Goal: Task Accomplishment & Management: Use online tool/utility

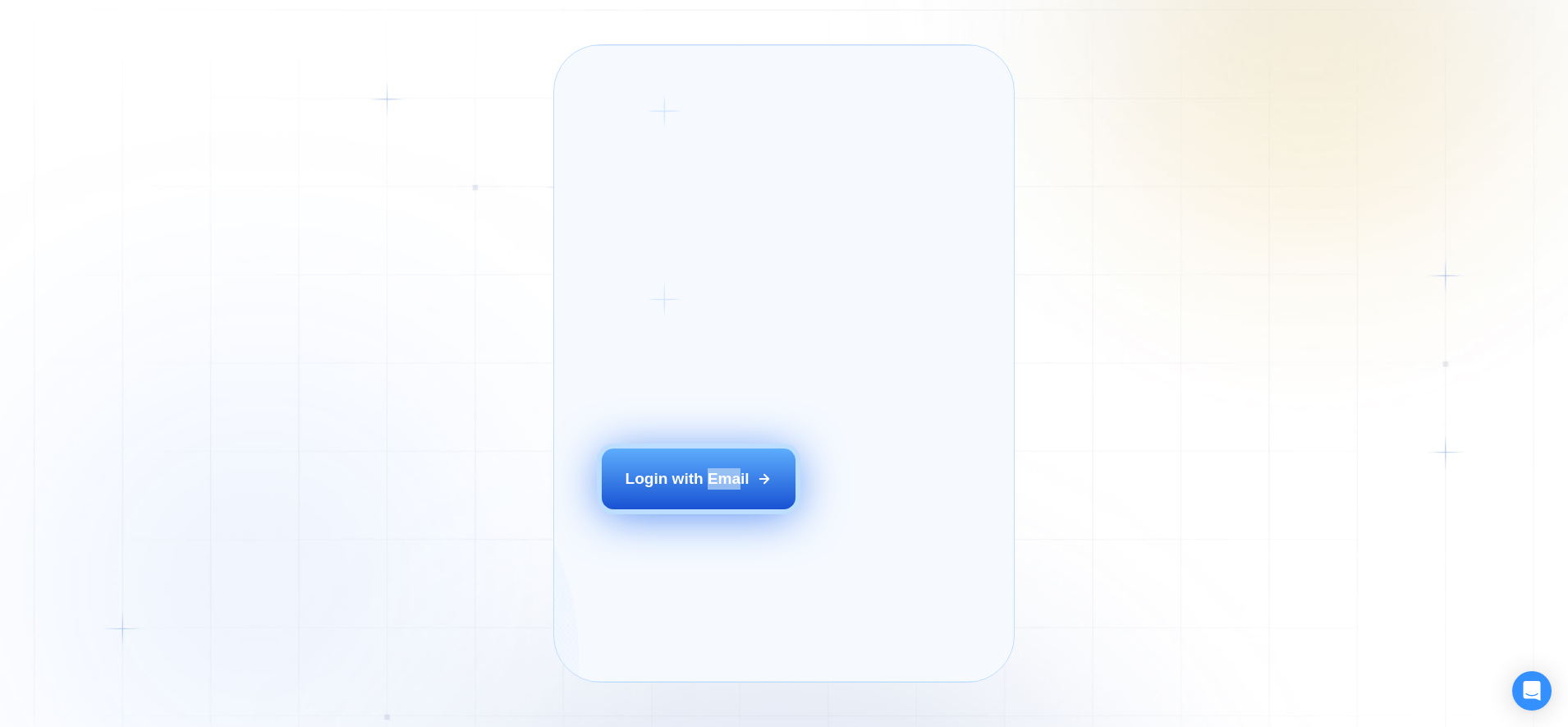
drag, startPoint x: 712, startPoint y: 544, endPoint x: 740, endPoint y: 500, distance: 52.2
click at [740, 500] on div "Login ‍ Welcome to GigRadar. AI Business Manager for Agencies Login with Email" at bounding box center [724, 363] width 292 height 589
click at [740, 500] on button "Login with Email" at bounding box center [699, 478] width 194 height 61
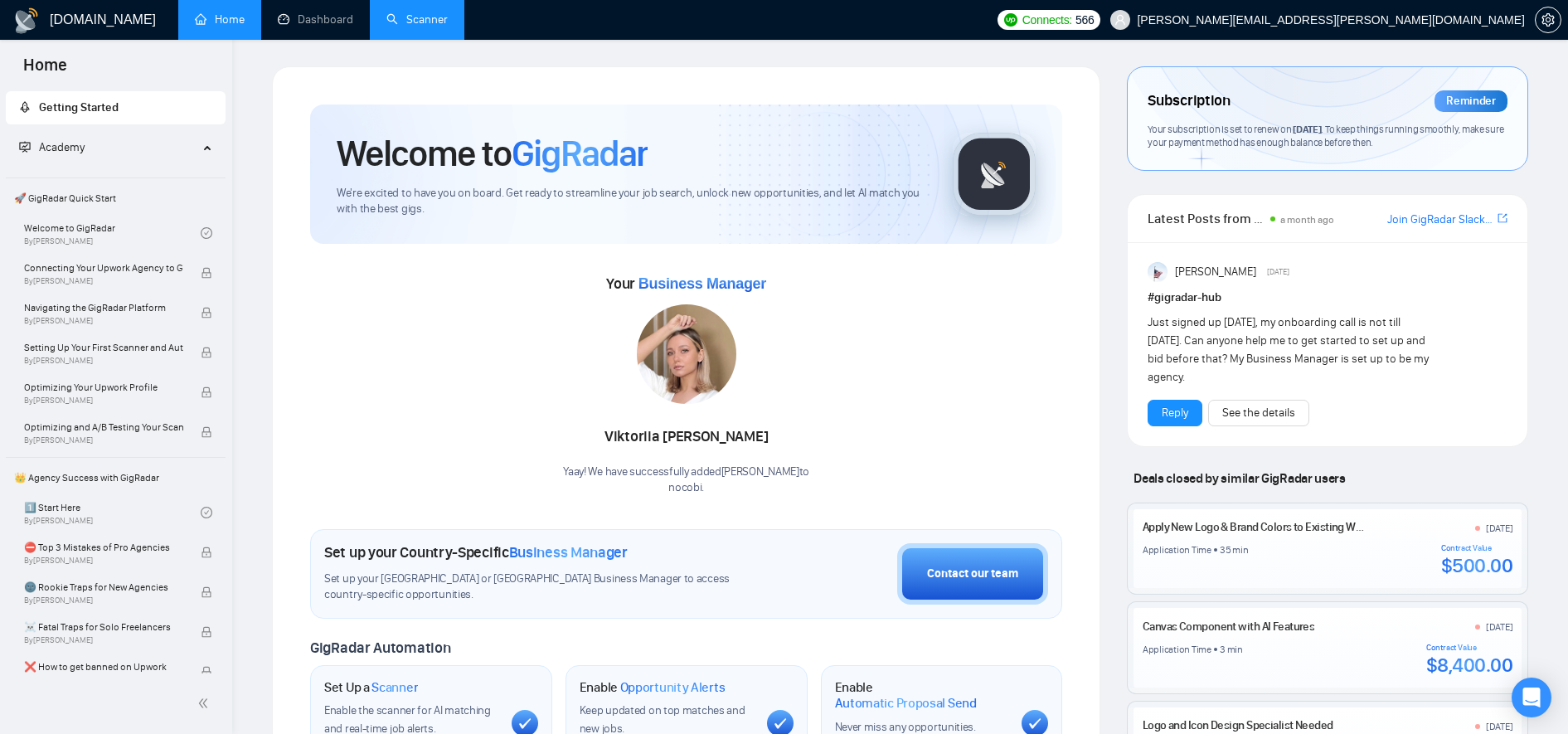
click at [439, 13] on link "Scanner" at bounding box center [417, 19] width 61 height 15
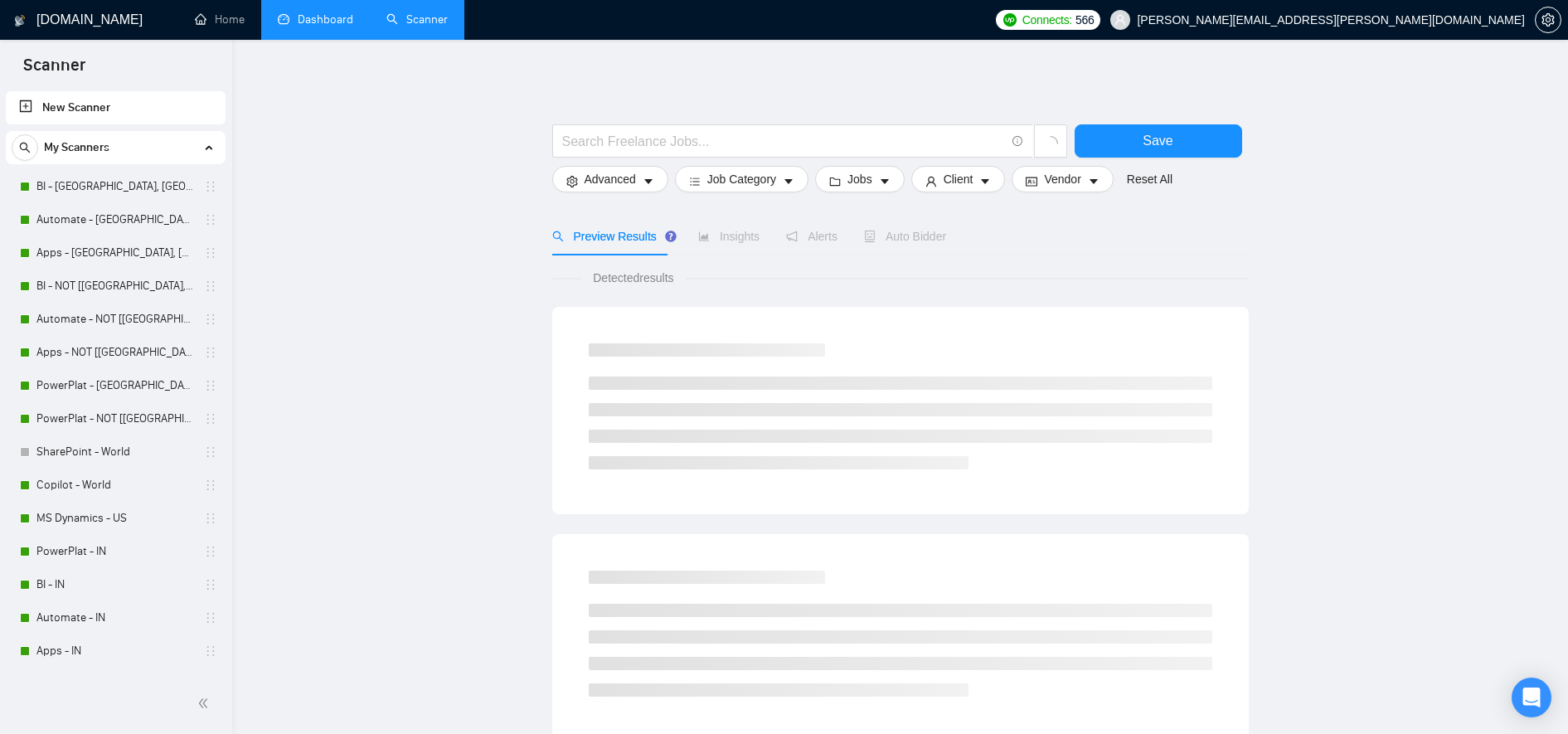
click at [353, 23] on link "Dashboard" at bounding box center [315, 19] width 76 height 15
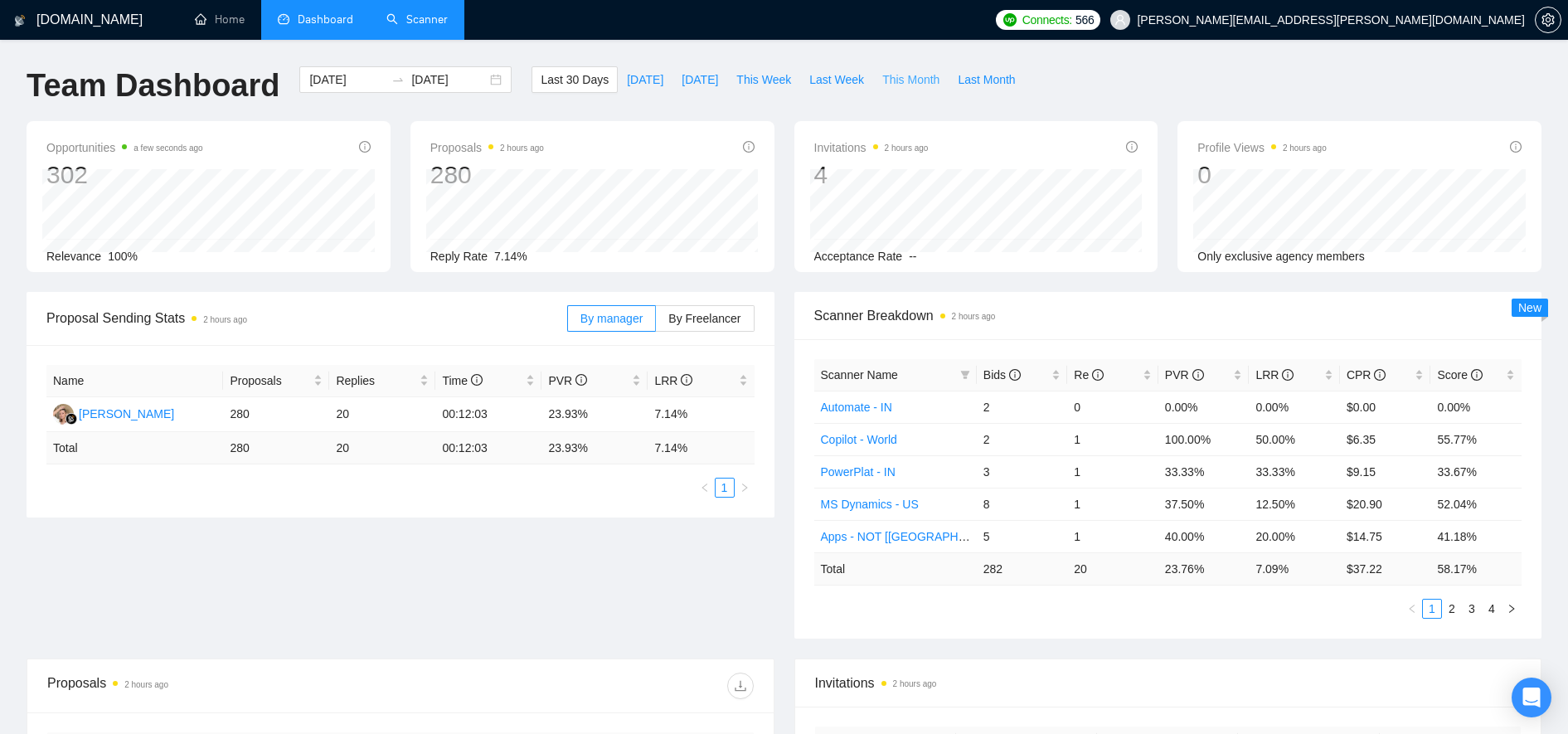
click at [885, 86] on span "This Month" at bounding box center [911, 80] width 57 height 18
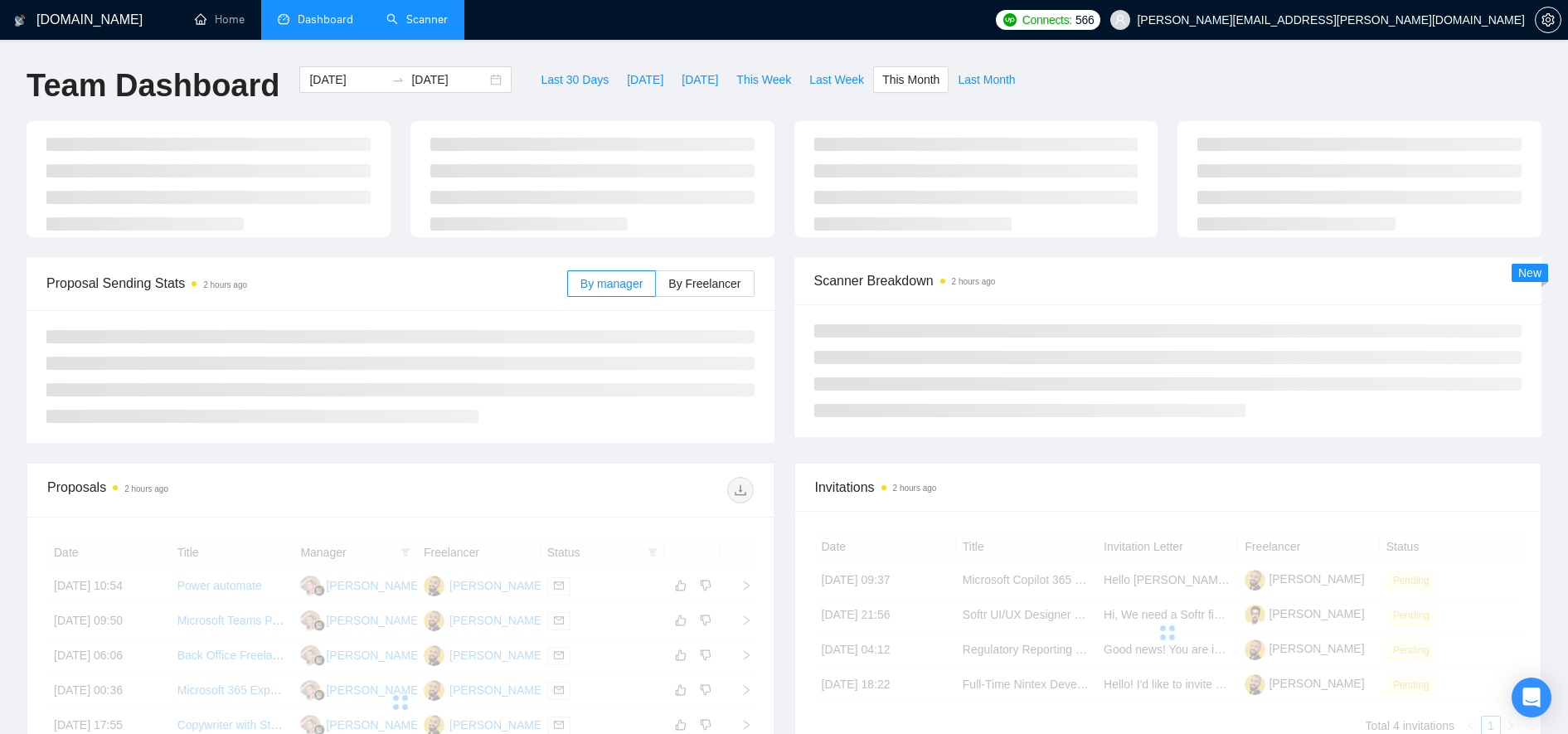
type input "2025-09-01"
type input "2025-09-30"
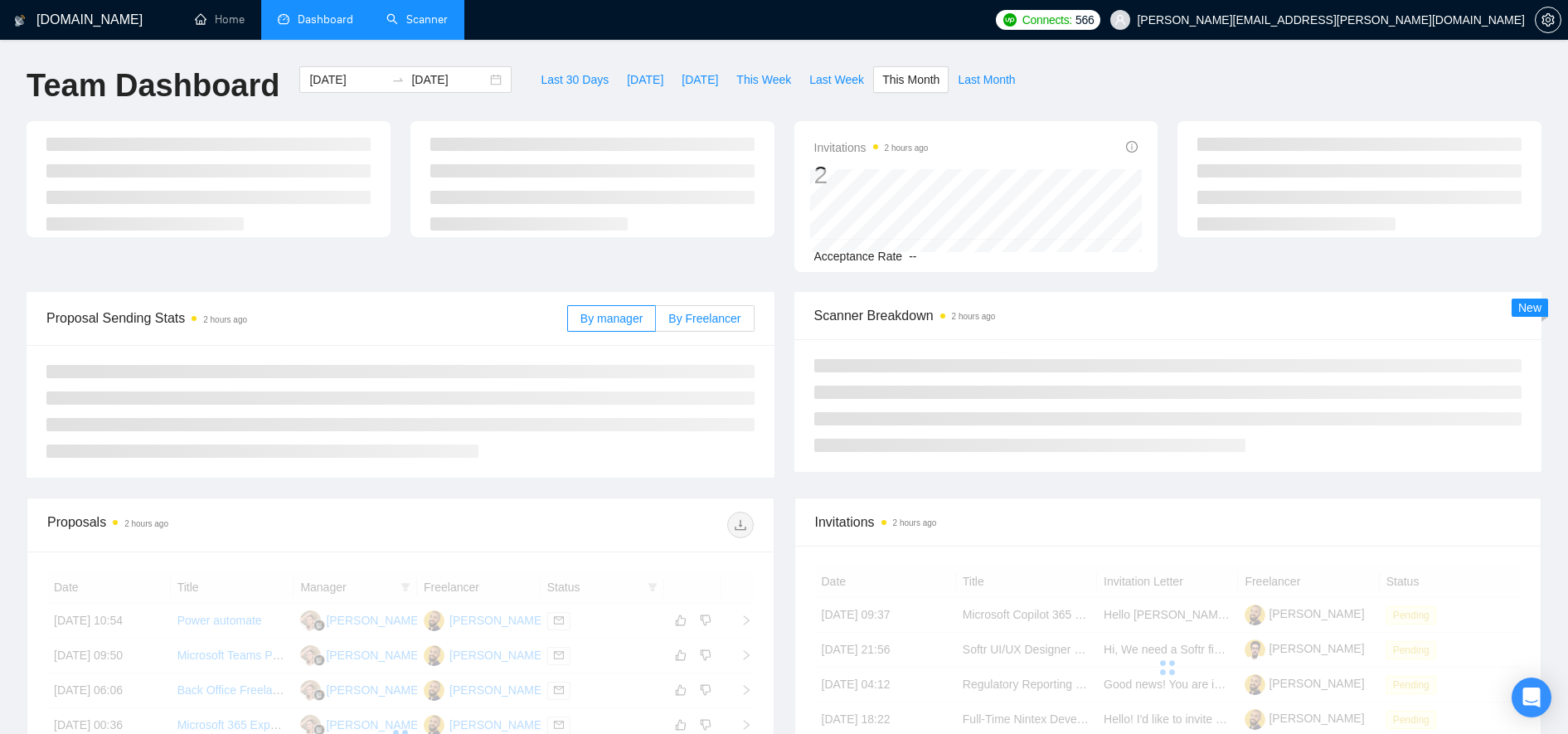
click at [692, 312] on span "By Freelancer" at bounding box center [704, 319] width 72 height 14
click at [656, 323] on input "By Freelancer" at bounding box center [656, 323] width 0 height 0
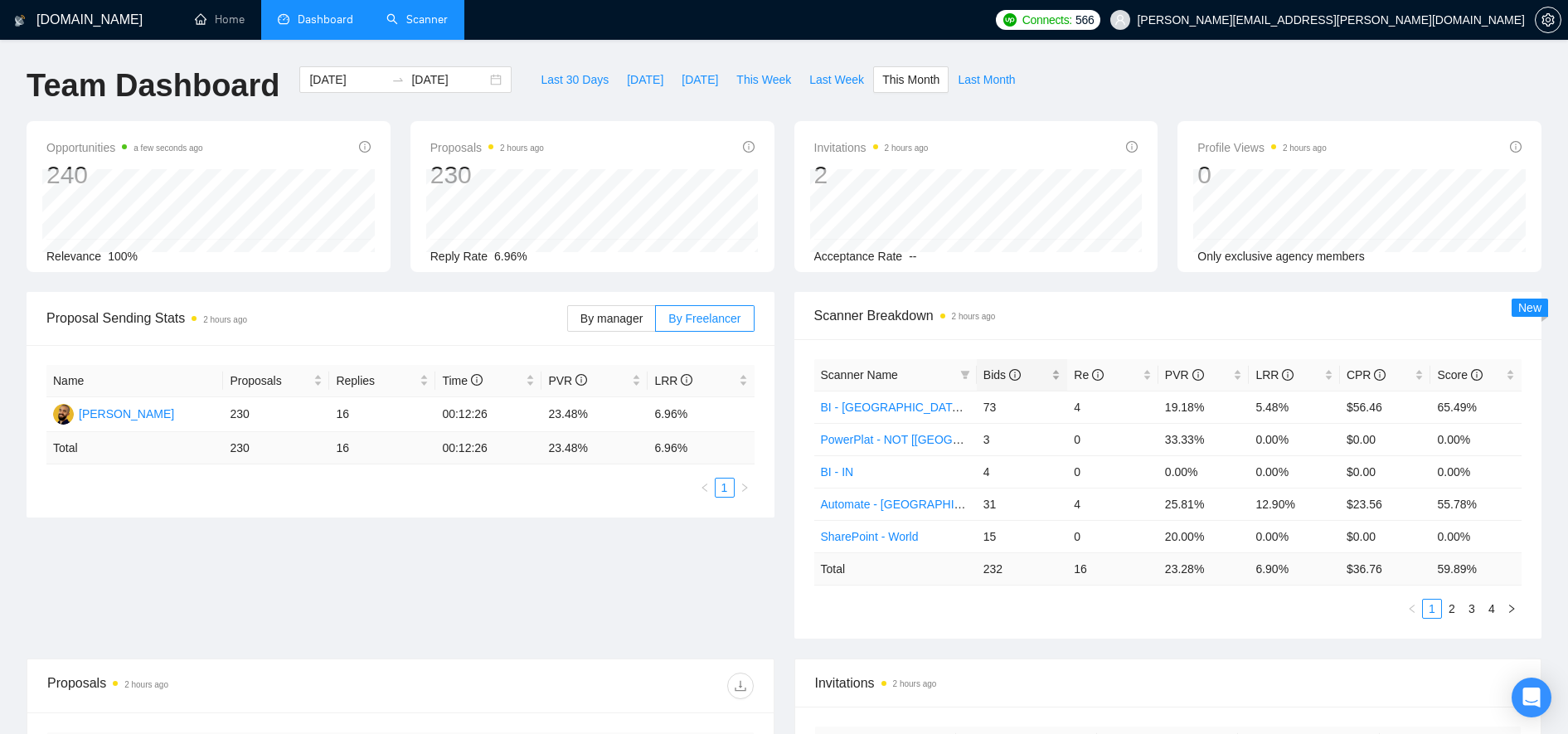
click at [1042, 369] on span "Bids" at bounding box center [1016, 374] width 66 height 18
drag, startPoint x: 880, startPoint y: 535, endPoint x: 701, endPoint y: 581, distance: 184.8
click at [701, 581] on div "Proposal Sending Stats 2 hours ago By manager By Freelancer Name Proposals Repl…" at bounding box center [784, 475] width 1535 height 367
click at [448, 26] on link "Scanner" at bounding box center [417, 19] width 61 height 15
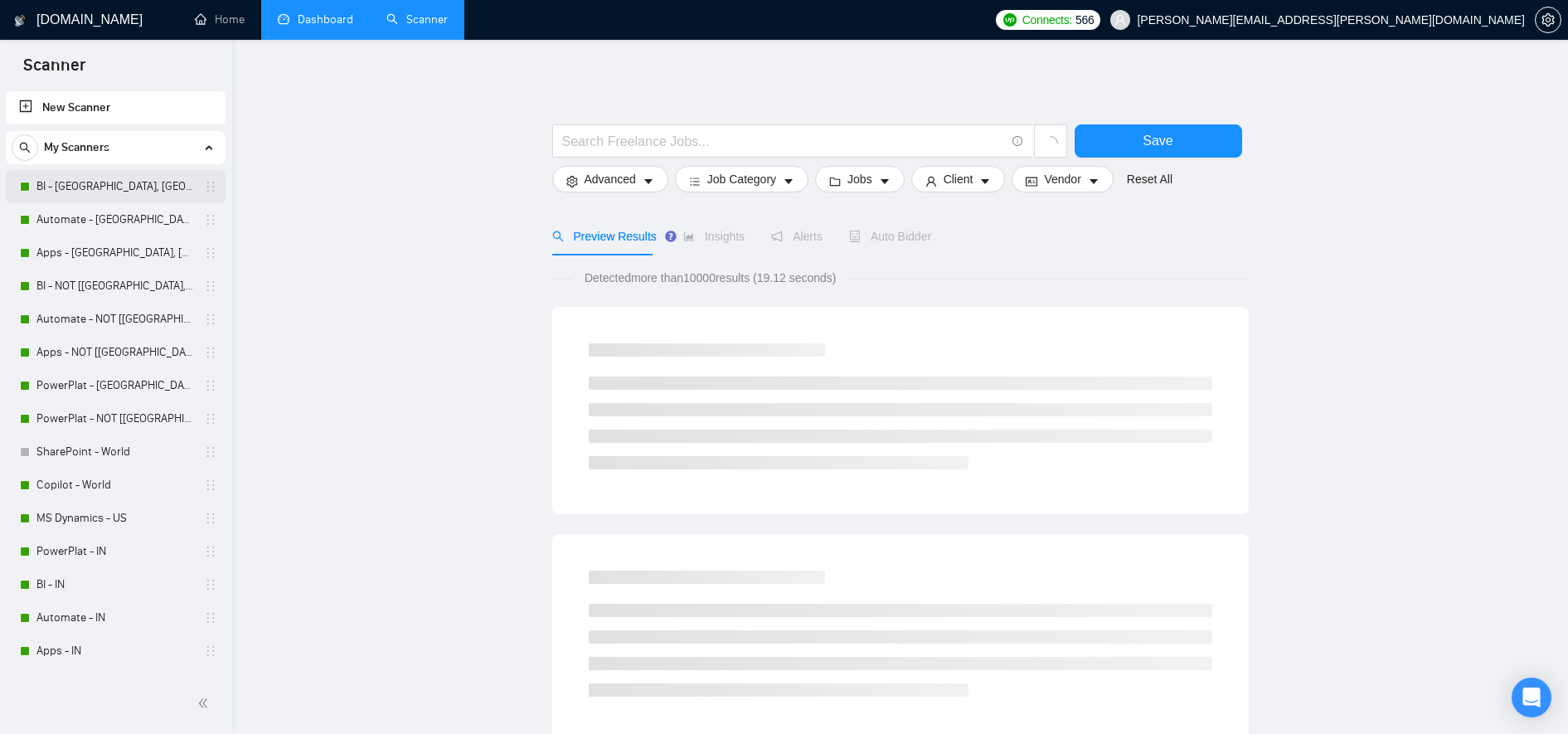
click at [93, 180] on link "BI - US, CAN, EU" at bounding box center [115, 186] width 157 height 33
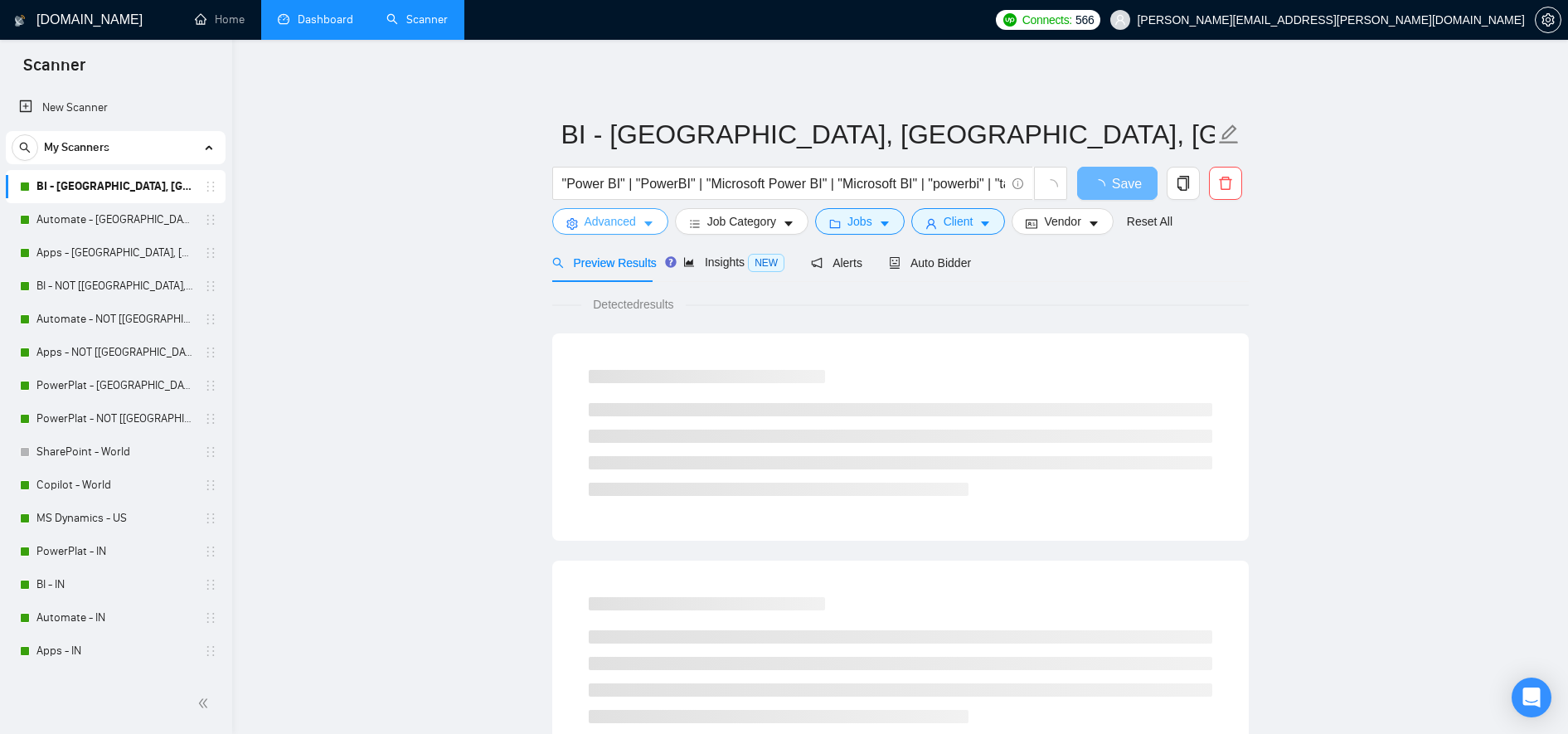
click at [638, 211] on button "Advanced" at bounding box center [611, 221] width 116 height 26
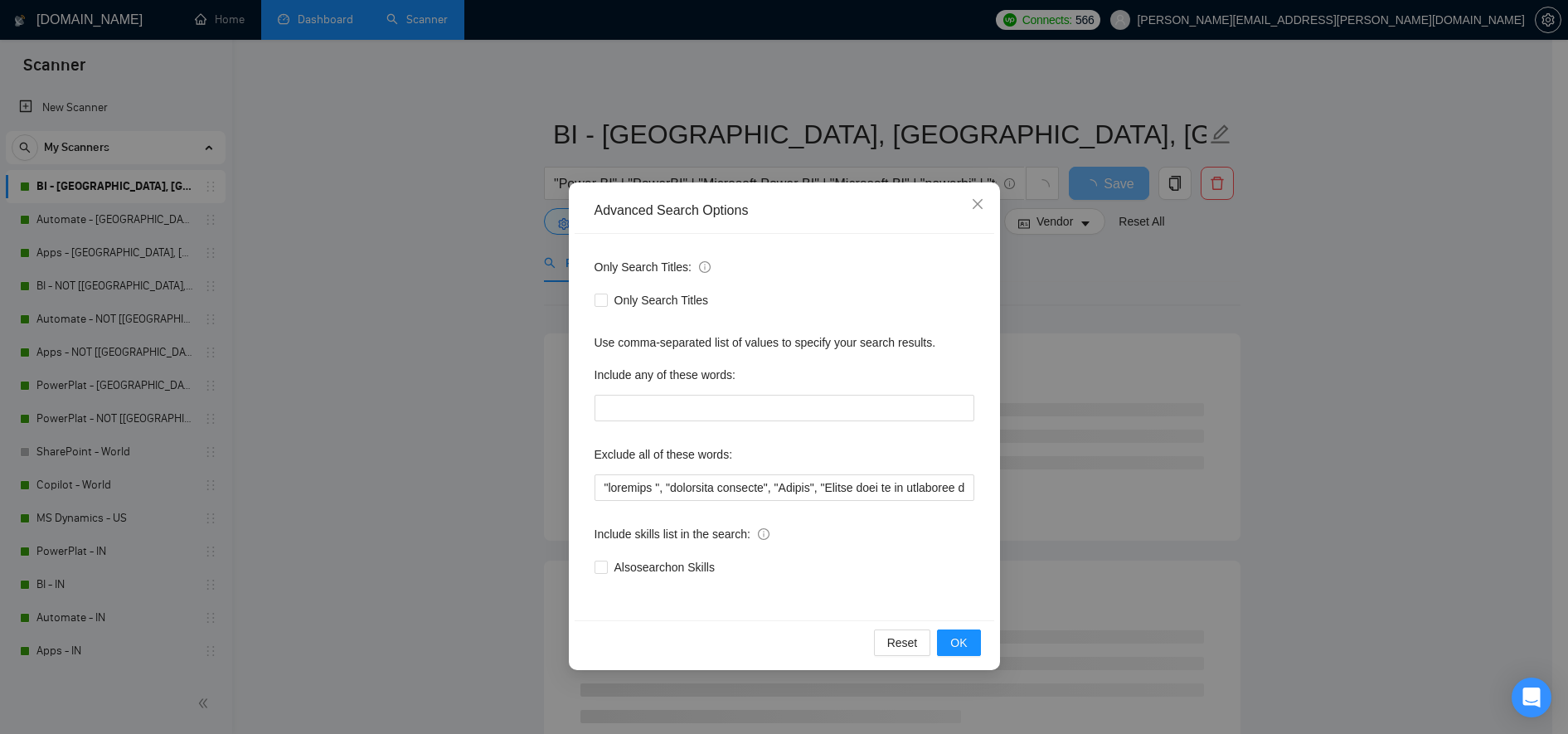
click at [599, 468] on div "Exclude all of these words:" at bounding box center [784, 458] width 380 height 33
click at [605, 495] on input "text" at bounding box center [784, 487] width 380 height 26
paste input "Student"
type input ""Student", "urgently ", "residency required", "Crypto", "Please send me an esti…"
click at [947, 587] on button "OK" at bounding box center [958, 642] width 43 height 26
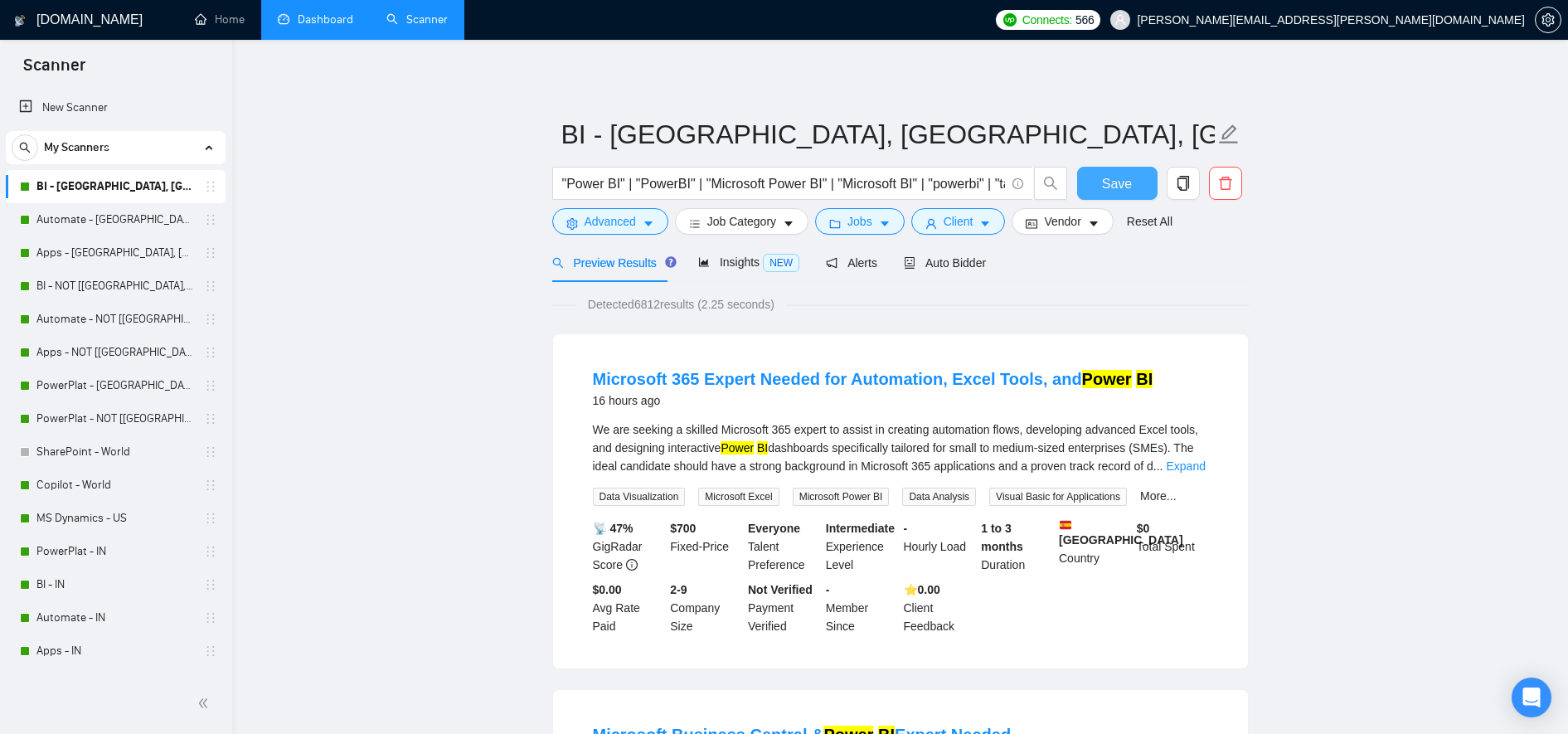
click at [1122, 179] on span "Save" at bounding box center [1117, 183] width 30 height 20
click at [67, 212] on link "Automate - US, CAN, EU" at bounding box center [115, 220] width 157 height 33
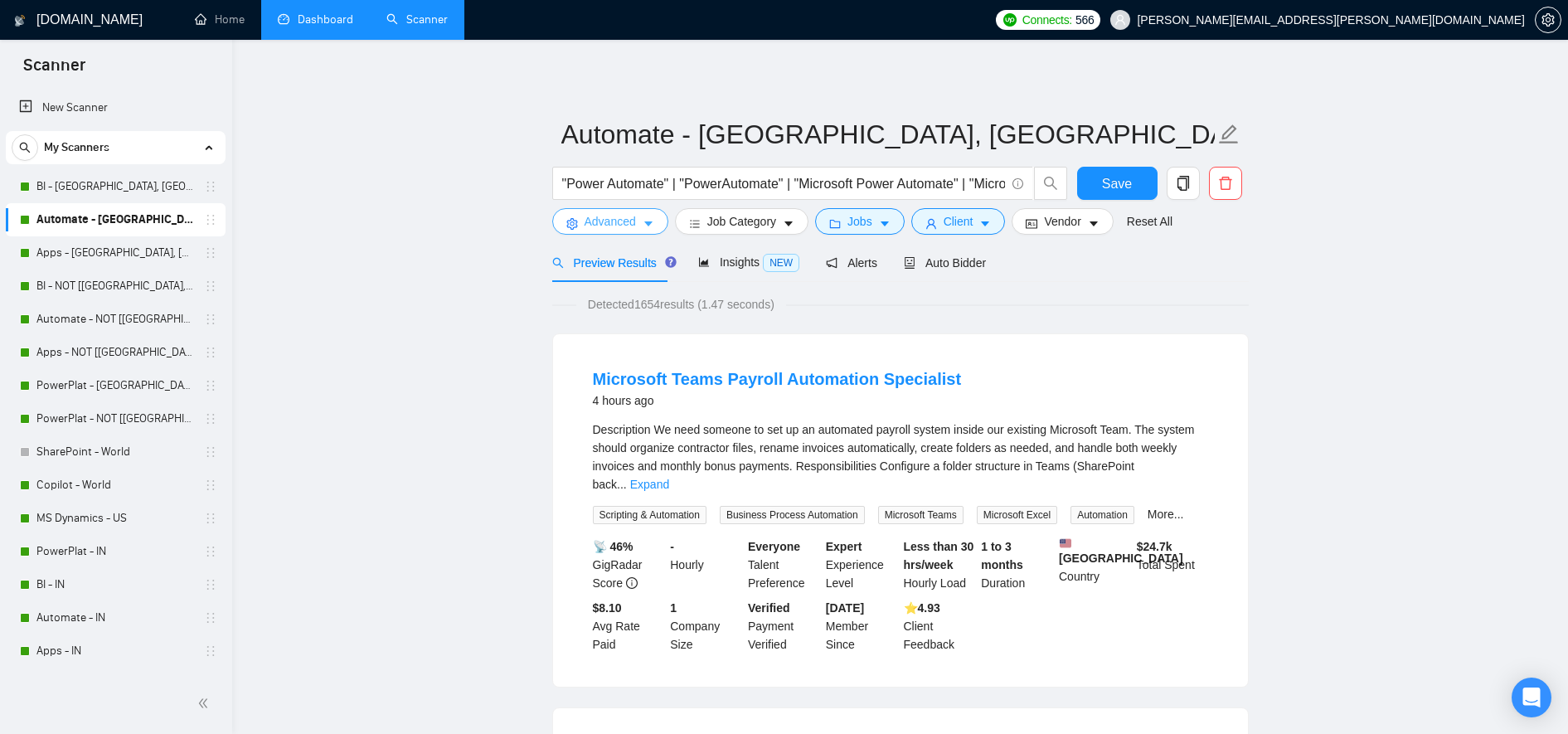
click at [615, 222] on span "Advanced" at bounding box center [610, 221] width 51 height 18
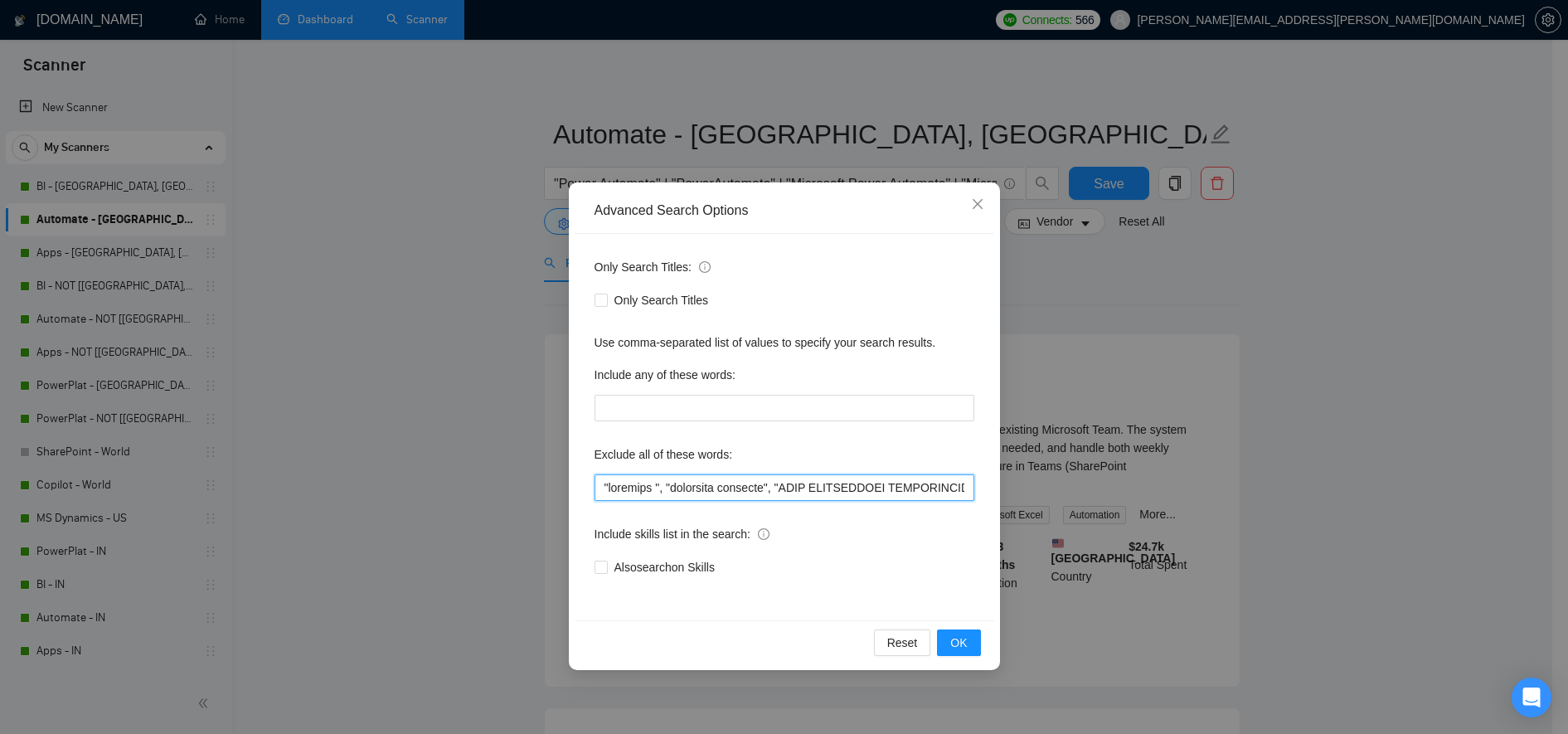
click at [595, 477] on input "text" at bounding box center [784, 487] width 380 height 26
paste input ""Student","
type input ""Student","urgently ", "residency required", "ONLY INDEPENDANT FREELANCERS CAN …"
click at [974, 587] on button "OK" at bounding box center [958, 642] width 43 height 26
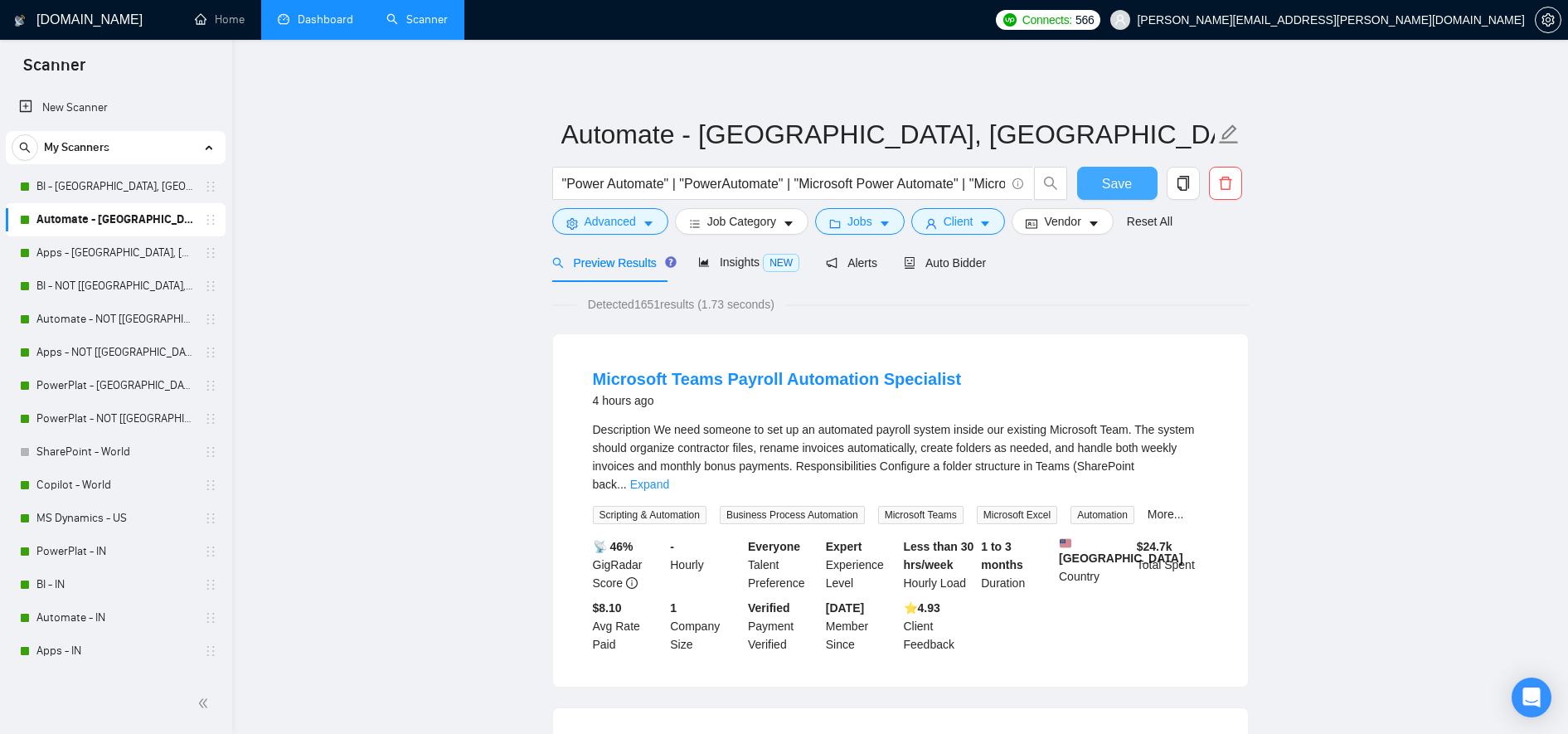
click at [1114, 171] on button "Save" at bounding box center [1117, 183] width 80 height 33
drag, startPoint x: 680, startPoint y: 380, endPoint x: 805, endPoint y: 387, distance: 125.2
click at [56, 243] on link "Apps - US, CAN, EU" at bounding box center [115, 253] width 157 height 33
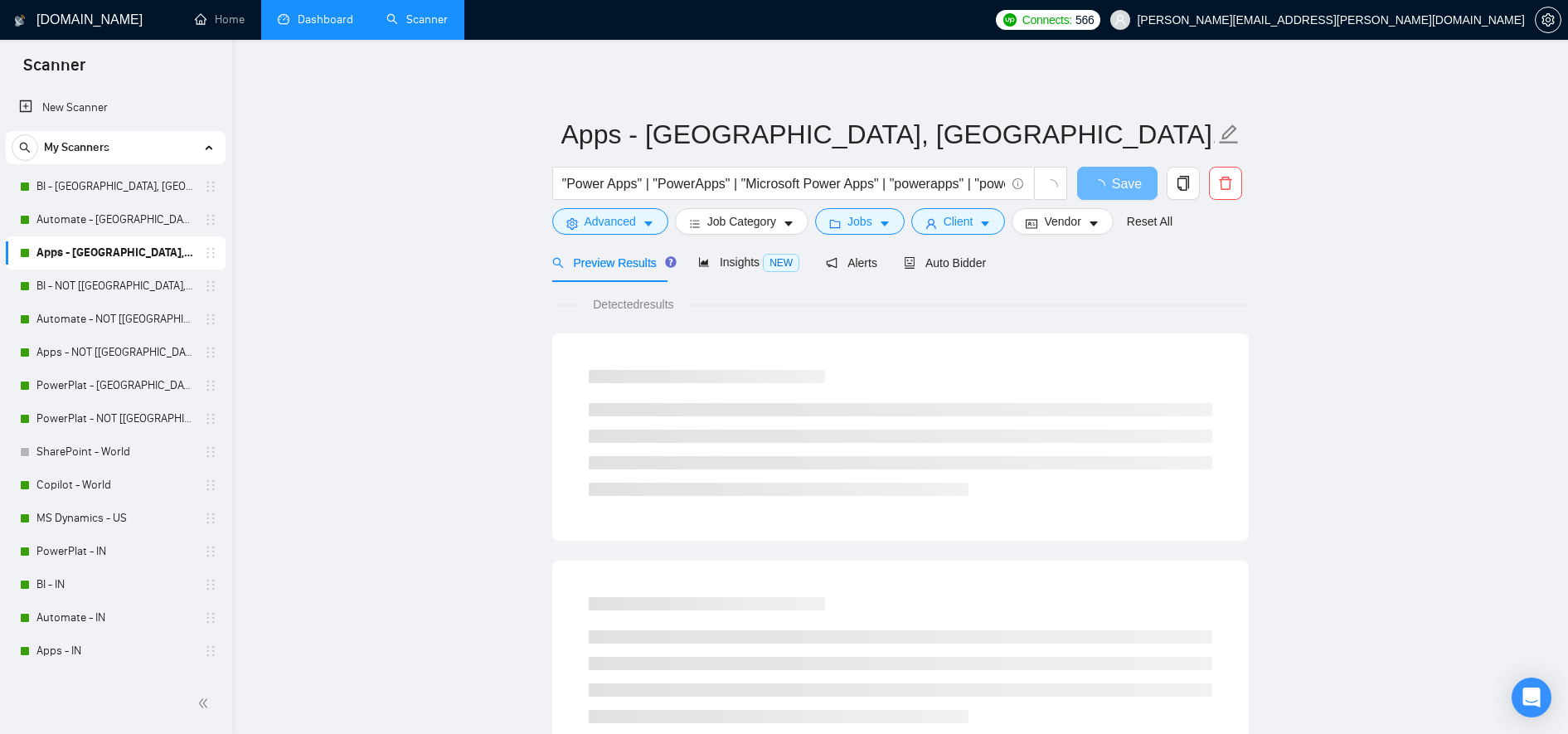
click at [596, 236] on form "Apps - US, CAN, EU "Power Apps" | "PowerApps" | "Microsoft Power Apps" | "power…" at bounding box center [901, 175] width 696 height 135
click at [622, 217] on span "Advanced" at bounding box center [610, 221] width 51 height 18
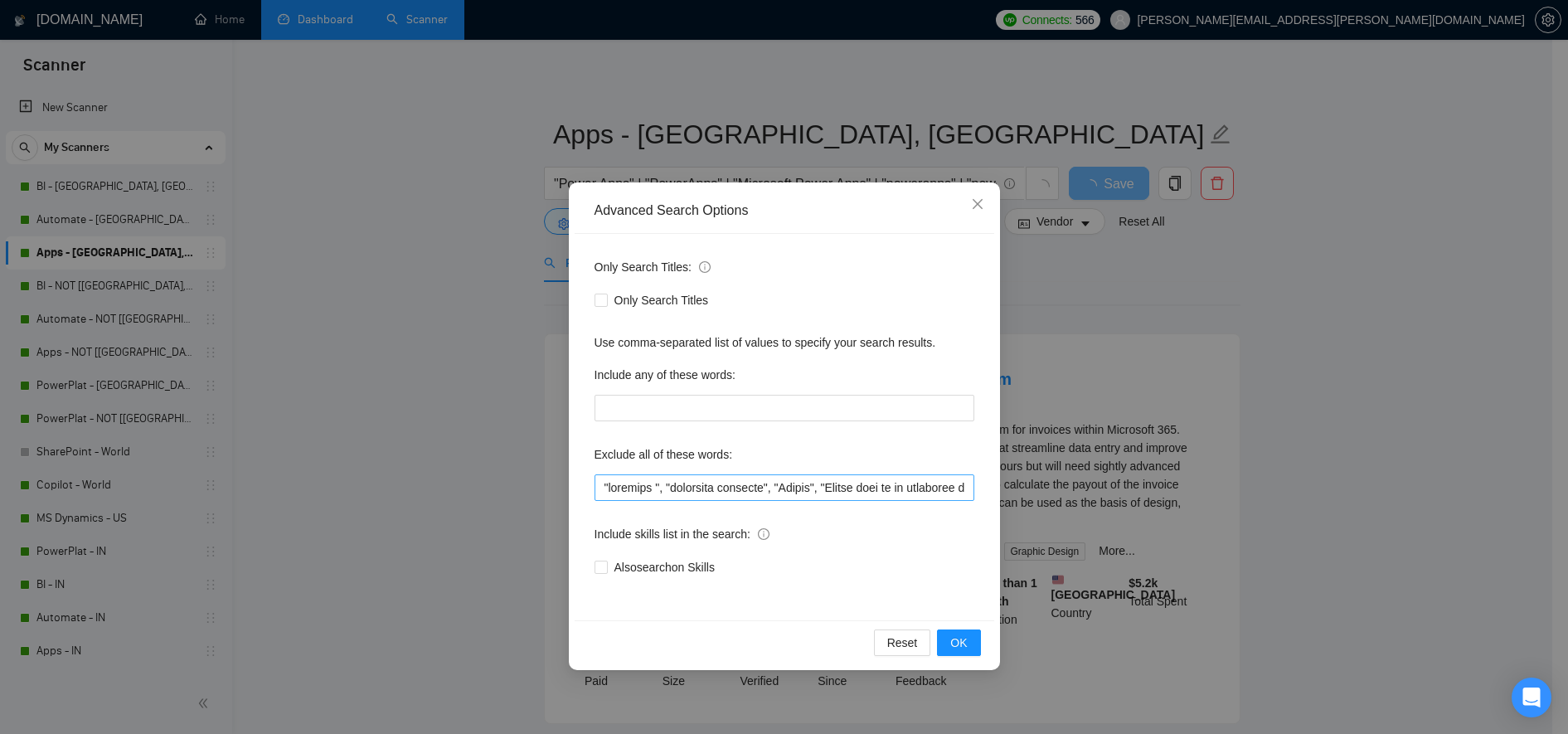
click at [598, 485] on div "Only Search Titles: Only Search Titles Use comma-separated list of values to sp…" at bounding box center [784, 427] width 420 height 387
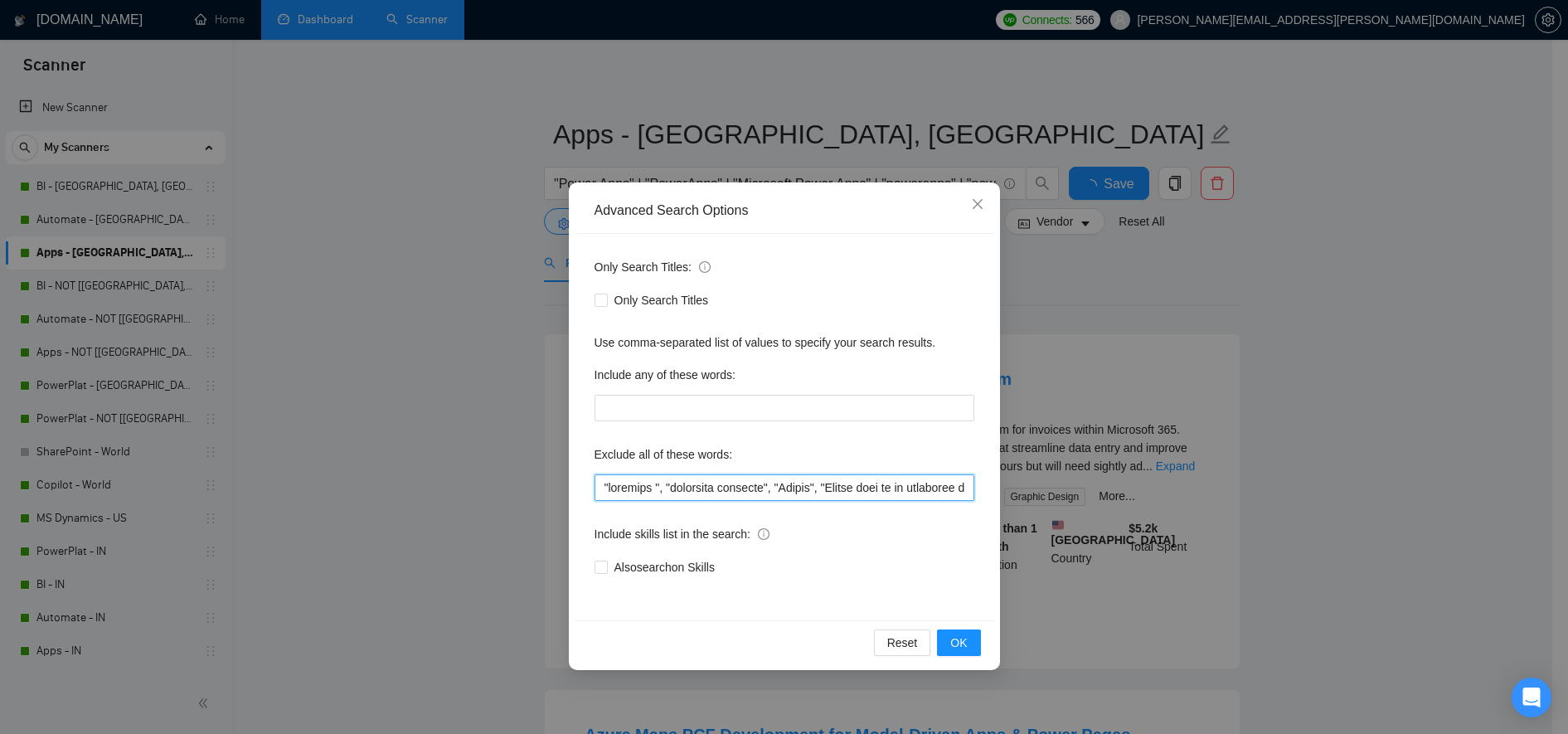
click at [598, 485] on input "text" at bounding box center [784, 487] width 380 height 26
paste input ""Student","
type input ""Student","urgently ", "residency required", "Crypto", "Please send me an estim…"
click at [971, 587] on button "OK" at bounding box center [958, 642] width 43 height 26
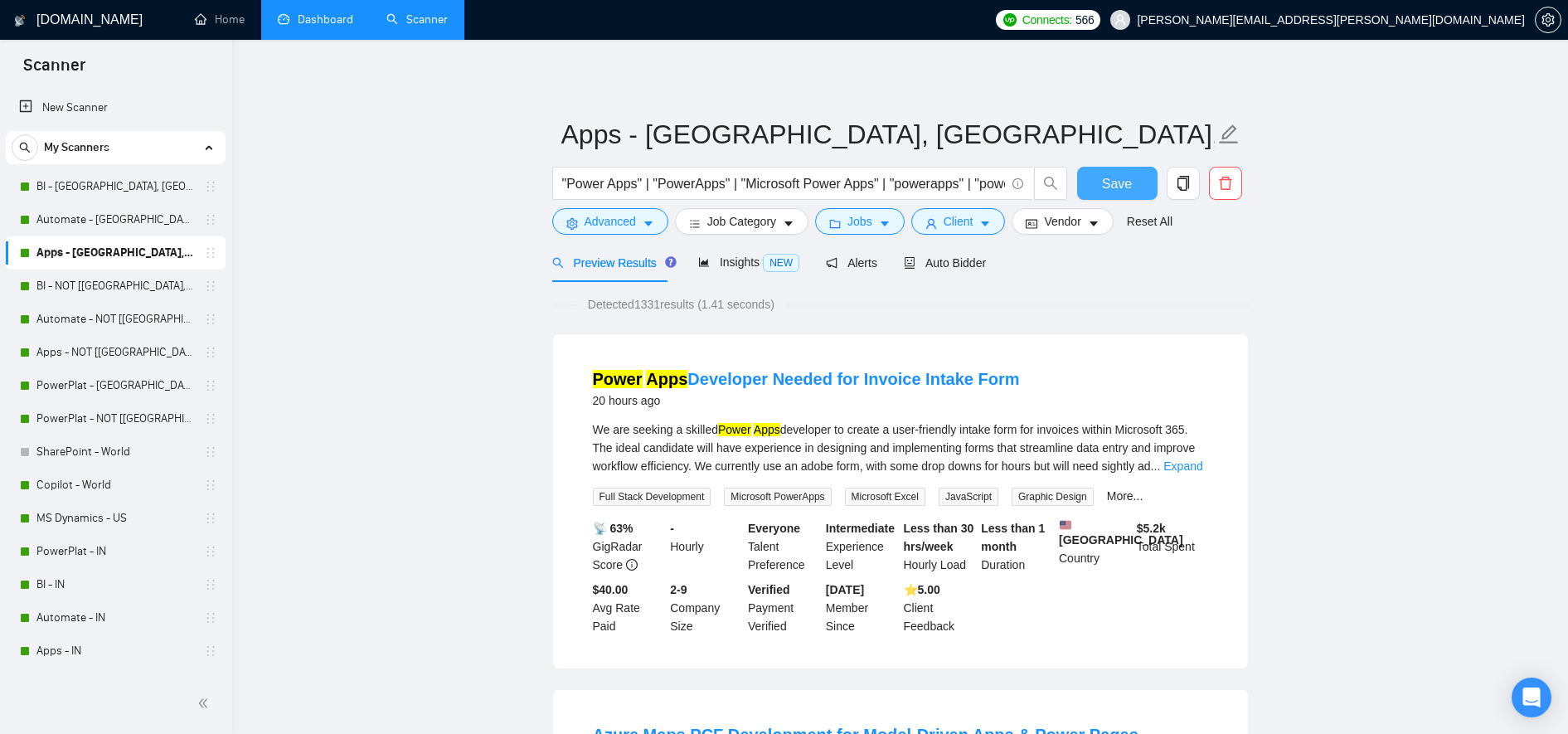
click at [1095, 170] on button "Save" at bounding box center [1117, 183] width 80 height 33
click at [624, 212] on span "Advanced" at bounding box center [610, 221] width 51 height 18
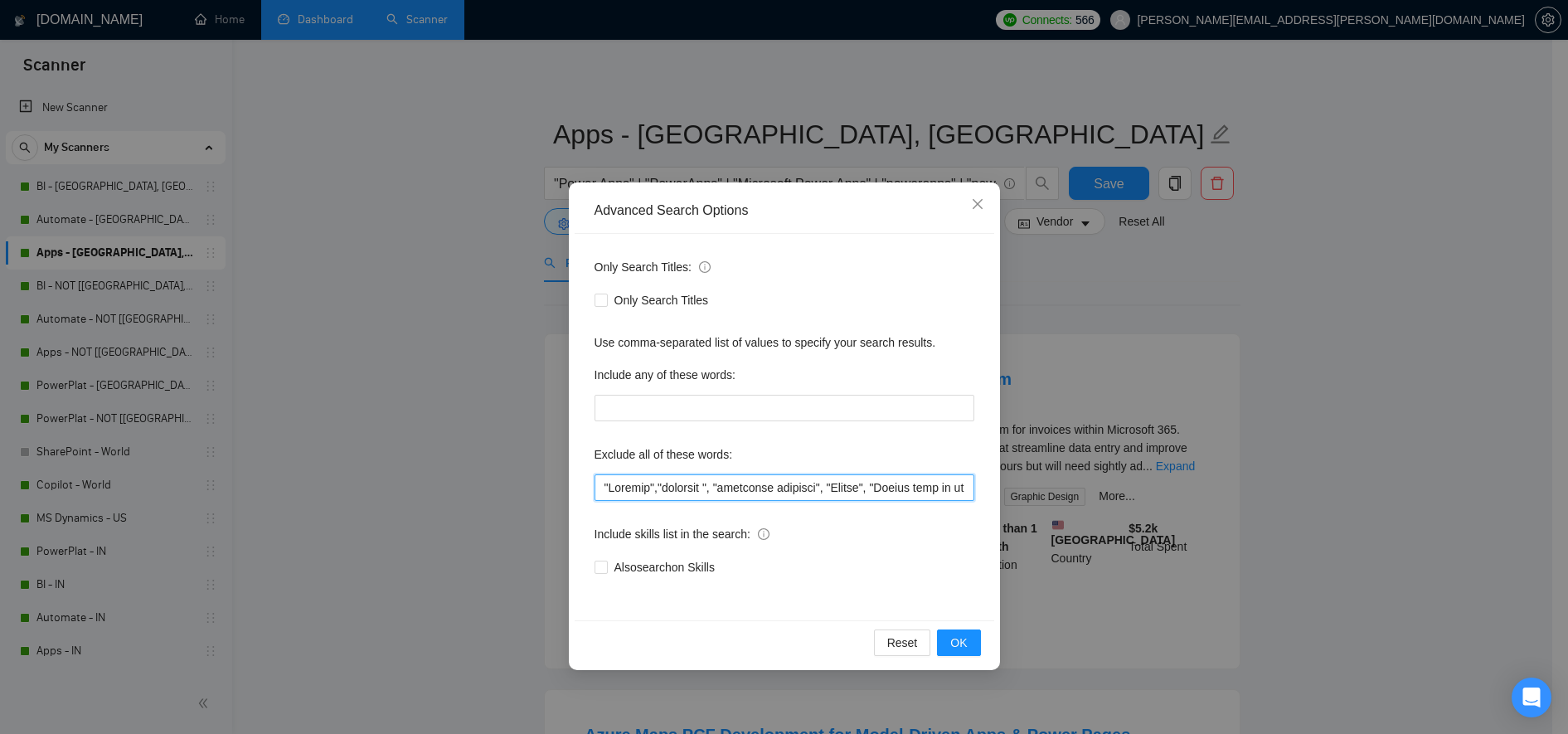
click at [655, 488] on input "text" at bounding box center [784, 487] width 380 height 26
click at [954, 587] on span "OK" at bounding box center [958, 642] width 16 height 18
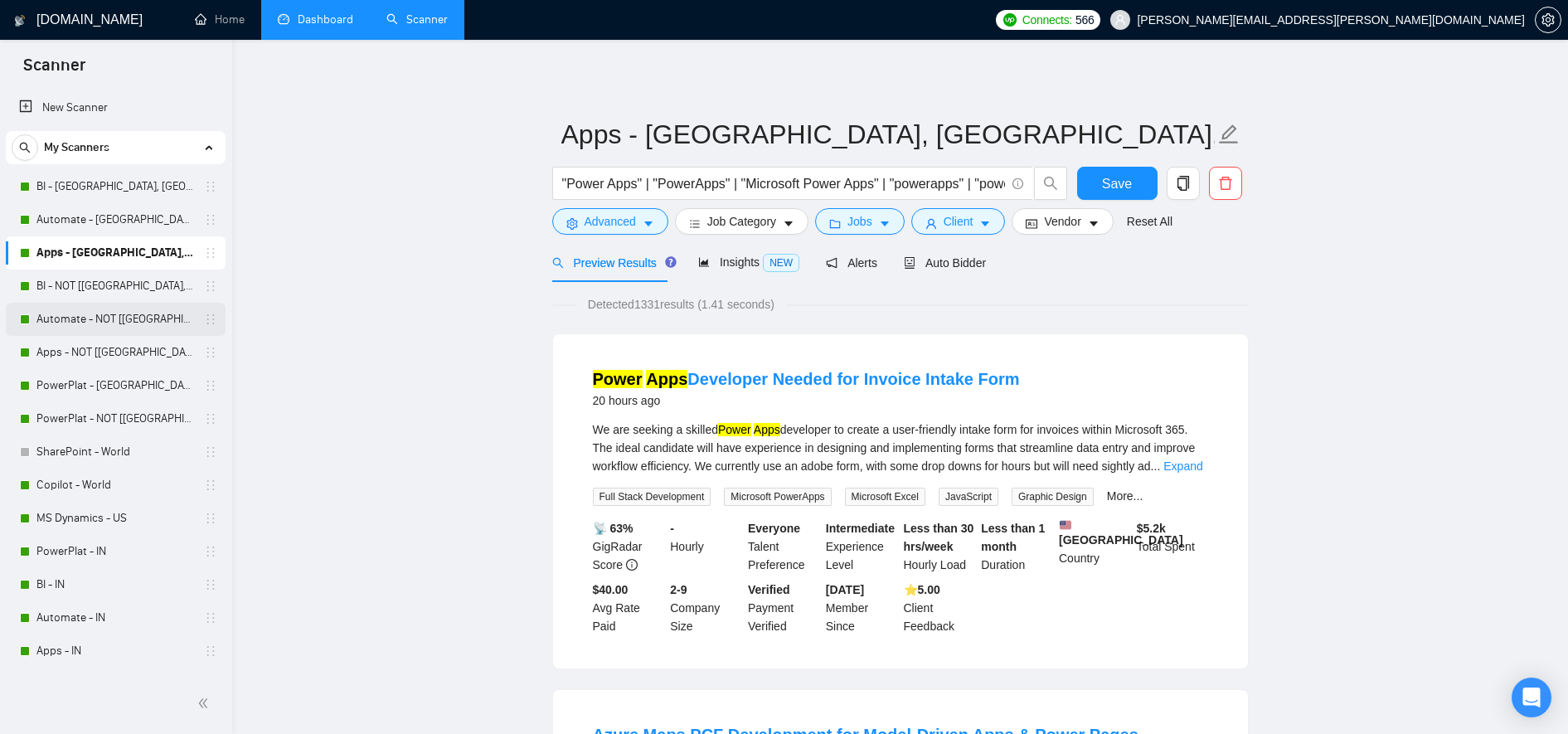
click at [88, 307] on link "Automate - NOT [US, CAN, EU]" at bounding box center [115, 319] width 157 height 33
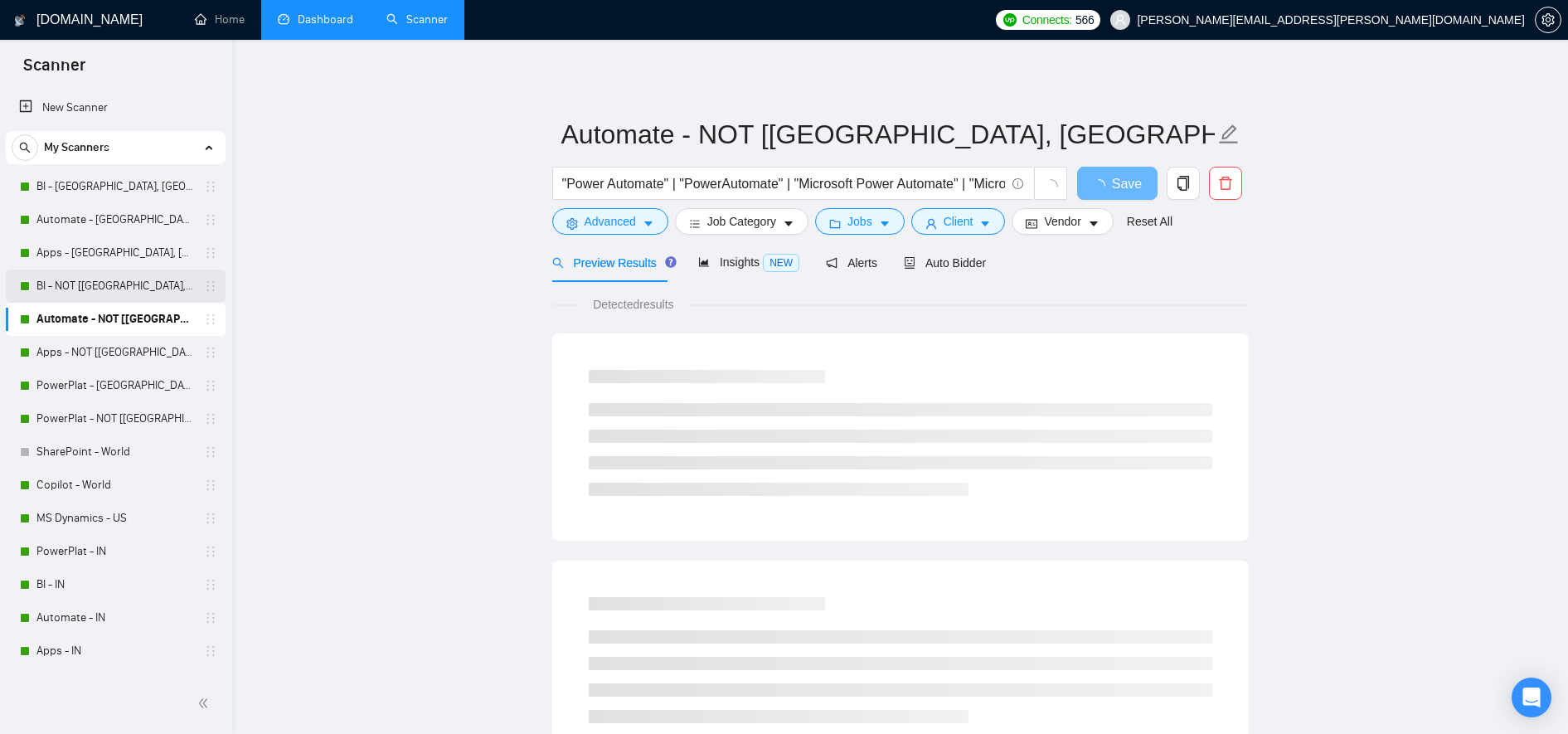
click at [115, 282] on link "BI - NOT [US, CAN, EU]" at bounding box center [115, 286] width 157 height 33
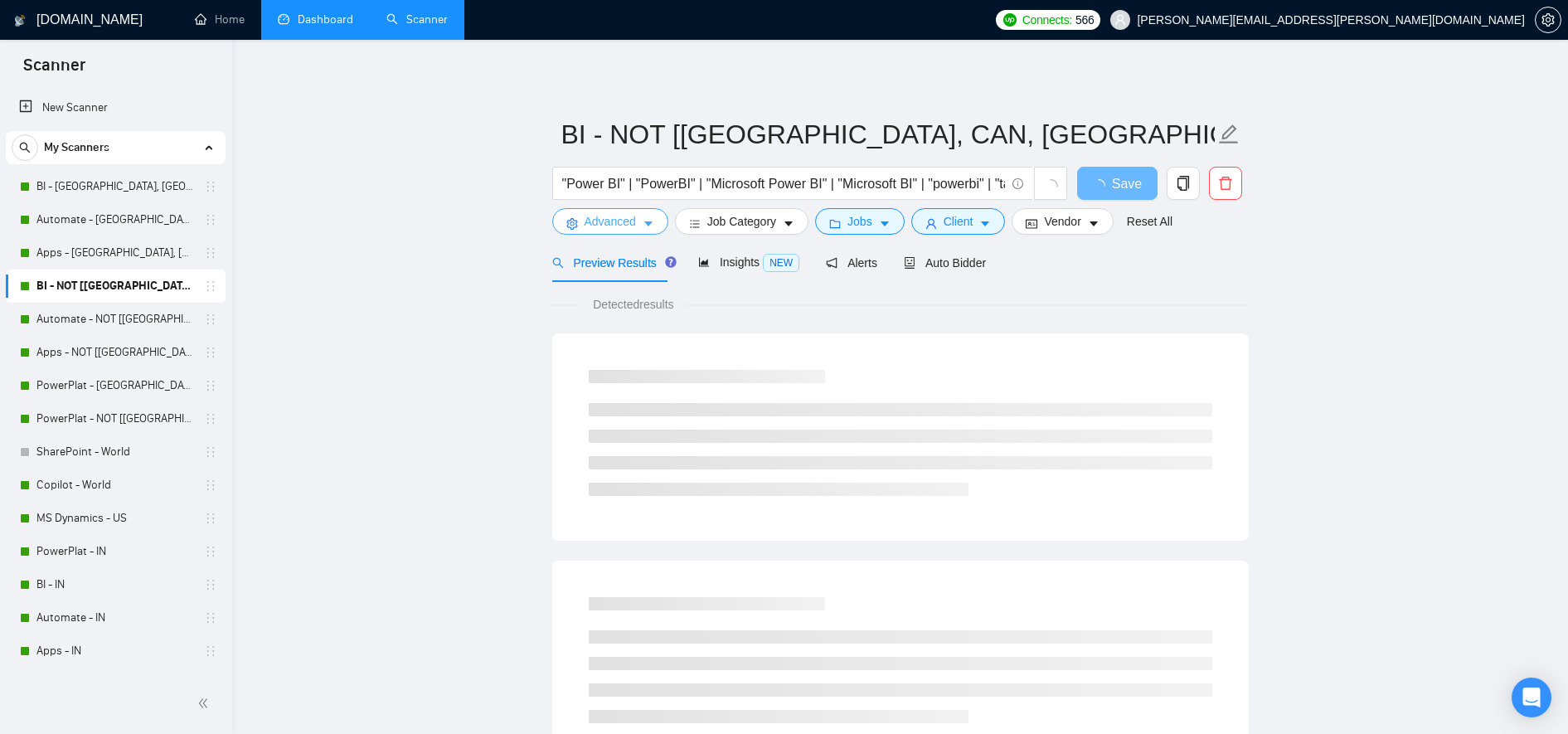
click at [622, 223] on span "Advanced" at bounding box center [610, 221] width 51 height 18
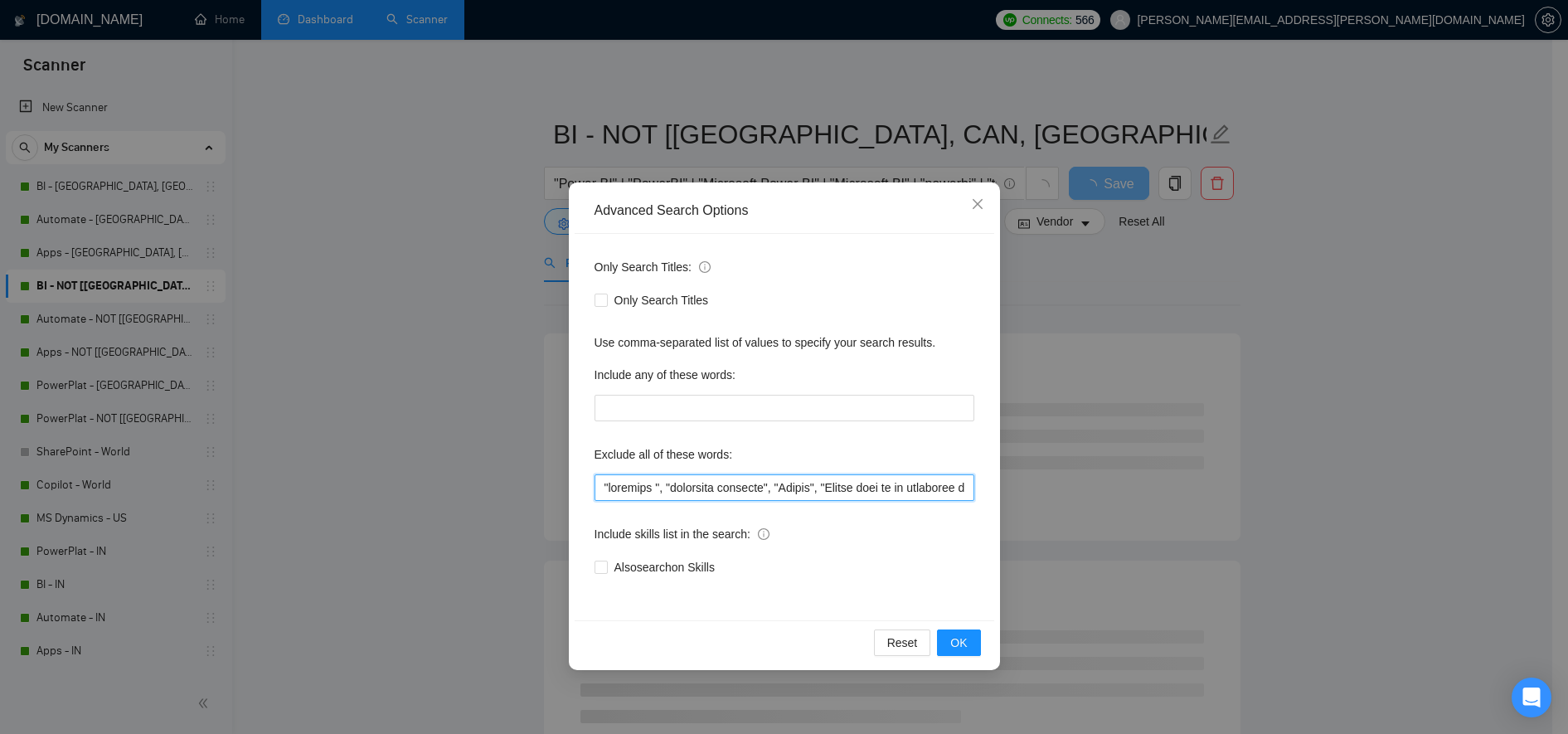
click at [604, 482] on input "text" at bounding box center [784, 487] width 380 height 26
paste input ""Student","
click at [974, 587] on button "OK" at bounding box center [958, 642] width 43 height 26
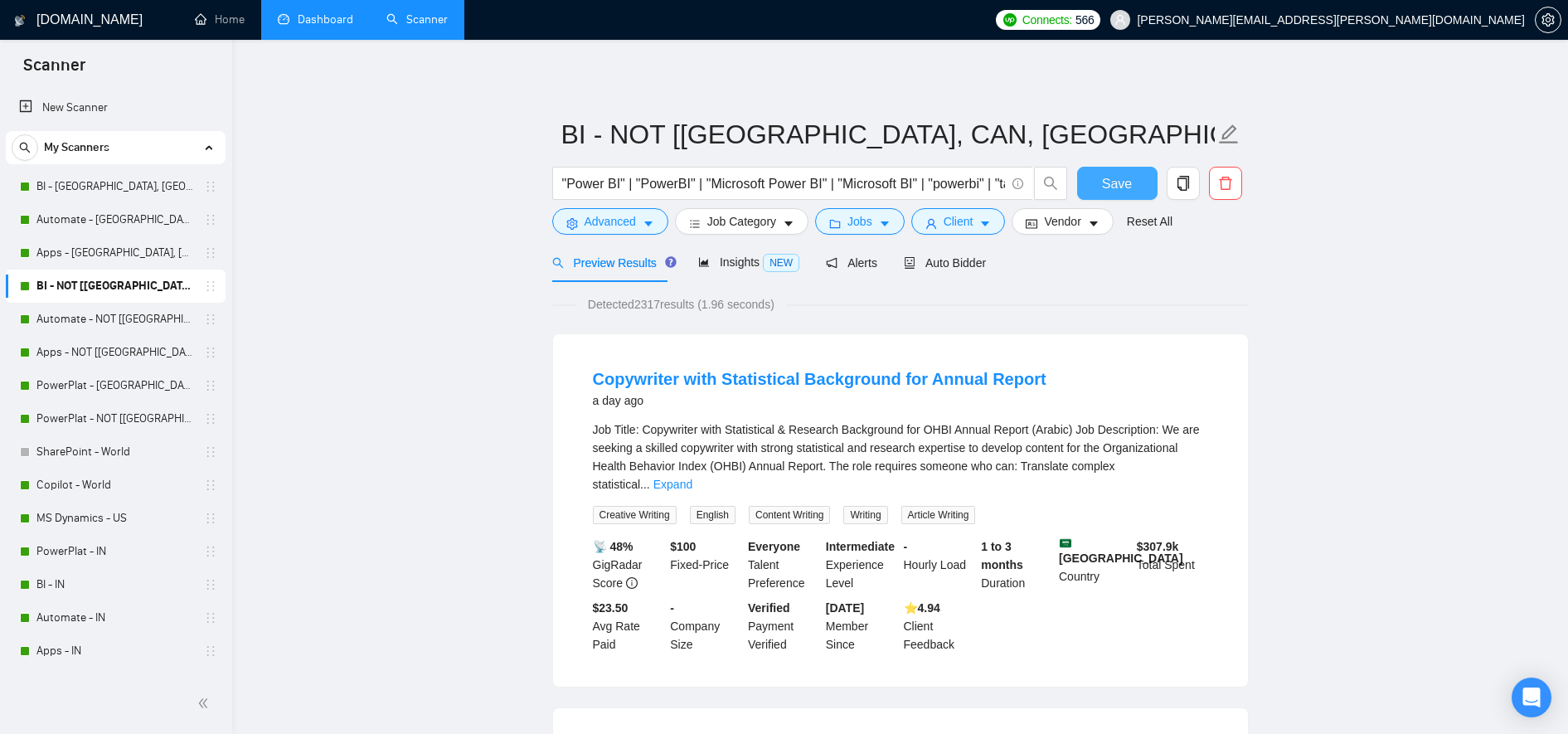
click at [1118, 175] on span "Save" at bounding box center [1117, 183] width 30 height 20
click at [692, 478] on link "Expand" at bounding box center [673, 485] width 39 height 14
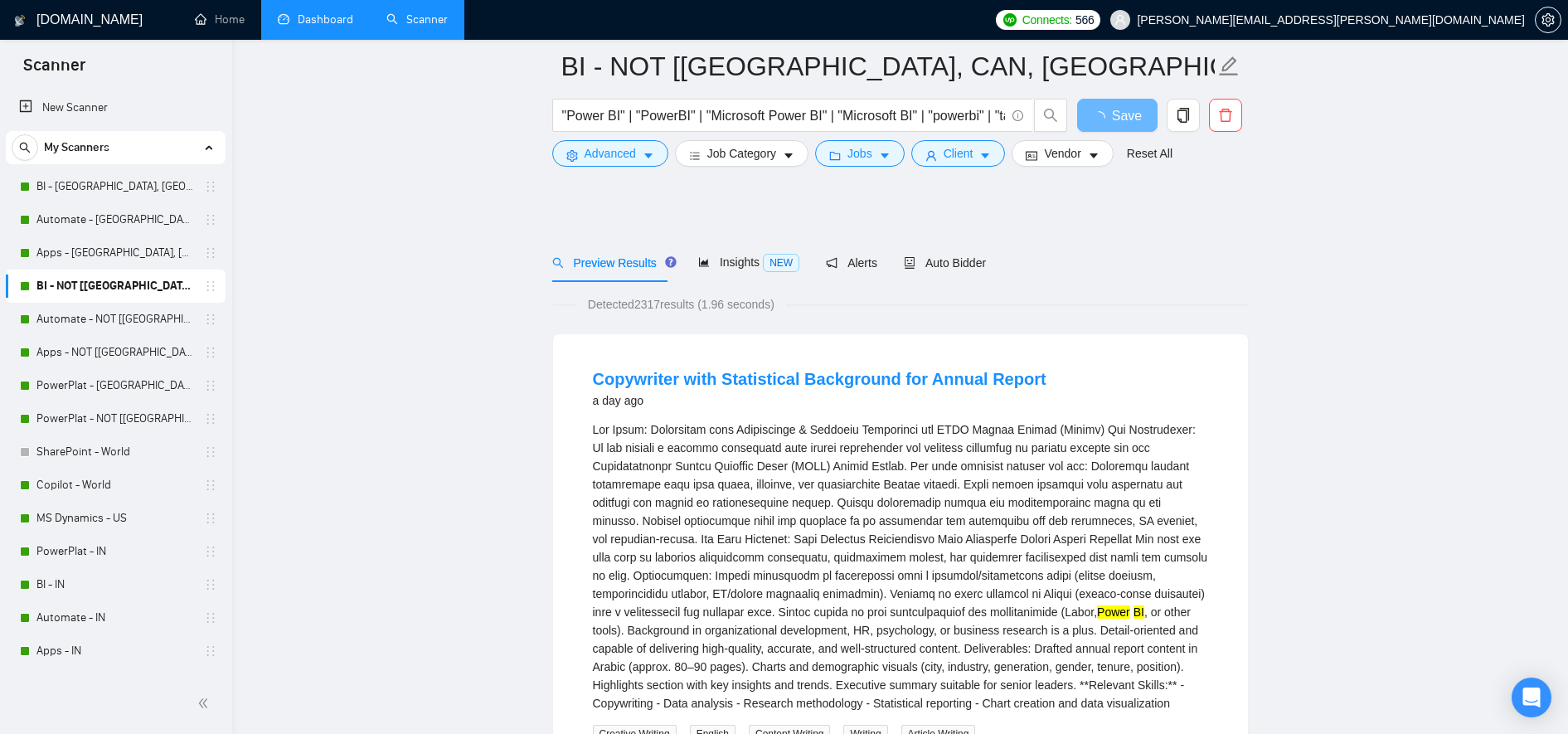
scroll to position [112, 0]
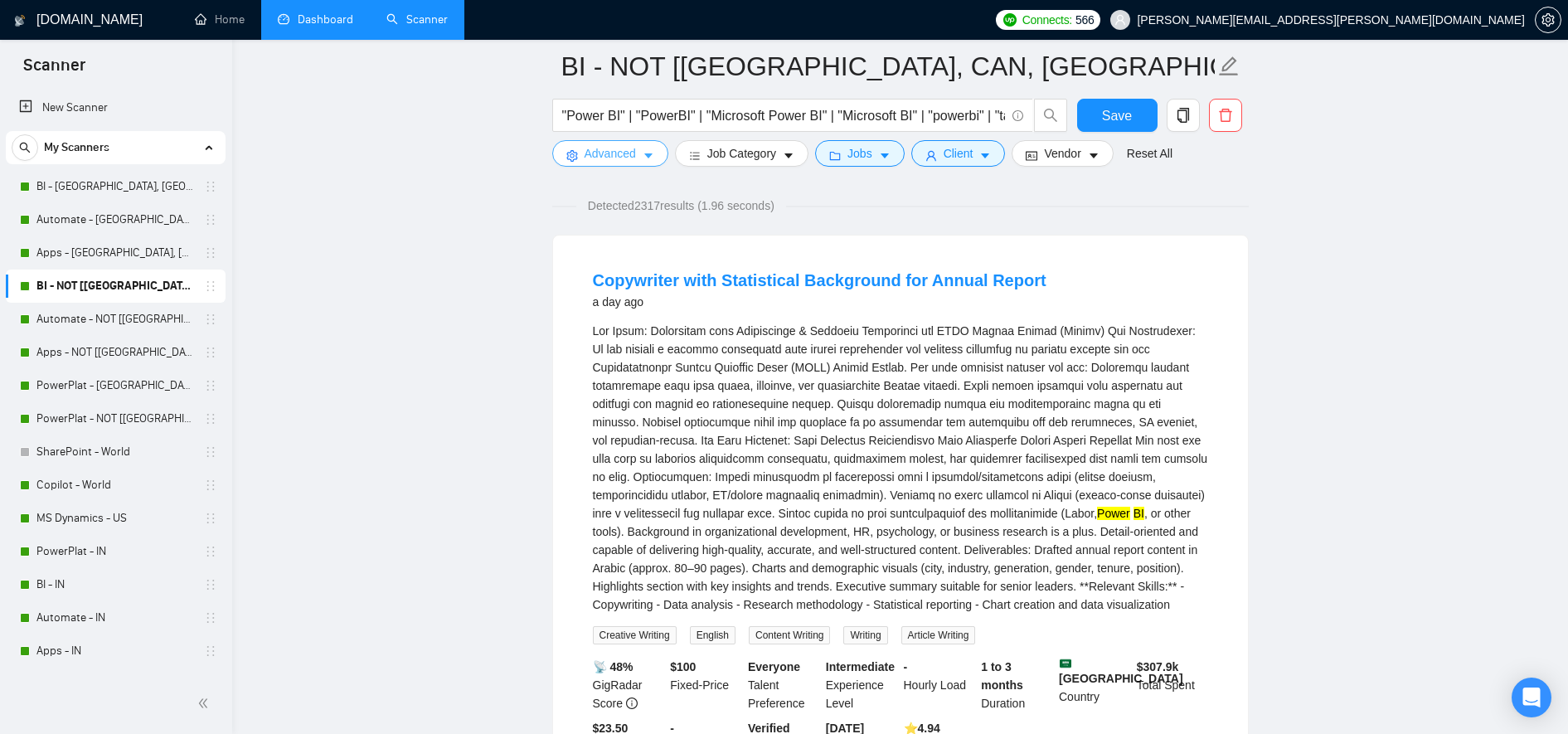
click at [620, 143] on button "Advanced" at bounding box center [611, 153] width 116 height 26
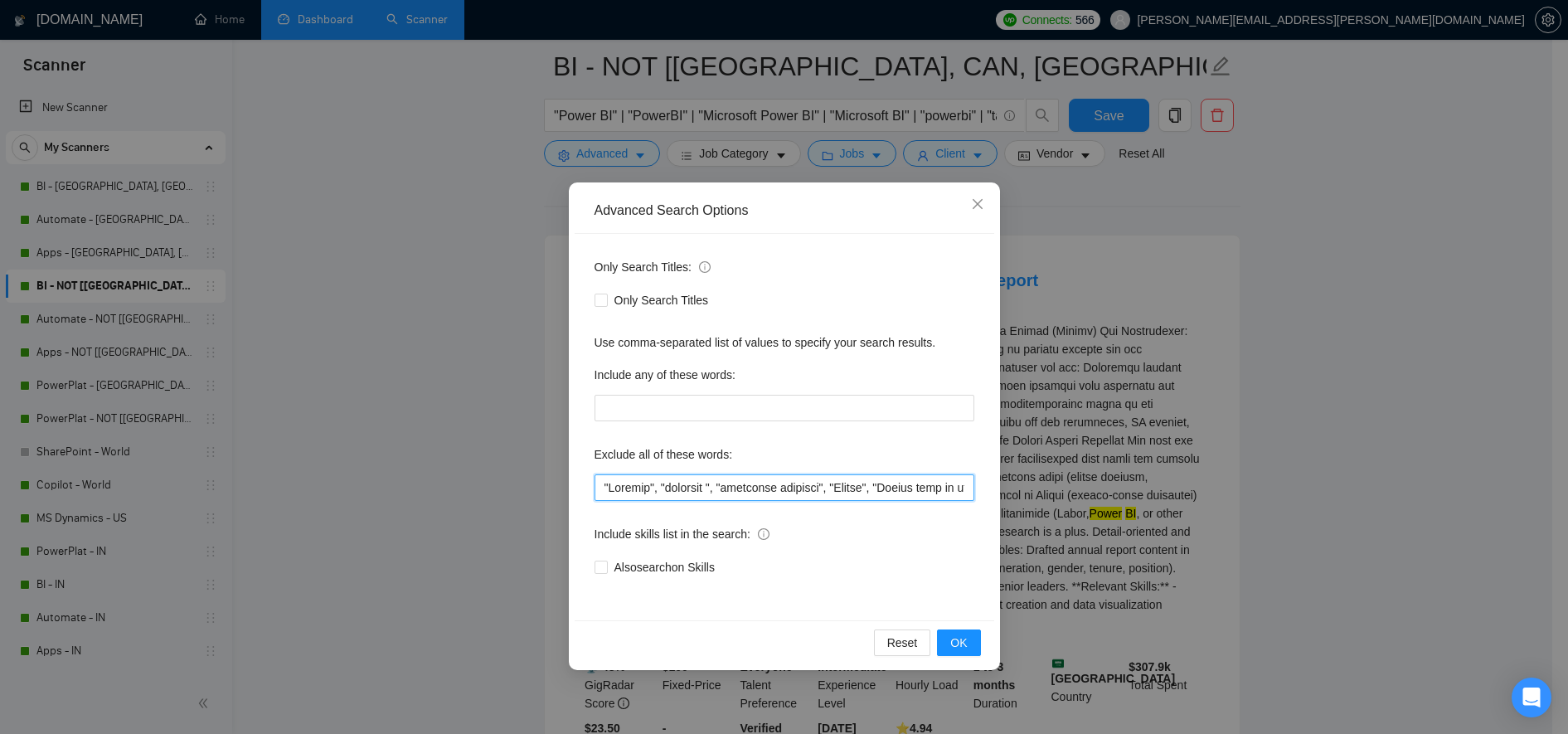
click at [624, 491] on input "text" at bounding box center [784, 487] width 380 height 26
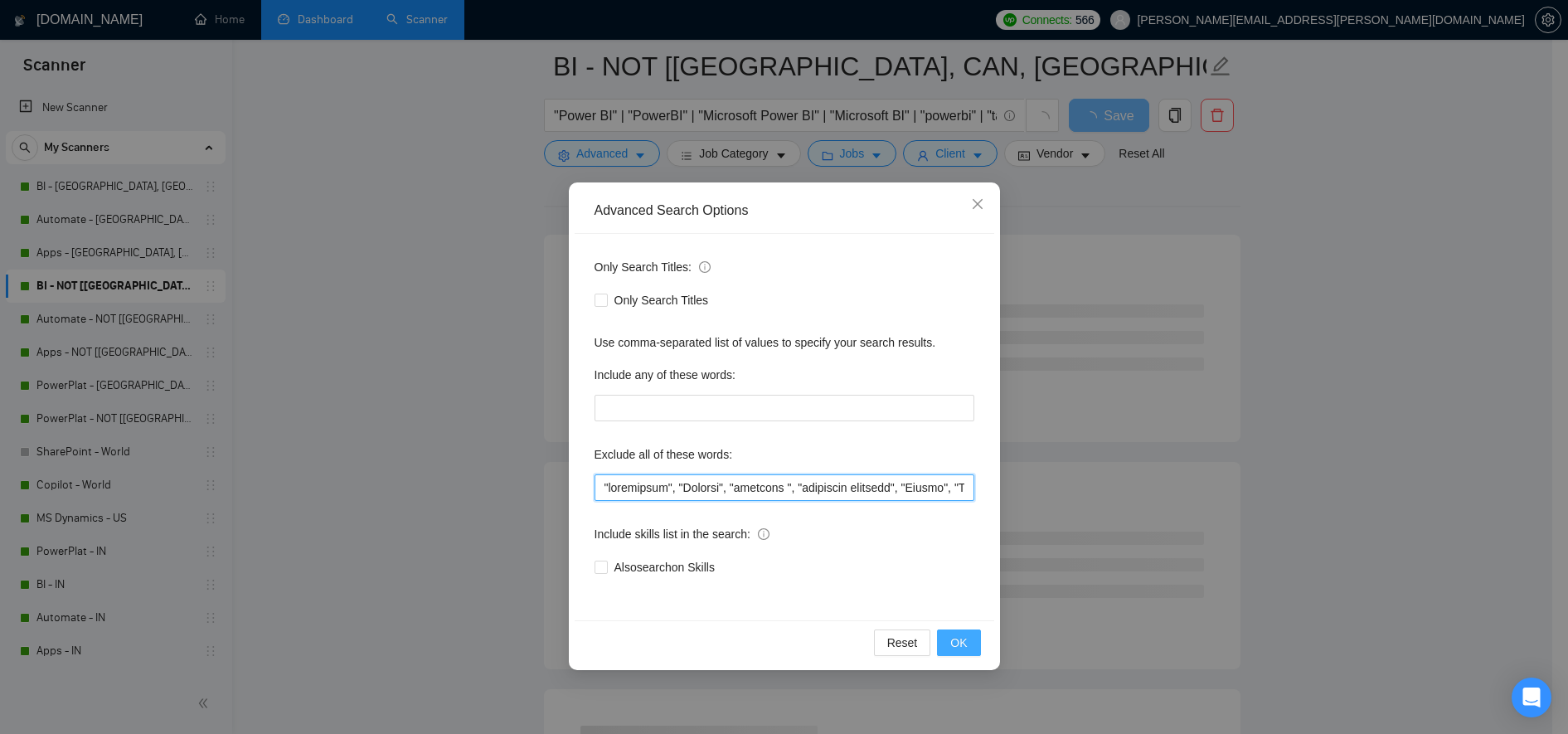
type input ""copywriter", "Student", "urgently ", "residency required", "Crypto", "Please s…"
click at [968, 587] on button "OK" at bounding box center [958, 642] width 43 height 26
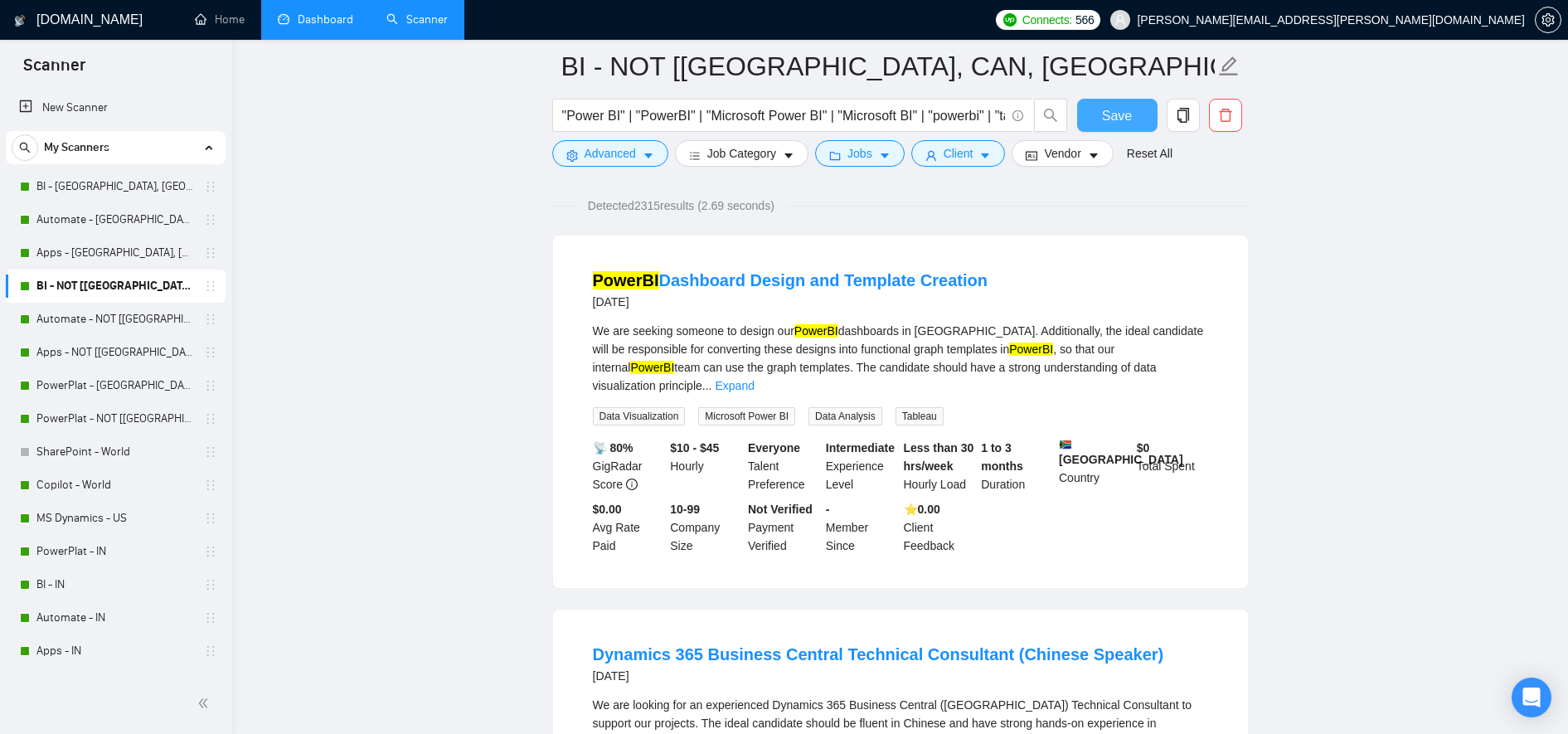
click at [1136, 111] on button "Save" at bounding box center [1117, 115] width 80 height 33
click at [106, 334] on link "Automate - NOT [US, CAN, EU]" at bounding box center [115, 319] width 157 height 33
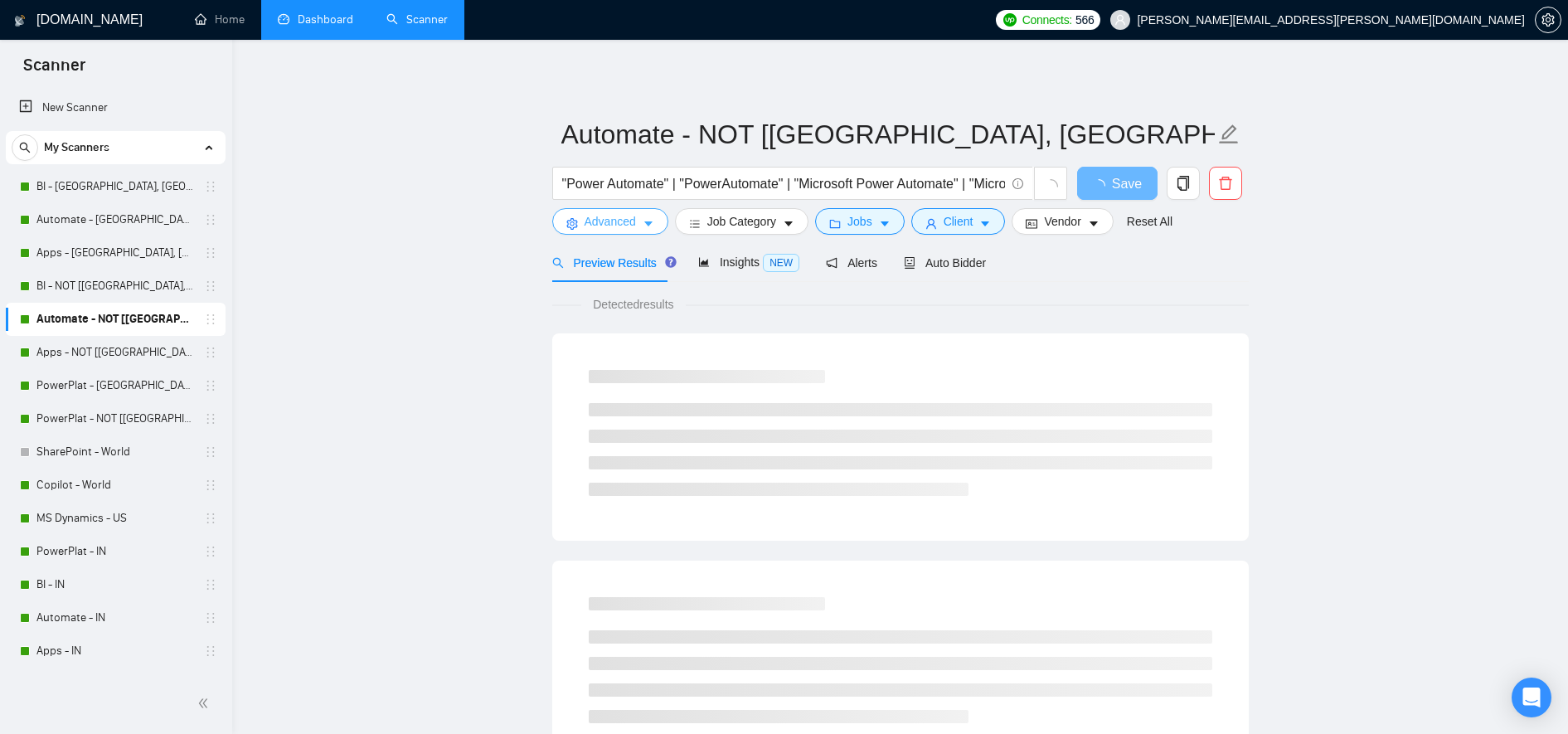
click at [621, 229] on span "Advanced" at bounding box center [610, 221] width 51 height 18
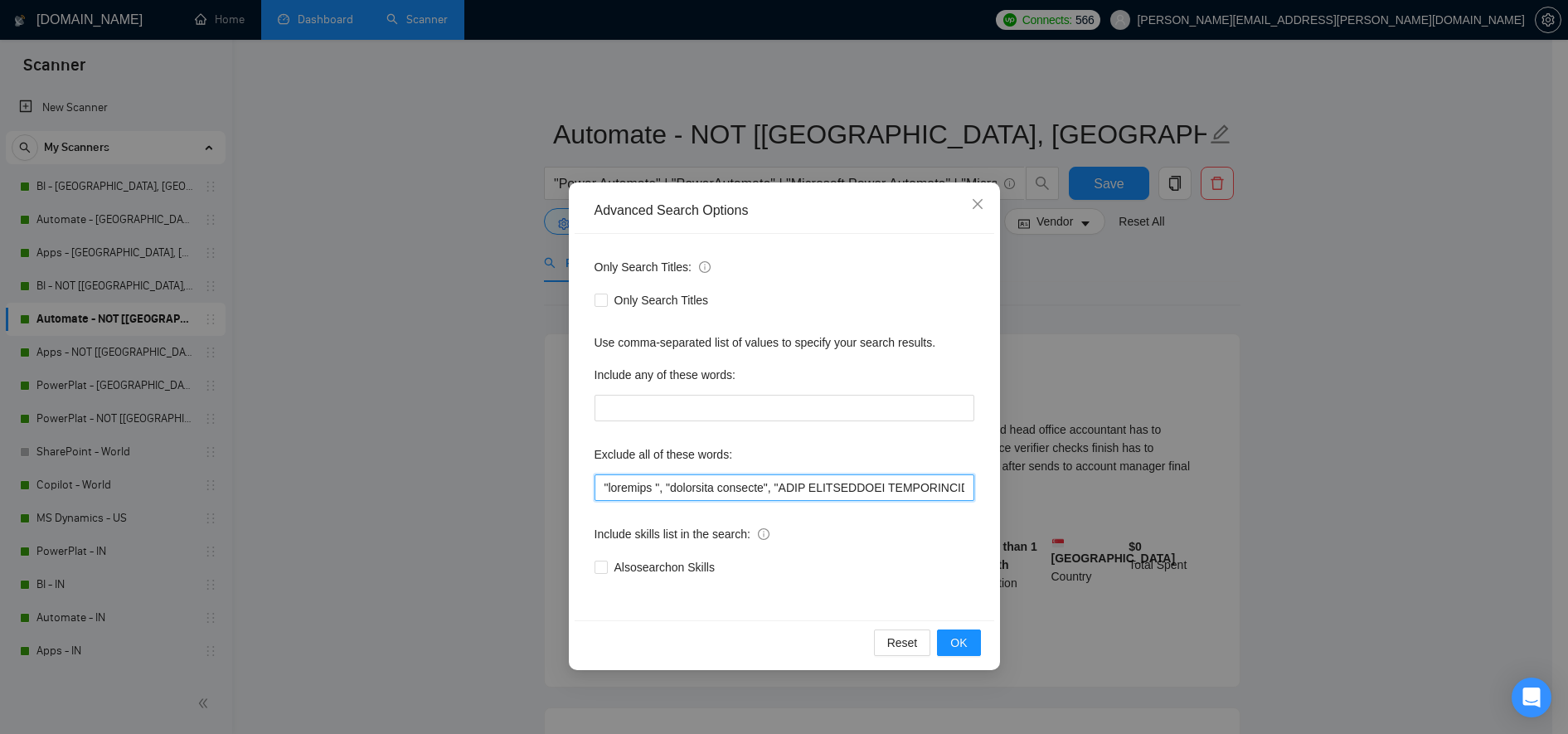
click at [607, 490] on input "text" at bounding box center [784, 487] width 380 height 26
paste input ""copywriter", "Student","
type input ""copywriter", "Student","urgently ", "residency required", "ONLY INDEPENDANT FR…"
click at [949, 587] on button "OK" at bounding box center [958, 642] width 43 height 26
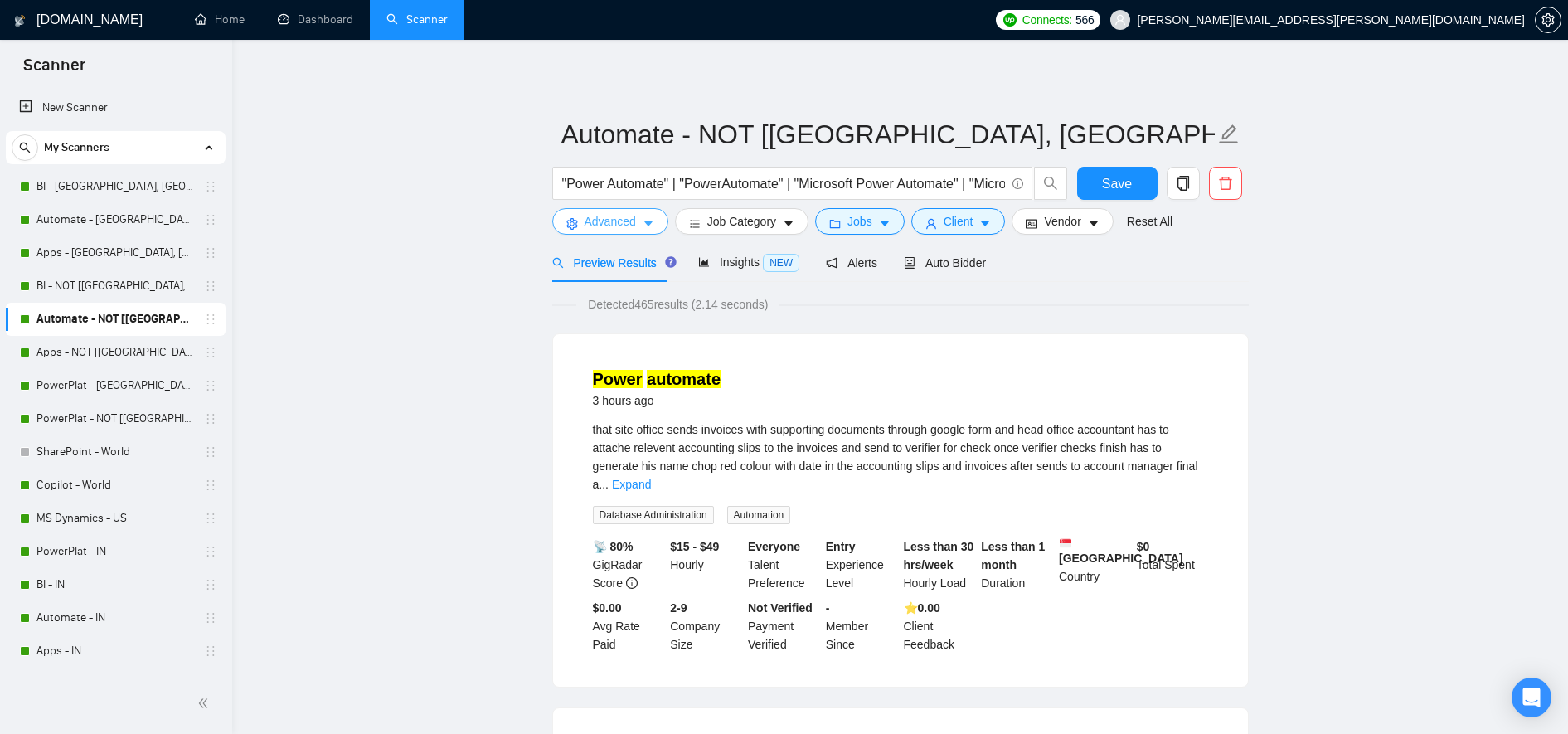
click at [633, 229] on span "Advanced" at bounding box center [610, 221] width 51 height 18
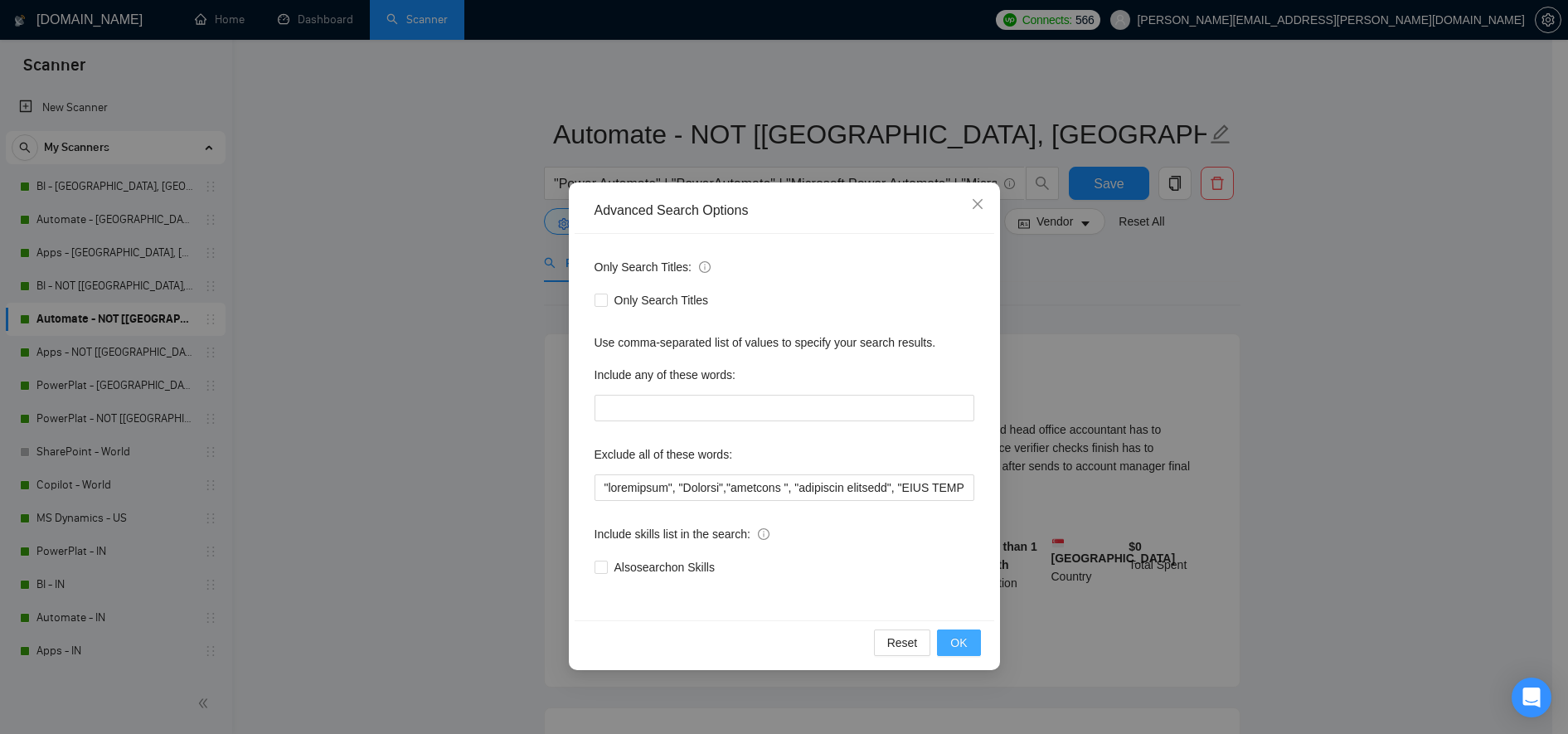
click at [964, 587] on span "OK" at bounding box center [958, 642] width 16 height 18
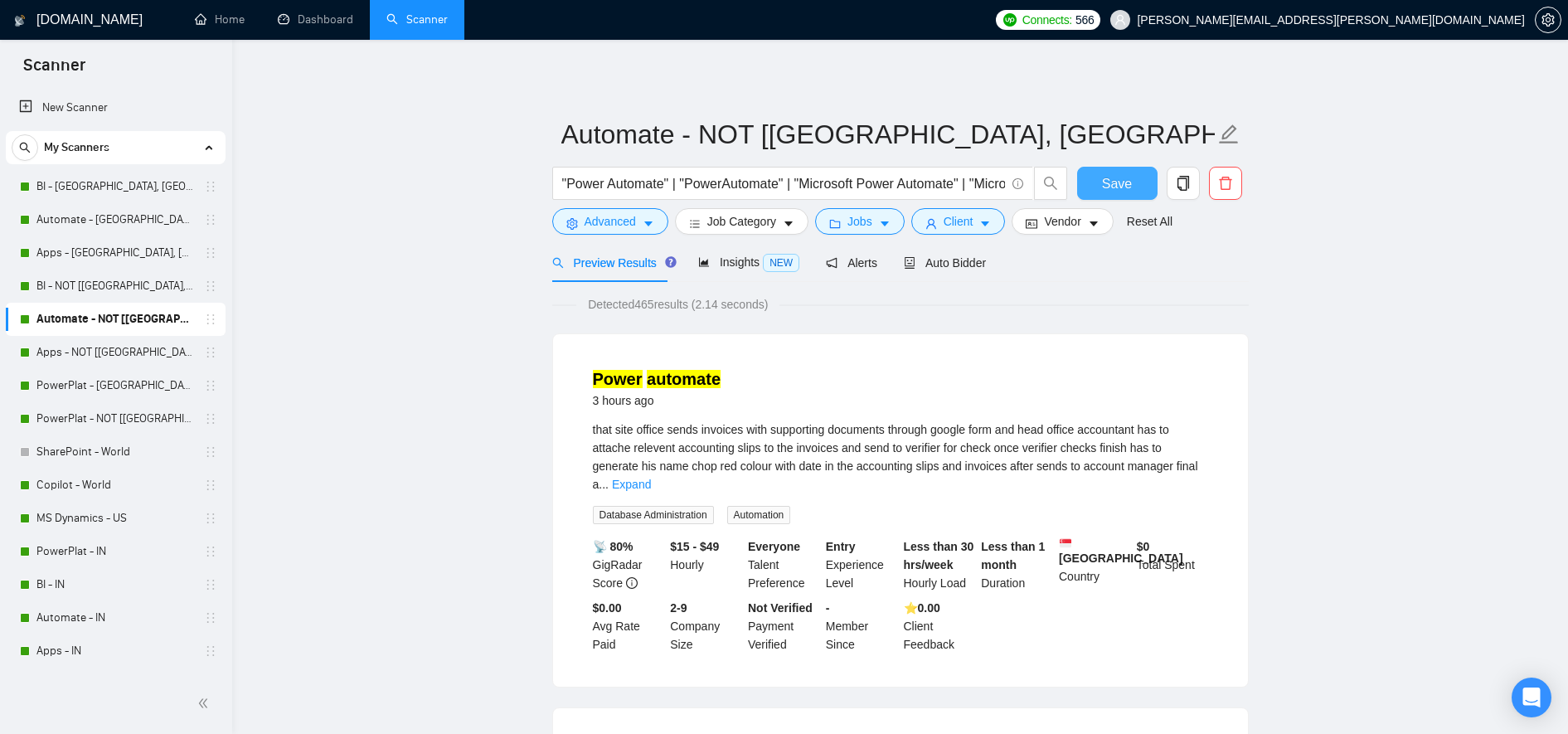
click at [1130, 184] on span "Save" at bounding box center [1117, 183] width 30 height 20
click at [633, 230] on span "Advanced" at bounding box center [610, 221] width 51 height 18
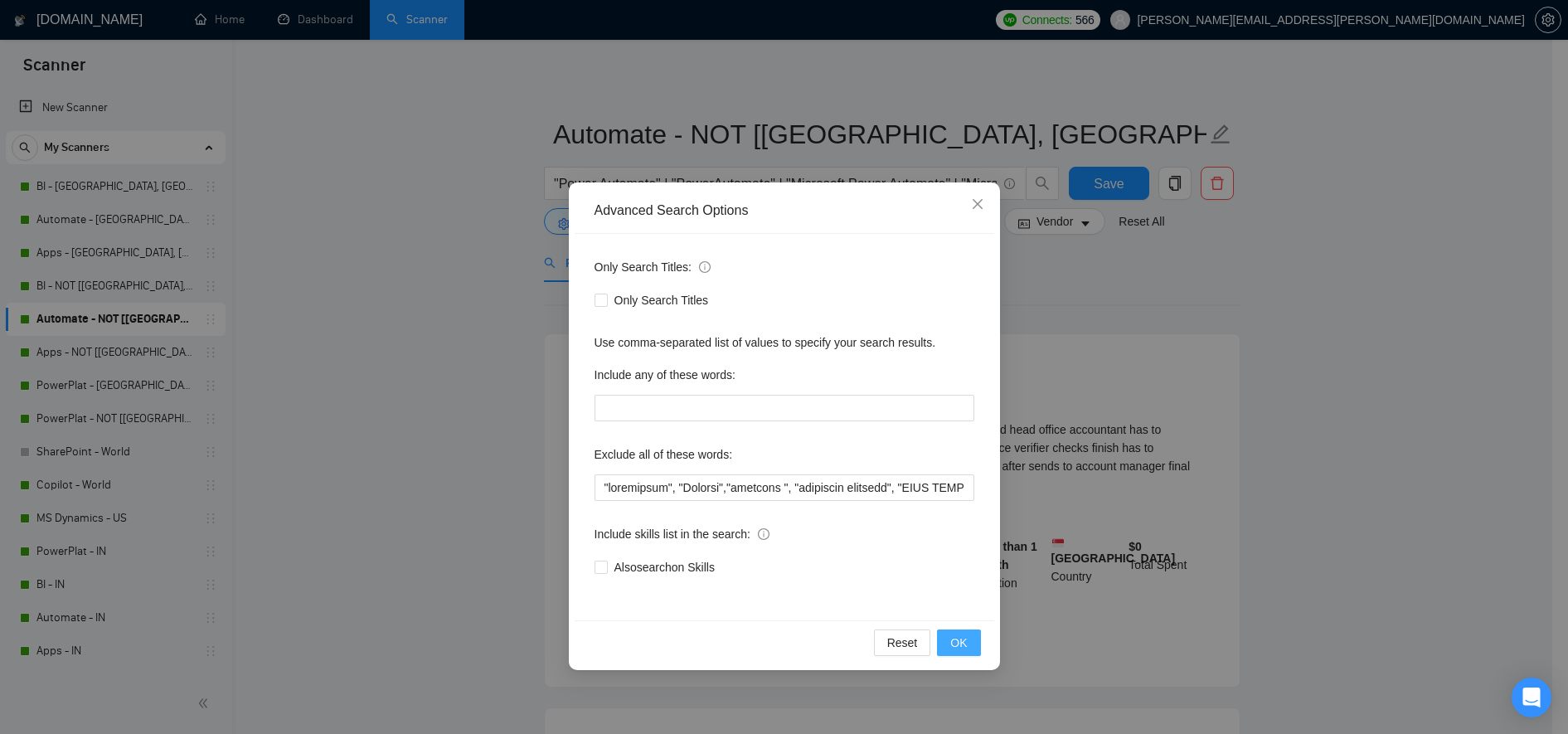
click at [949, 587] on button "OK" at bounding box center [958, 642] width 43 height 26
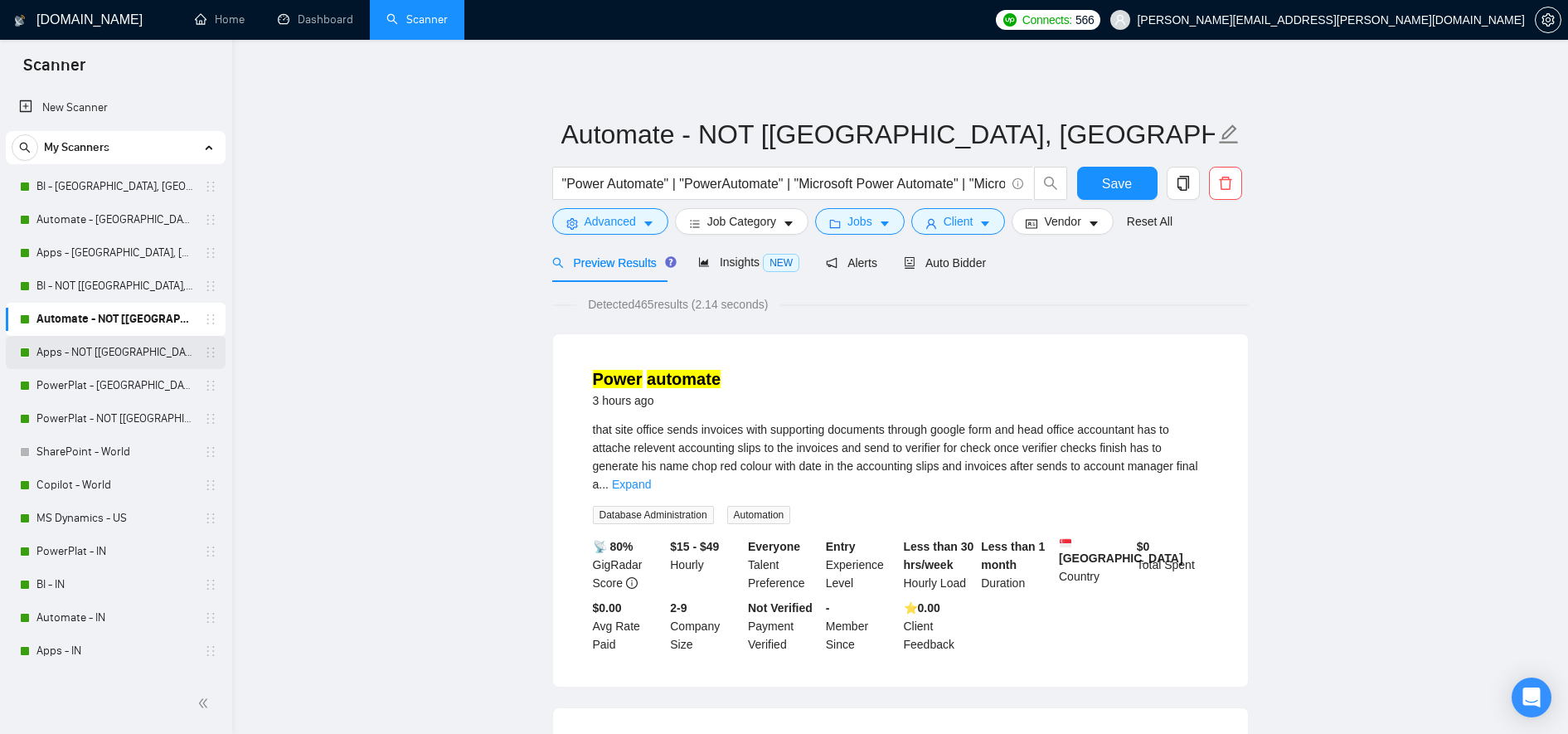
click at [88, 347] on link "Apps - NOT [US, CAN, EU]" at bounding box center [115, 352] width 157 height 33
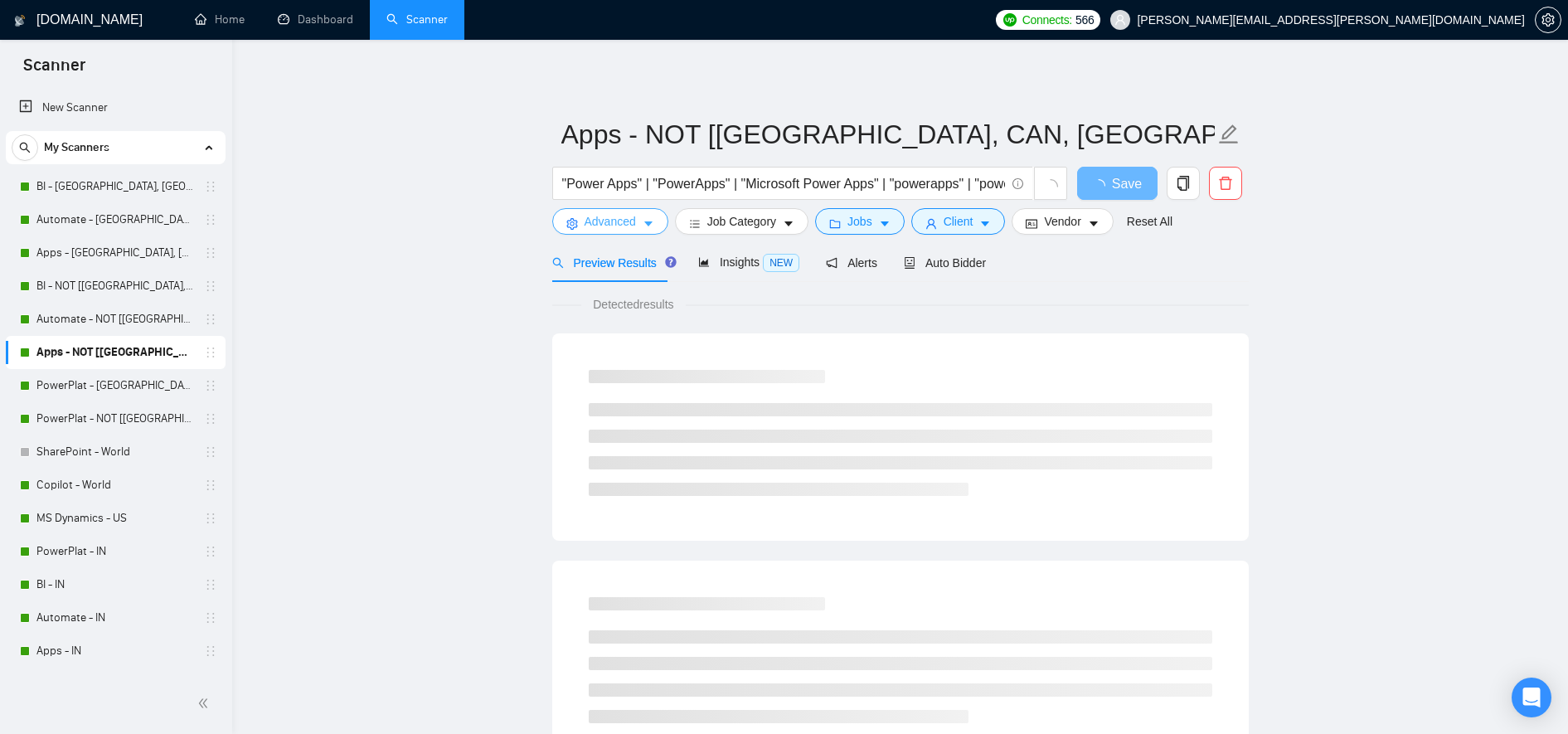
click at [579, 220] on button "Advanced" at bounding box center [611, 221] width 116 height 26
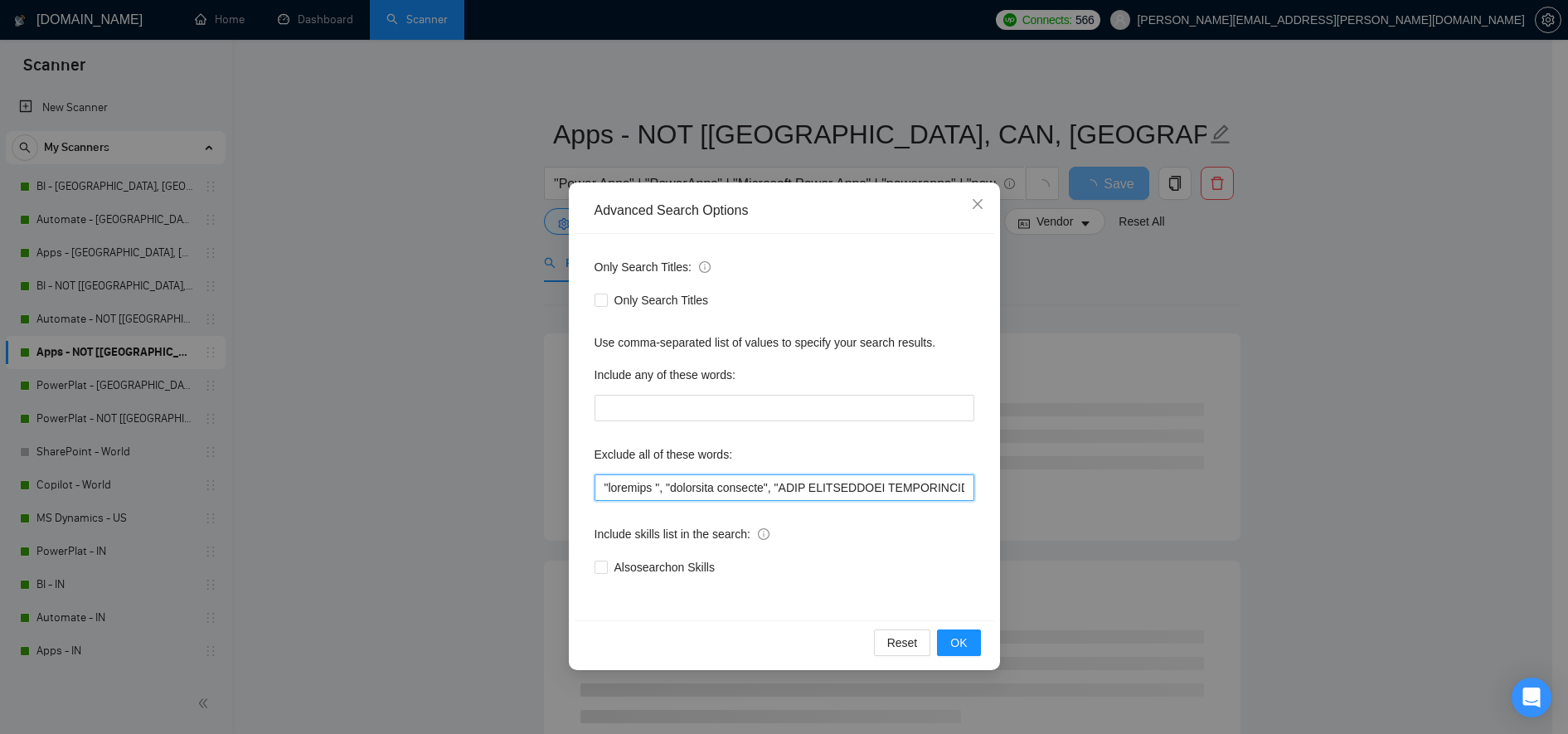
click at [611, 486] on input "text" at bounding box center [784, 487] width 380 height 26
paste input ""copywriter", "Student","
type input ""copywriter", "Student", "urgently ", "residency required", "ONLY INDEPENDANT F…"
click at [924, 587] on button "Reset" at bounding box center [902, 642] width 57 height 26
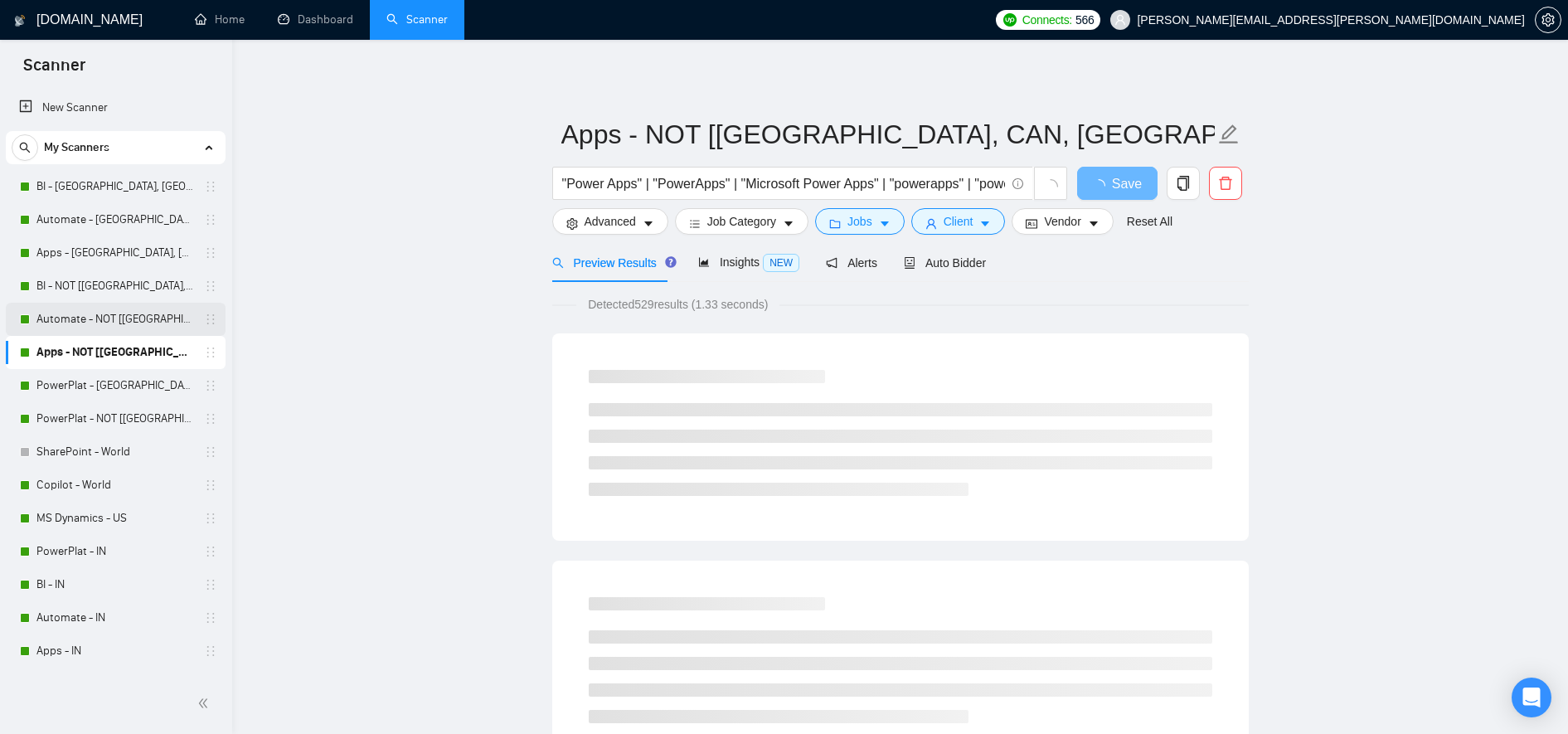
click at [126, 321] on link "Automate - NOT [US, CAN, EU]" at bounding box center [115, 319] width 157 height 33
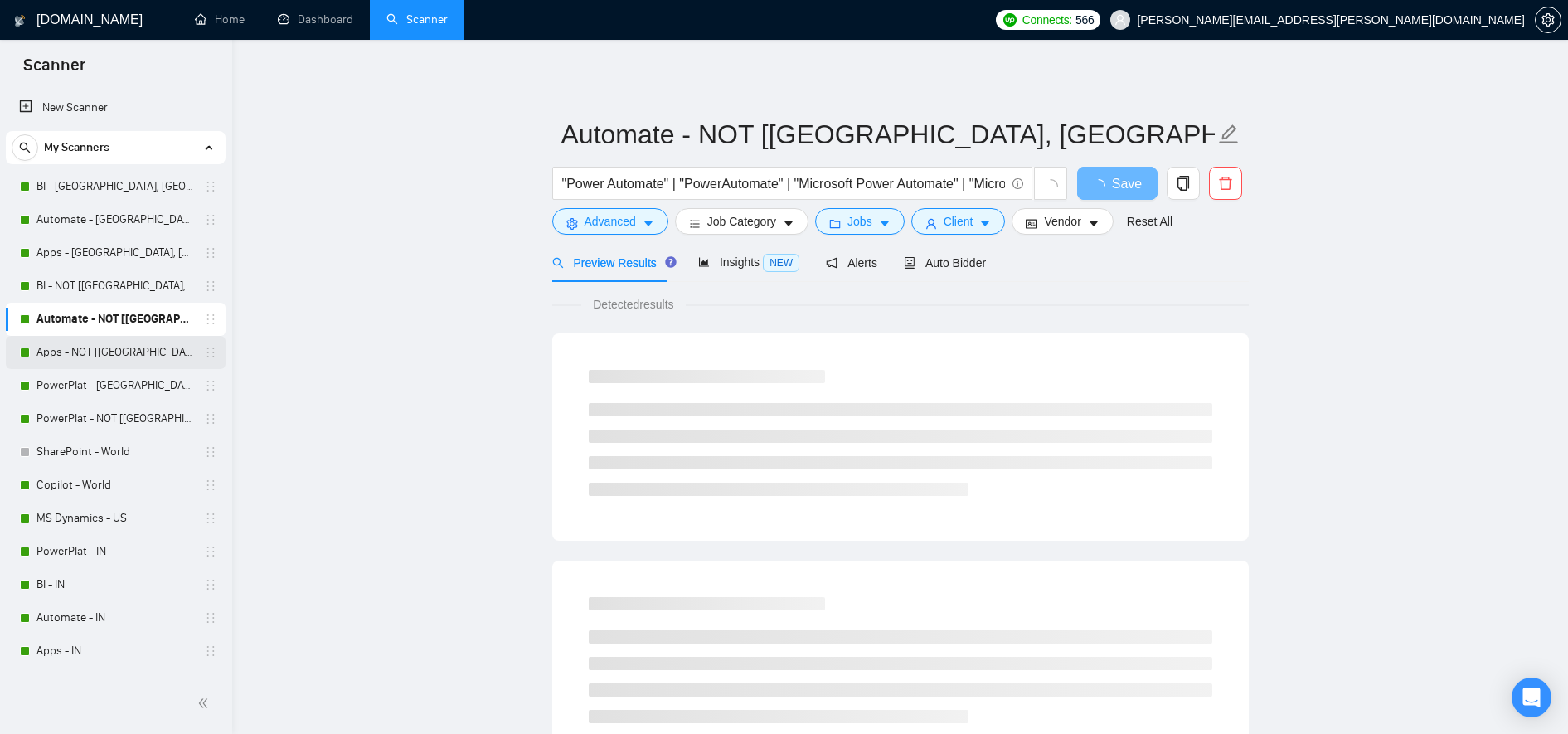
click at [105, 350] on link "Apps - NOT [US, CAN, EU]" at bounding box center [115, 352] width 157 height 33
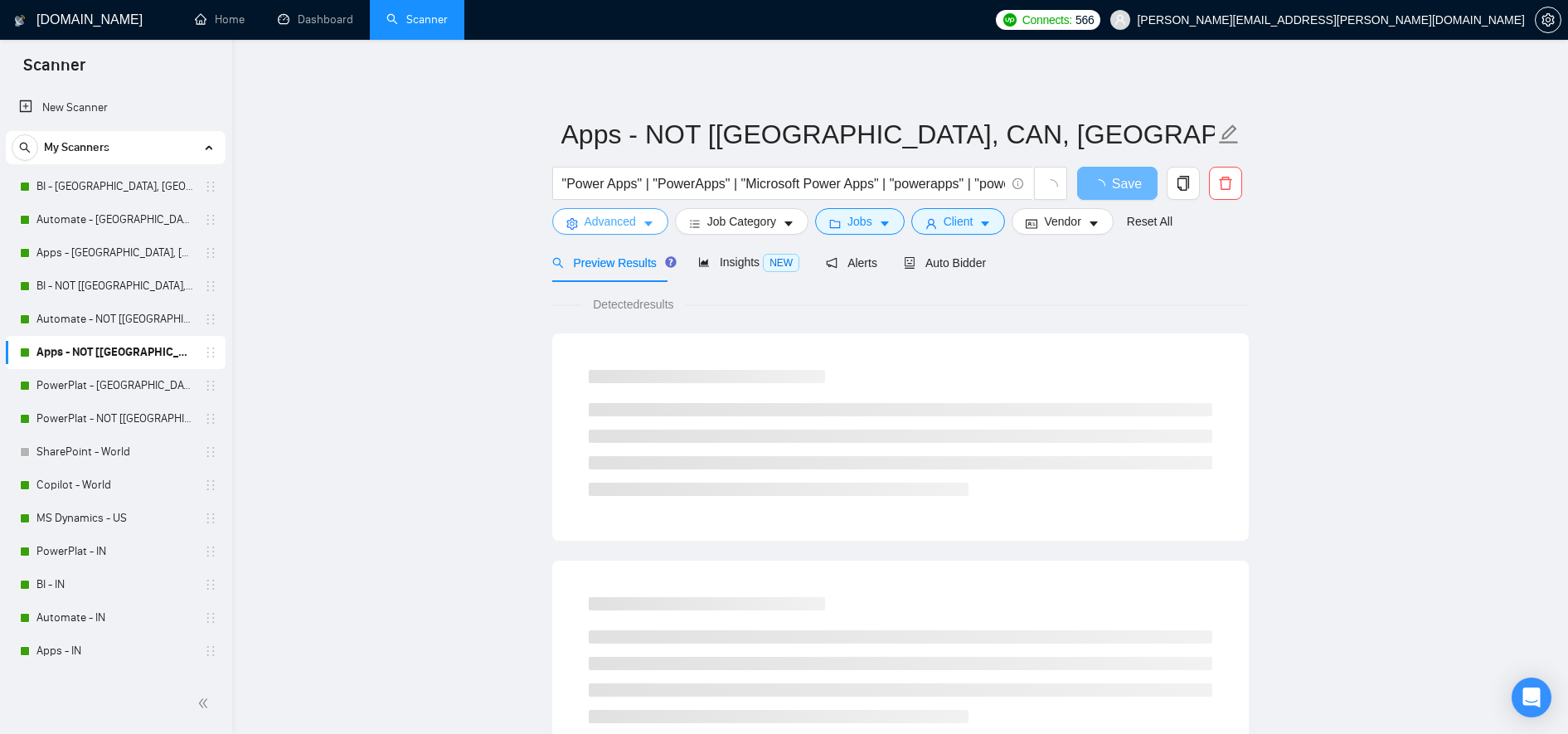
click at [606, 222] on span "Advanced" at bounding box center [610, 221] width 51 height 18
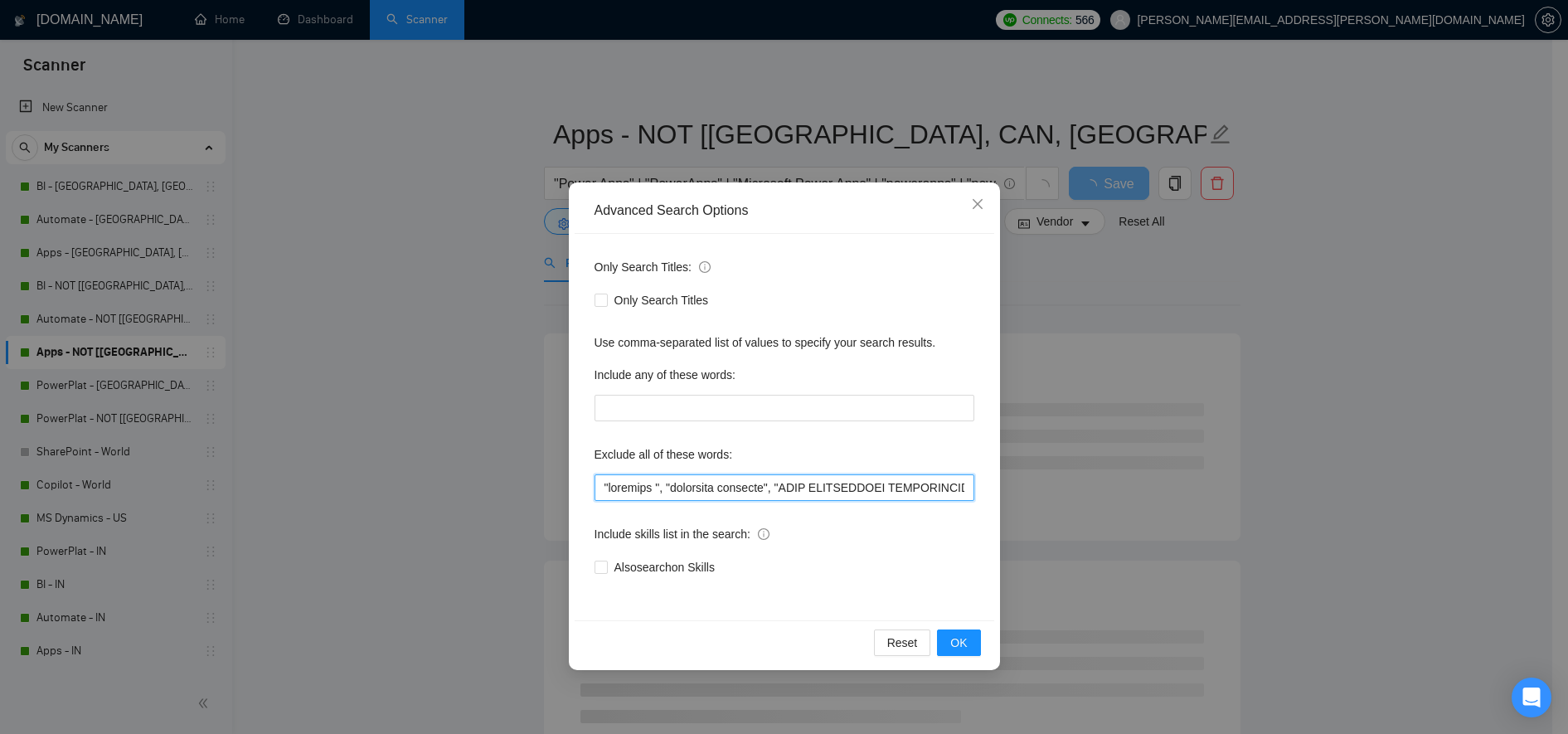
click at [615, 485] on input "text" at bounding box center [784, 487] width 380 height 26
paste input ""copywriter", "Student","
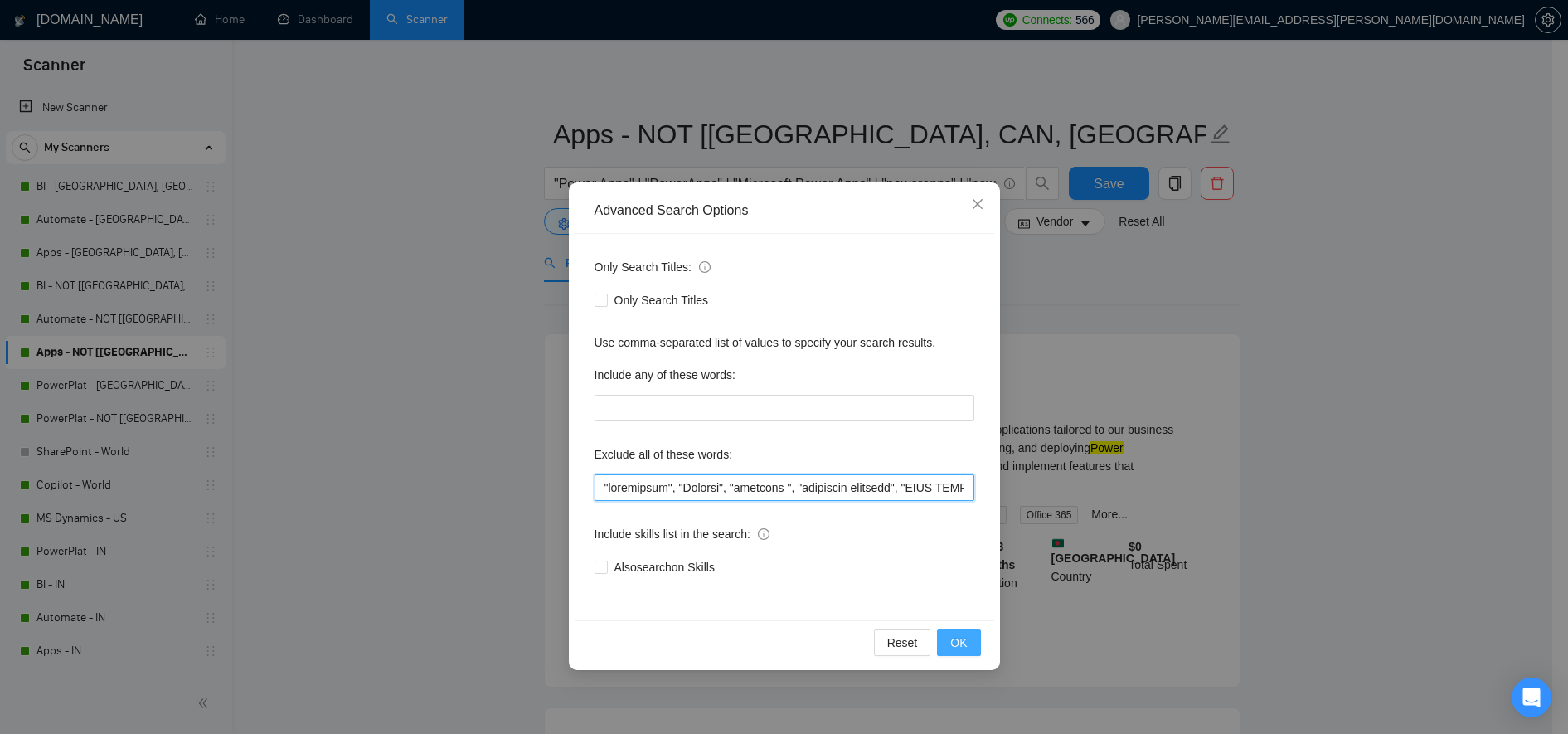
type input ""copywriter", "Student", "urgently ", "residency required", "ONLY INDEPENDANT F…"
click at [965, 587] on span "OK" at bounding box center [958, 642] width 16 height 18
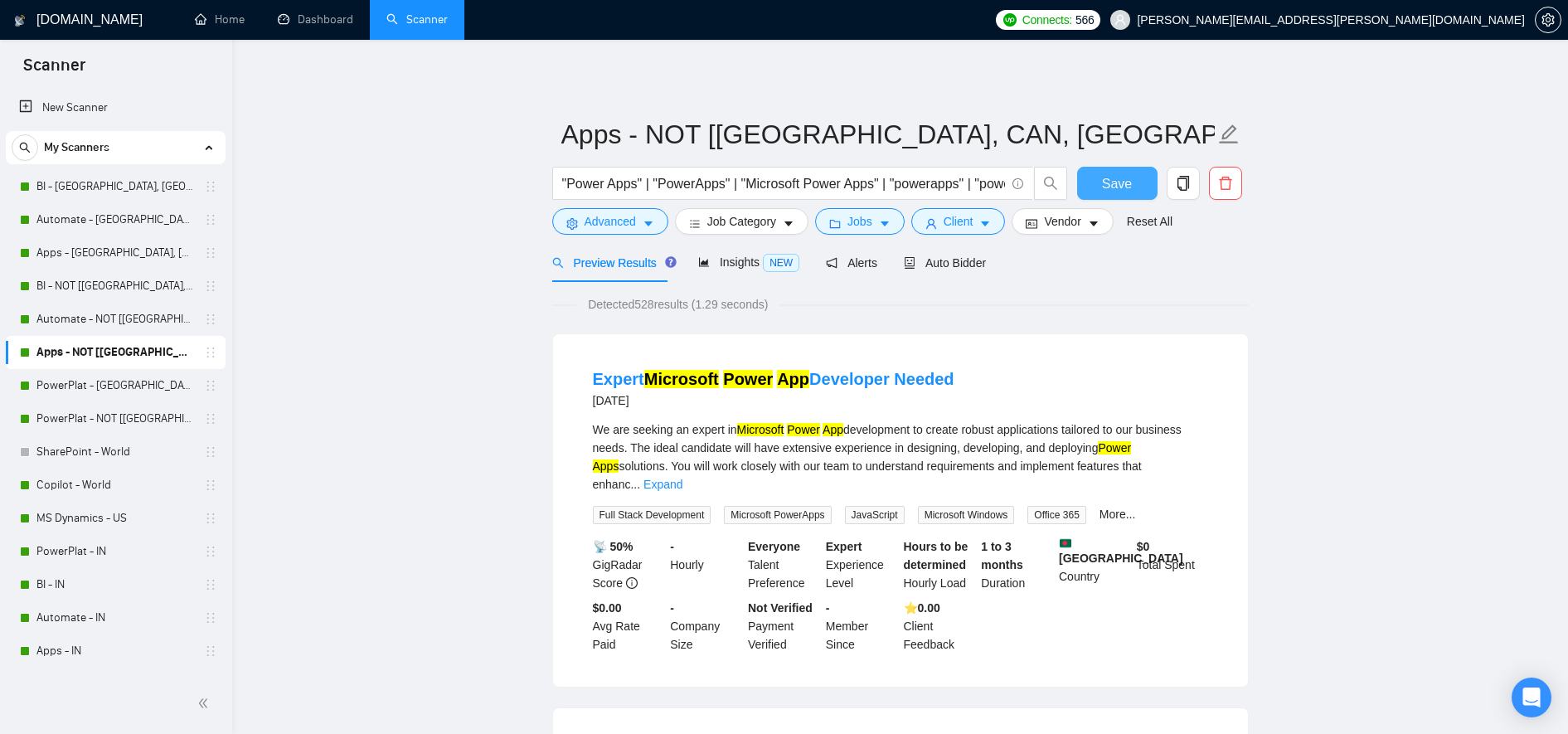
click at [1114, 181] on span "Save" at bounding box center [1117, 183] width 30 height 20
click at [78, 382] on link "PowerPlat - US, CAN, EU" at bounding box center [115, 386] width 157 height 33
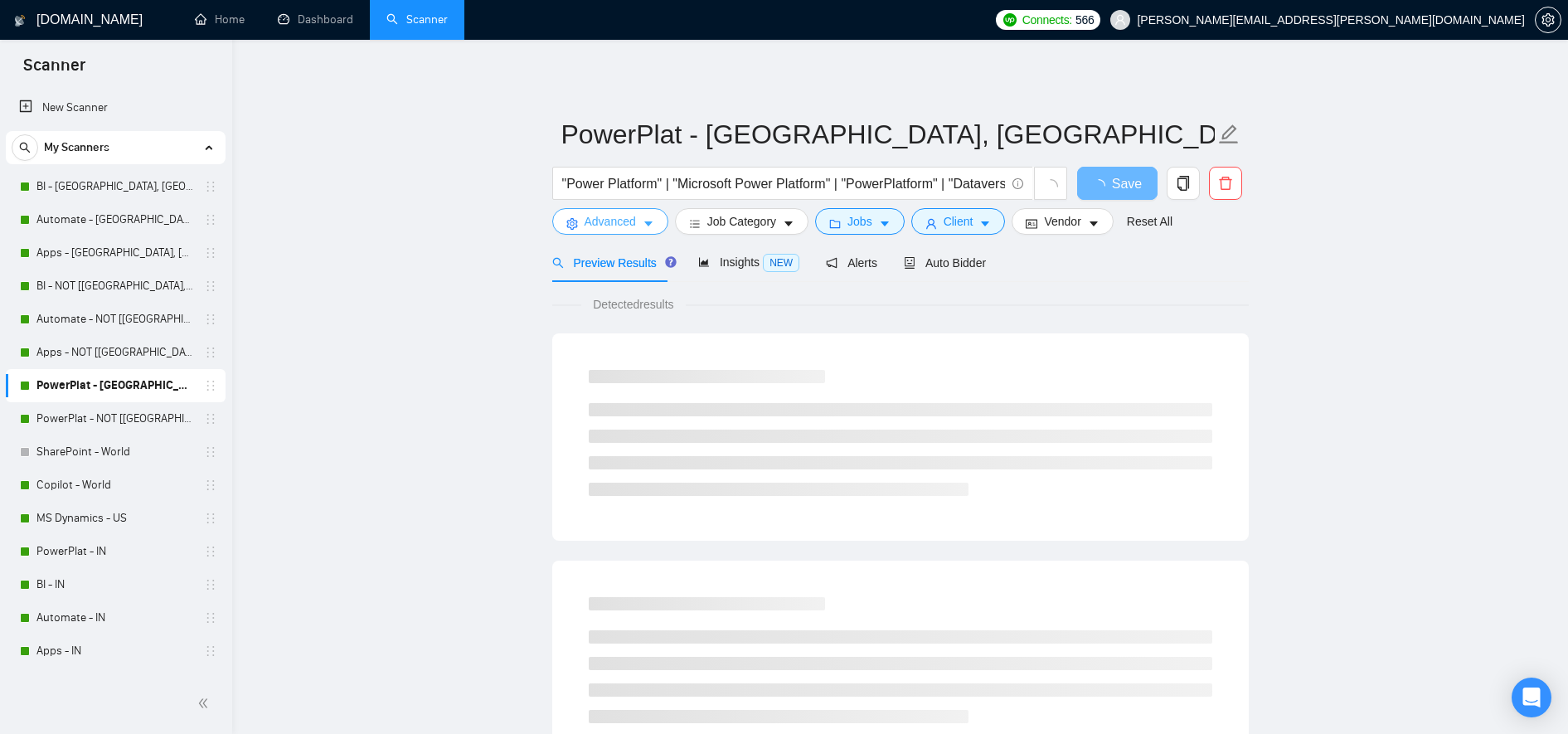
click at [610, 218] on span "Advanced" at bounding box center [610, 221] width 51 height 18
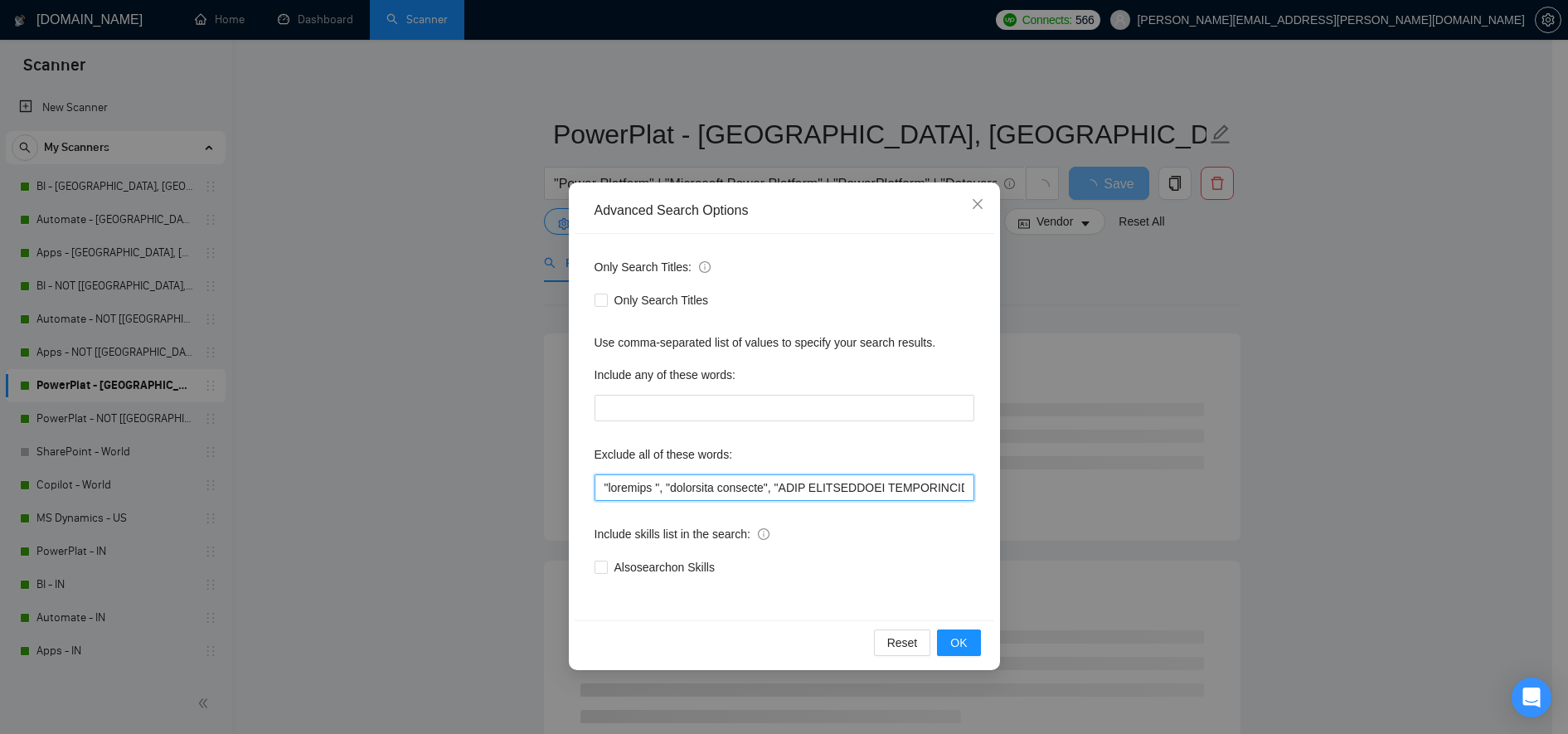
click at [618, 495] on input "text" at bounding box center [784, 487] width 380 height 26
paste input ""copywriter", "Student","
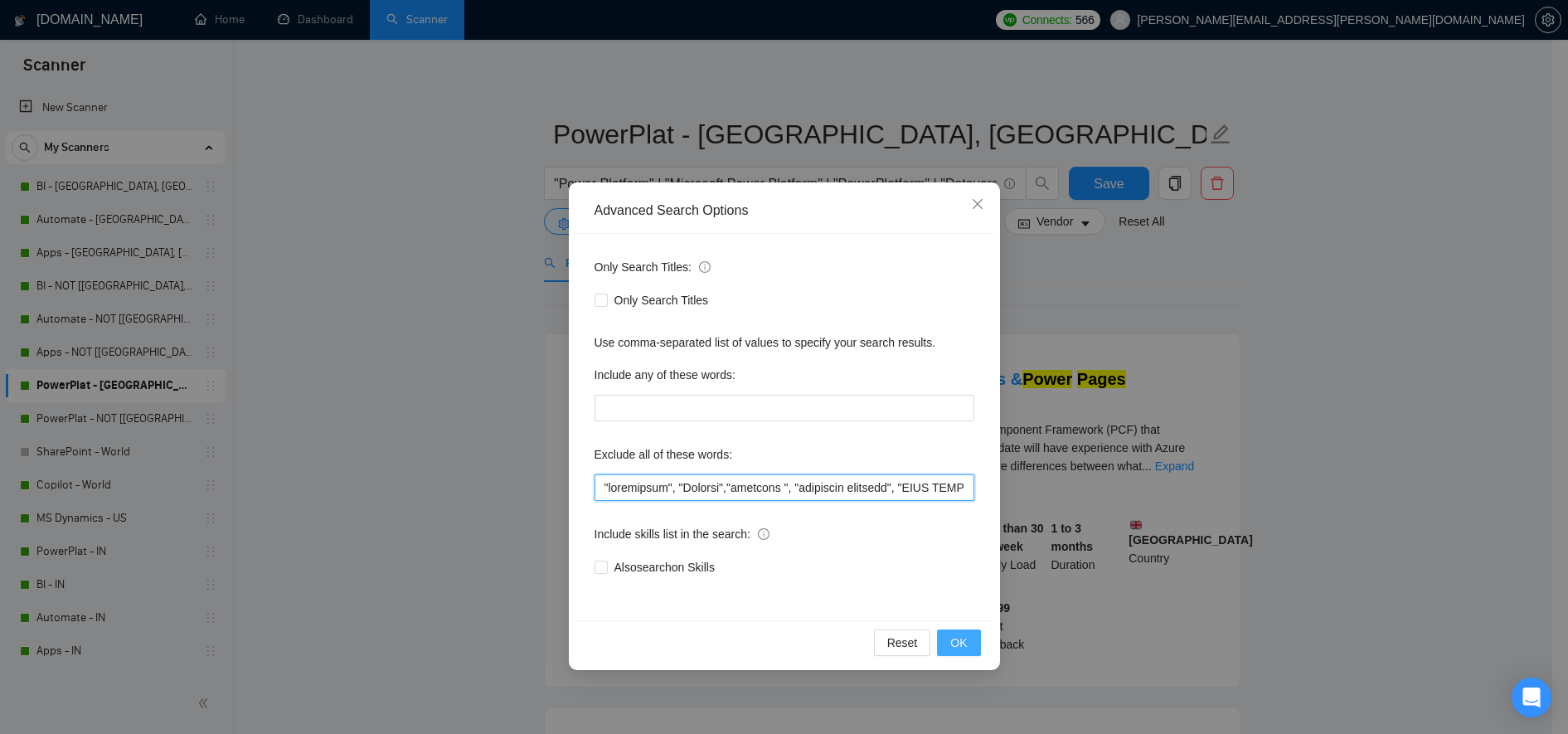
type input ""copywriter", "Student","urgently ", "residency required", "ONLY INDEPENDANT FR…"
click at [952, 587] on span "OK" at bounding box center [958, 642] width 16 height 18
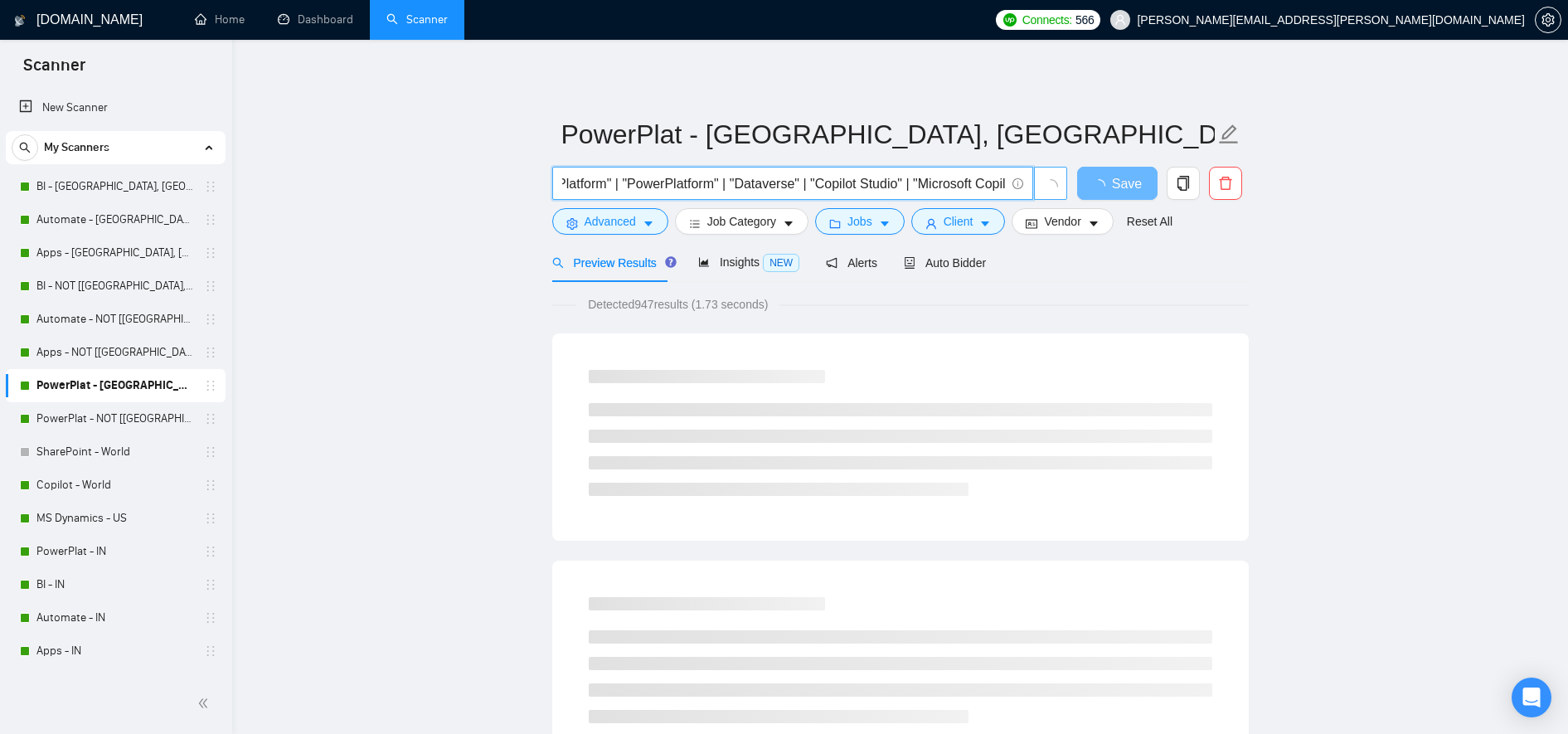
drag, startPoint x: 959, startPoint y: 191, endPoint x: 1059, endPoint y: 179, distance: 100.7
click at [1059, 179] on span ""Power Platform" | "Microsoft Power Platform" | "PowerPlatform" | "Dataverse" |…" at bounding box center [811, 183] width 516 height 33
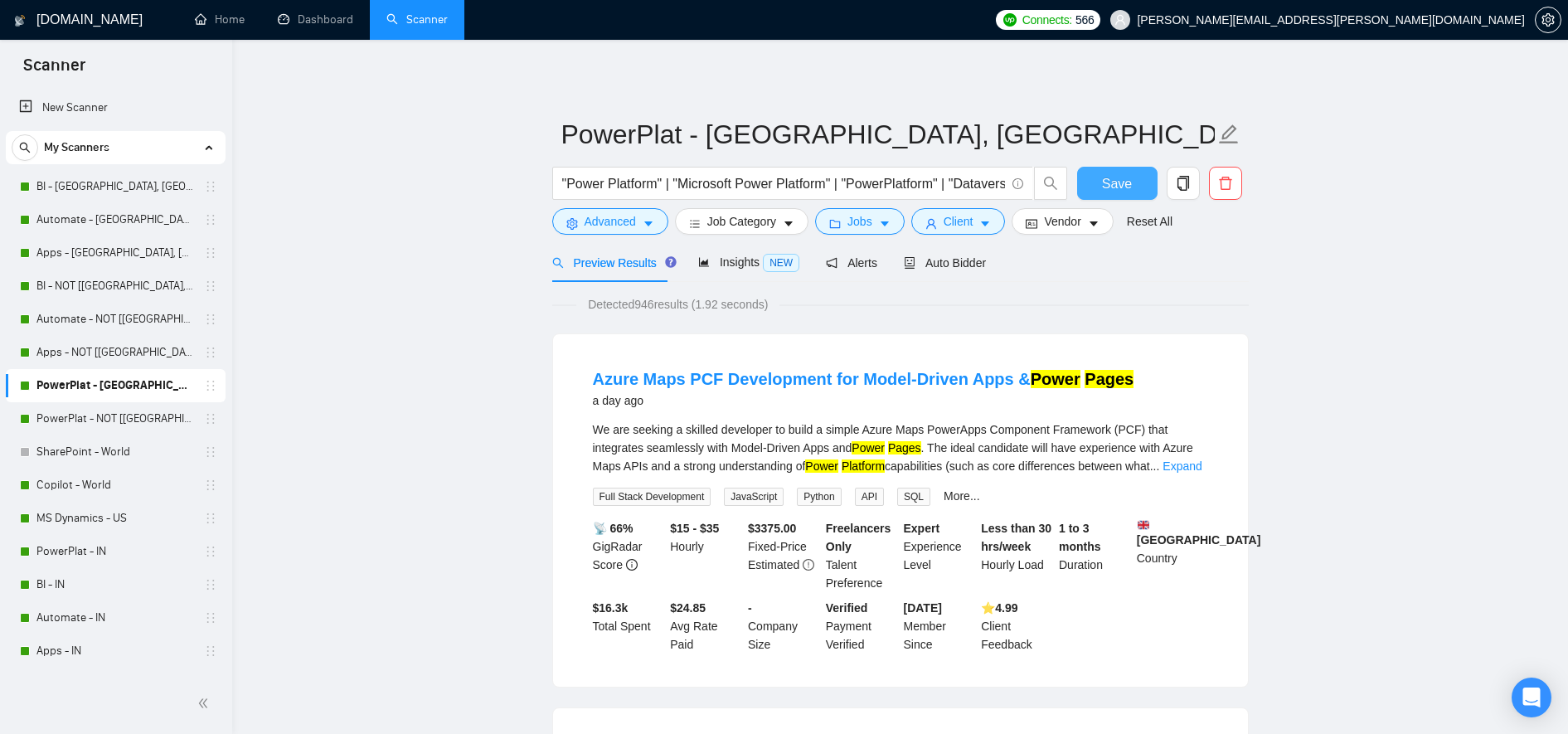
click at [1136, 180] on button "Save" at bounding box center [1117, 183] width 80 height 33
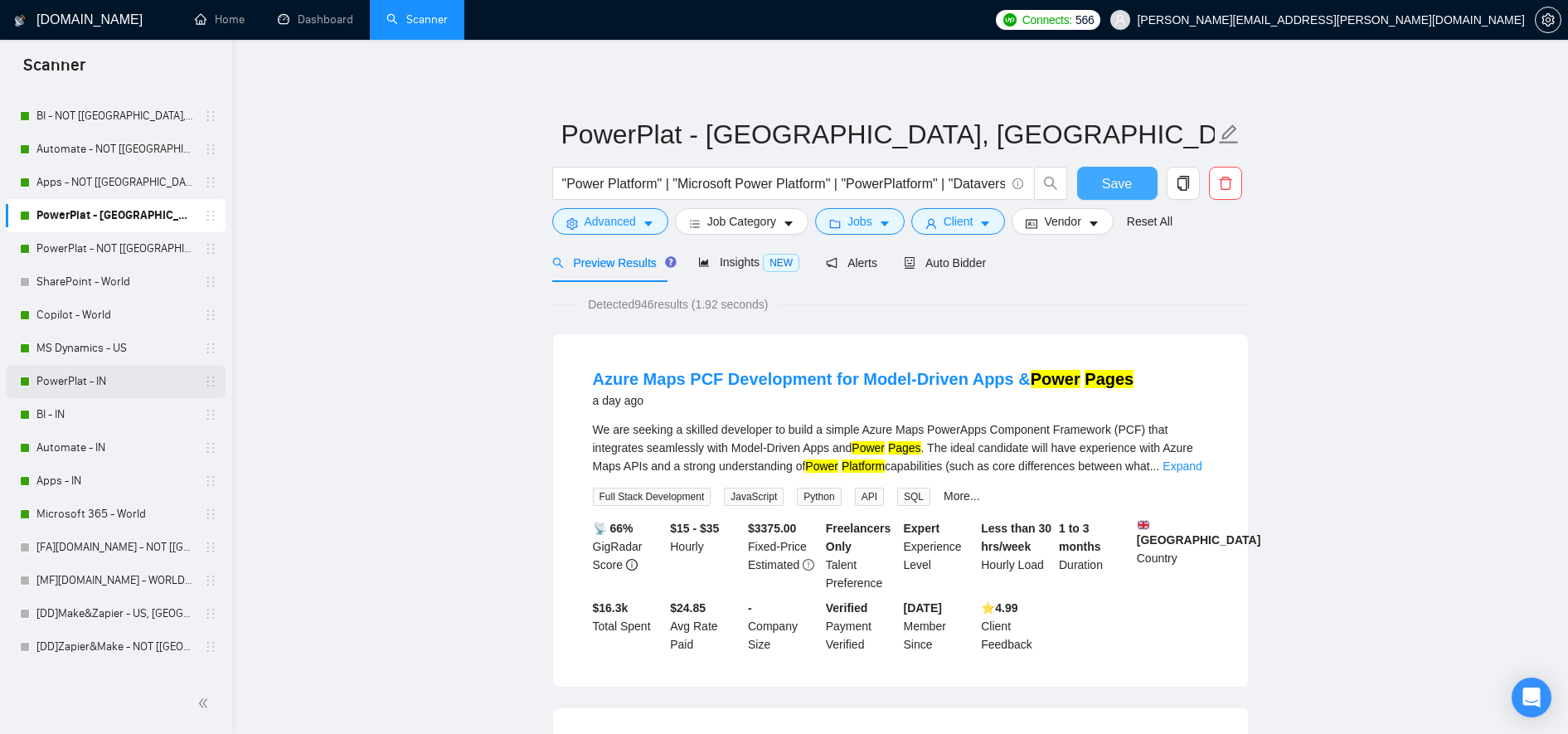
scroll to position [171, 0]
click at [121, 361] on link "MS Dynamics - US" at bounding box center [115, 347] width 157 height 33
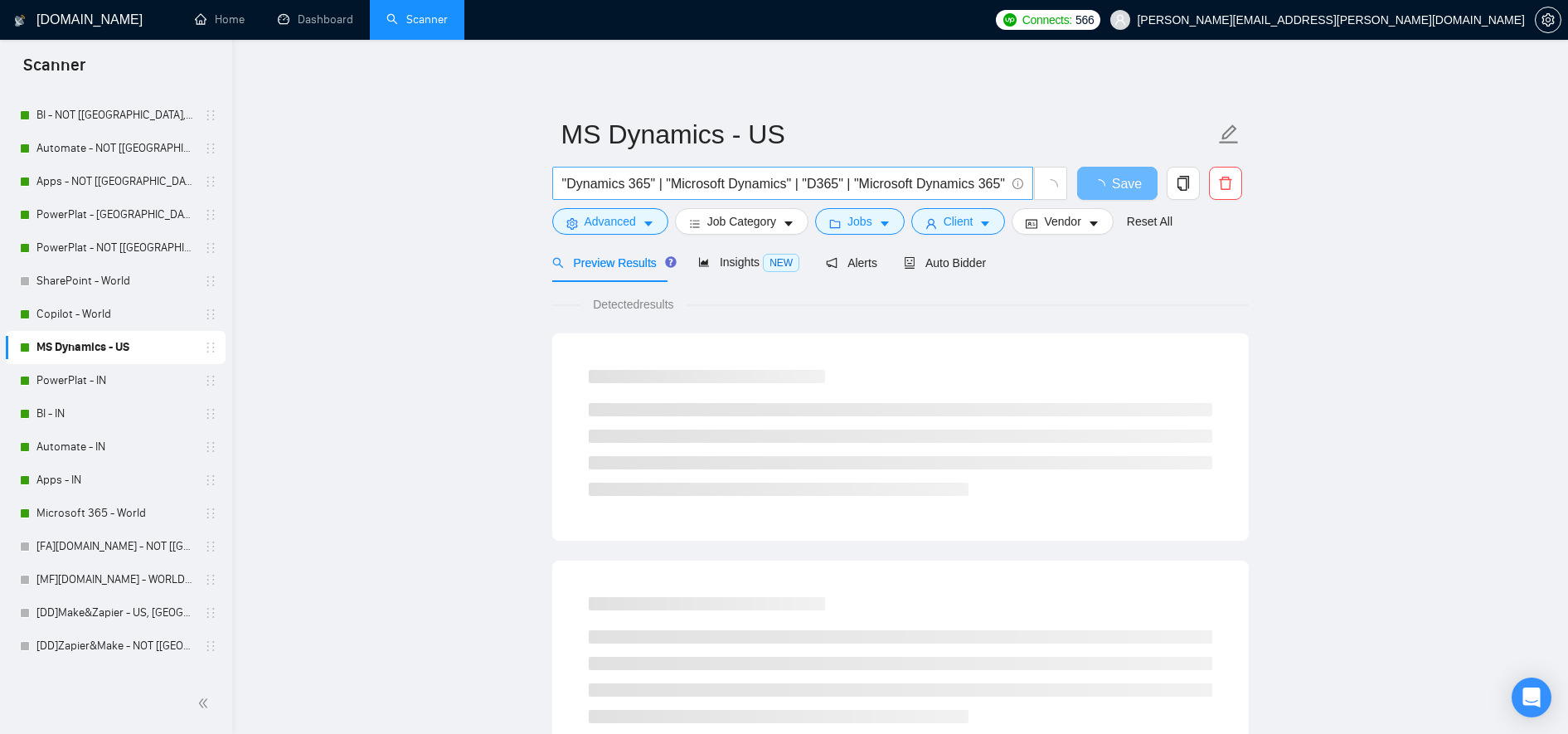
click at [799, 187] on input ""Dynamics 365" | "Microsoft Dynamics" | "D365" | "Microsoft Dynamics 365"" at bounding box center [784, 183] width 443 height 20
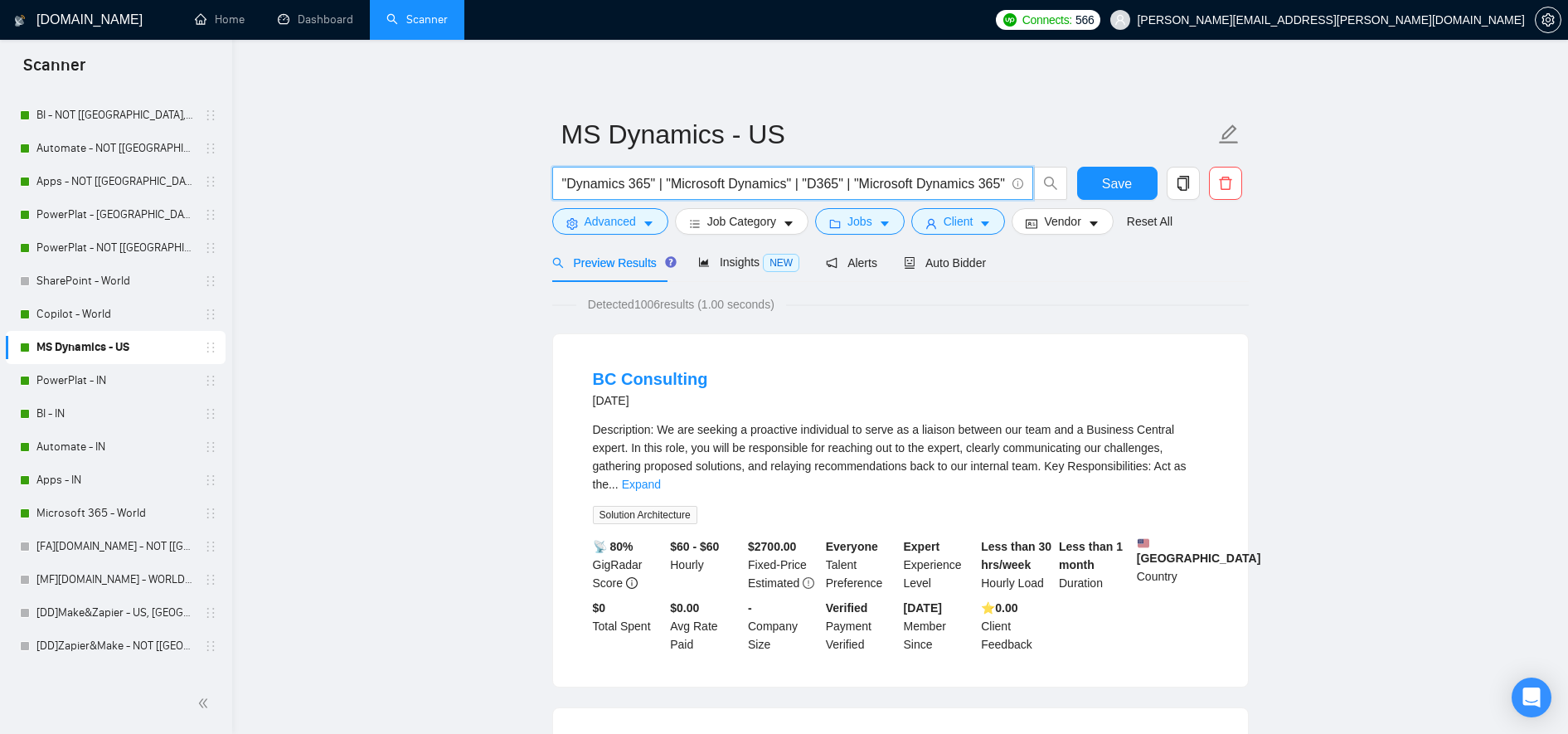
drag, startPoint x: 799, startPoint y: 186, endPoint x: 1072, endPoint y: 186, distance: 273.0
click at [1072, 186] on div ""Dynamics 365" | "Microsoft Dynamics" | "D365" | "Microsoft Dynamics 365" Save" at bounding box center [897, 187] width 696 height 42
click at [924, 183] on input ""Dynamics 365" | "Microsoft Dynamics" | "D365" | "Microsoft Dynamics 365"" at bounding box center [784, 183] width 443 height 20
click at [584, 390] on li "BC Consulting 2 days ago Description: We are seeking a proactive individual to …" at bounding box center [901, 510] width 656 height 312
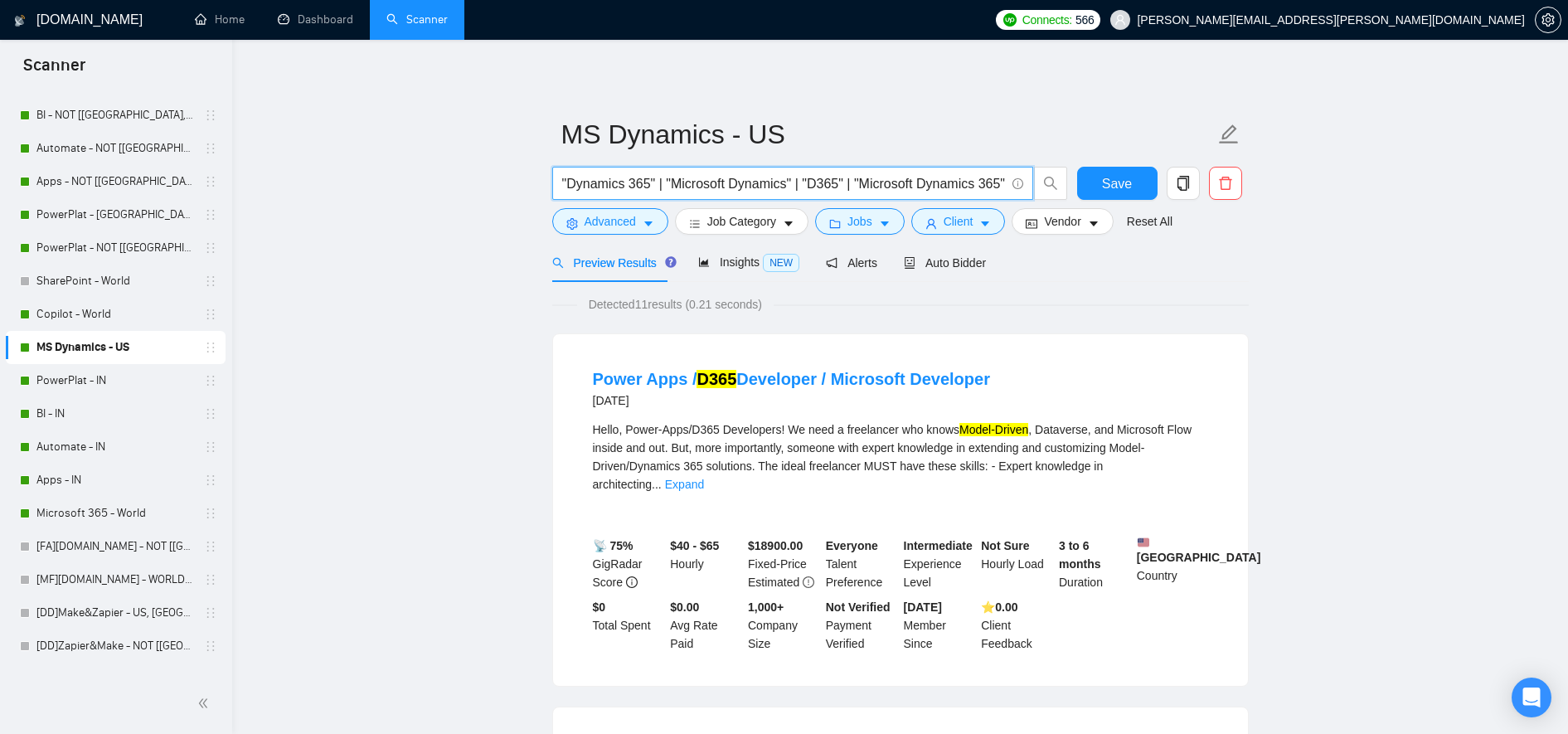
scroll to position [0, 208]
drag, startPoint x: 908, startPoint y: 192, endPoint x: 1215, endPoint y: 216, distance: 307.9
click at [1215, 216] on form "MS Dynamics - US "Dynamics 365" | "Microsoft Dynamics" | "D365" | "Microsoft Dy…" at bounding box center [901, 175] width 696 height 135
click at [890, 167] on span ""Dynamics 365" | "Microsoft Dynamics" | "D365" | "Microsoft Dynamics 365" | "Dy…" at bounding box center [793, 183] width 481 height 33
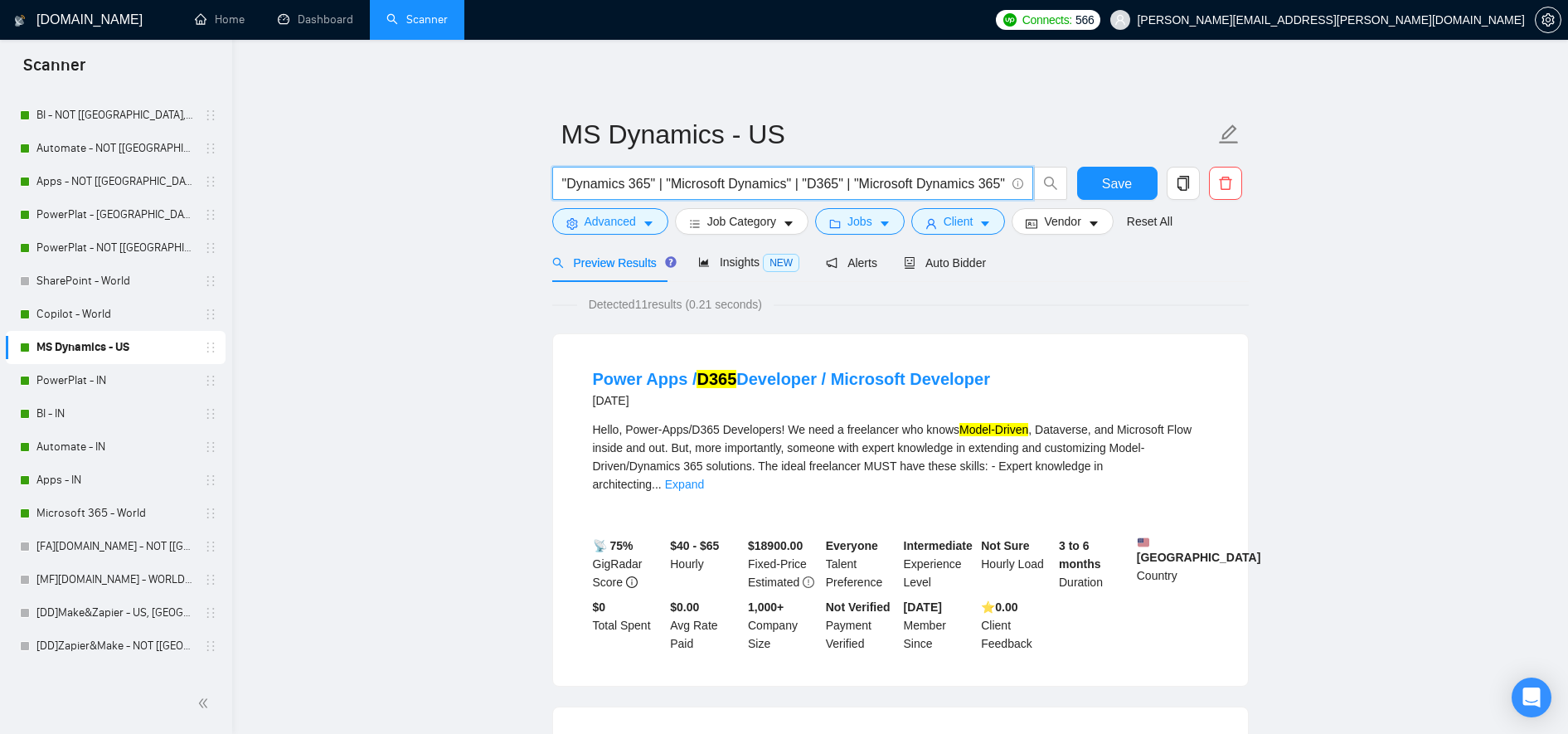
click at [880, 190] on input ""Dynamics 365" | "Microsoft Dynamics" | "D365" | "Microsoft Dynamics 365" | "Dy…" at bounding box center [784, 183] width 443 height 20
drag, startPoint x: 880, startPoint y: 190, endPoint x: 1139, endPoint y: 190, distance: 259.0
click at [1139, 190] on div ""Dynamics 365" | "Microsoft Dynamics" | "D365" | "Microsoft Dynamics 365" | "Dy…" at bounding box center [897, 187] width 696 height 42
click at [988, 185] on input ""Dynamics 365" | "Microsoft Dynamics" | "D365" | "Microsoft Dynamics 365" | "Dy…" at bounding box center [784, 183] width 443 height 20
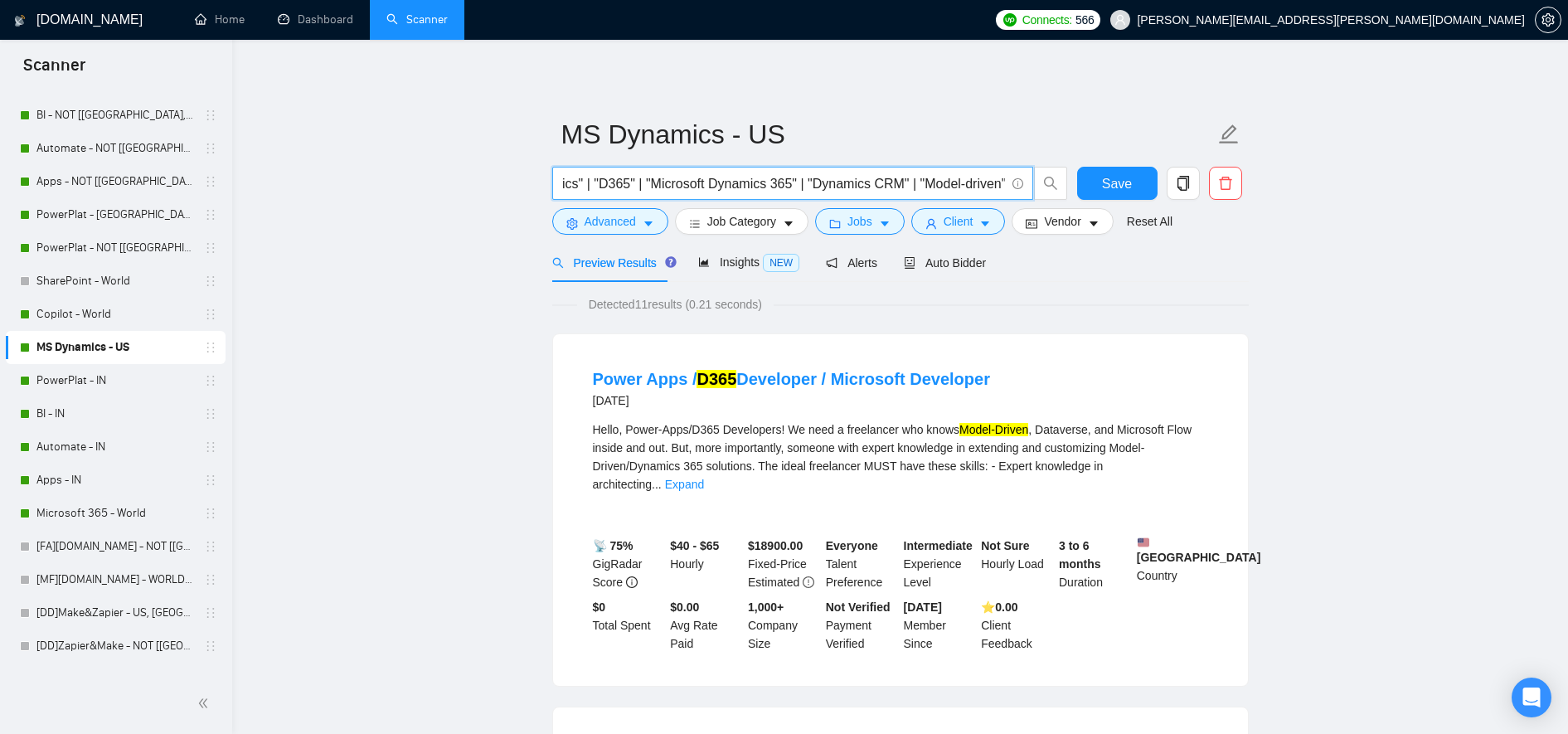
click at [988, 185] on input ""Dynamics 365" | "Microsoft Dynamics" | "D365" | "Microsoft Dynamics 365" | "Dy…" at bounding box center [784, 183] width 443 height 20
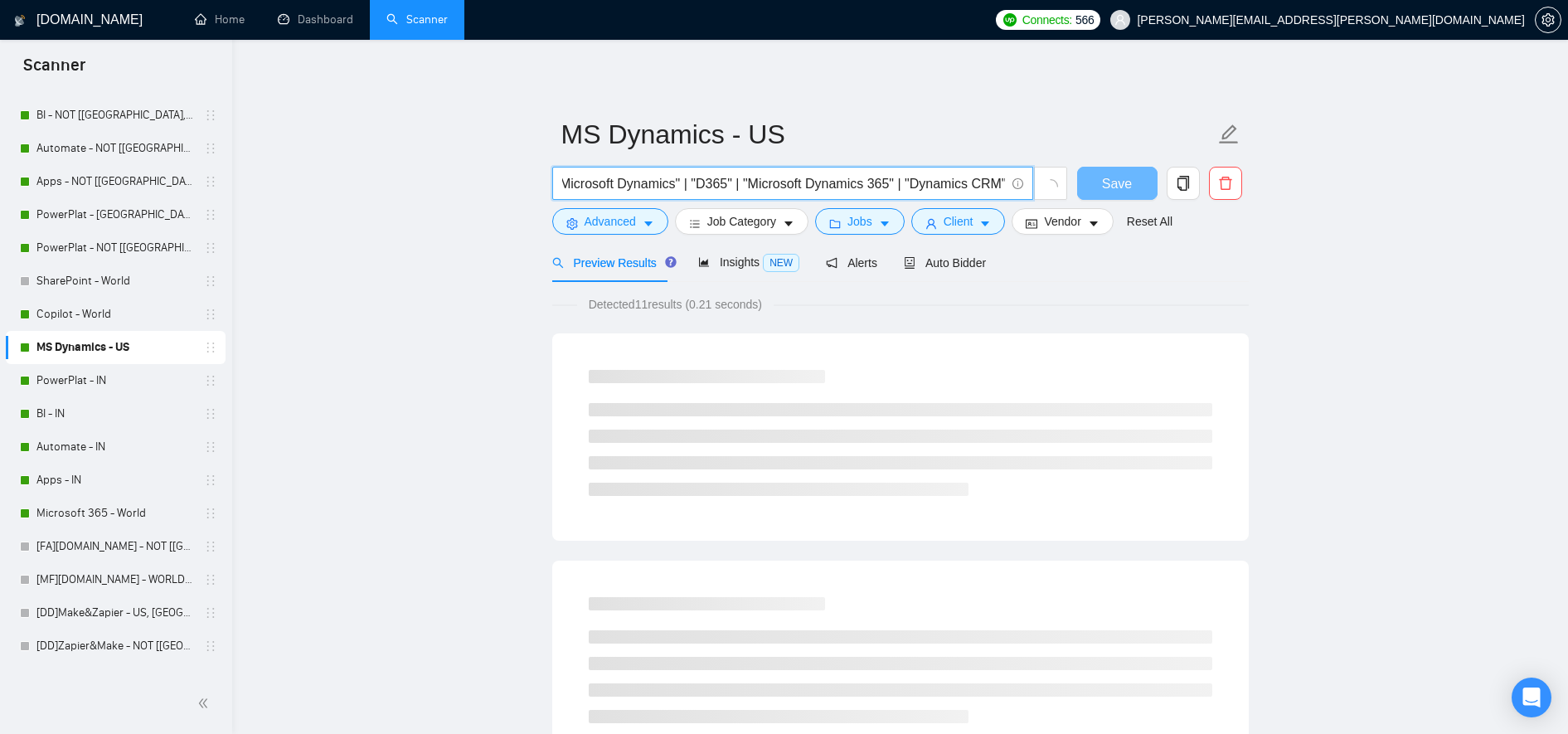
type input ""Dynamics 365" | "Microsoft Dynamics" | "D365" | "Microsoft Dynamics 365" | "Dy…"
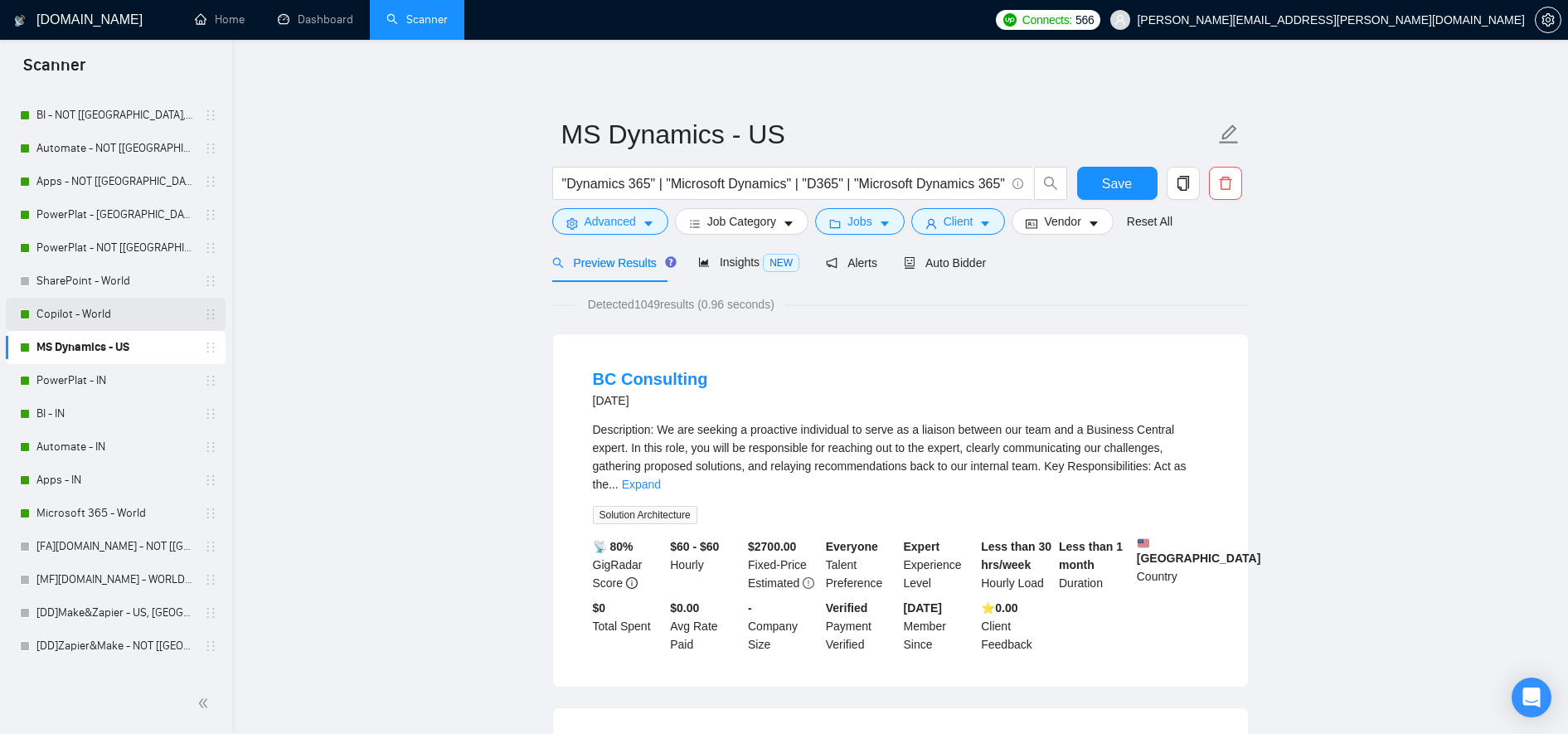
click at [117, 307] on link "Copilot - World" at bounding box center [115, 314] width 157 height 33
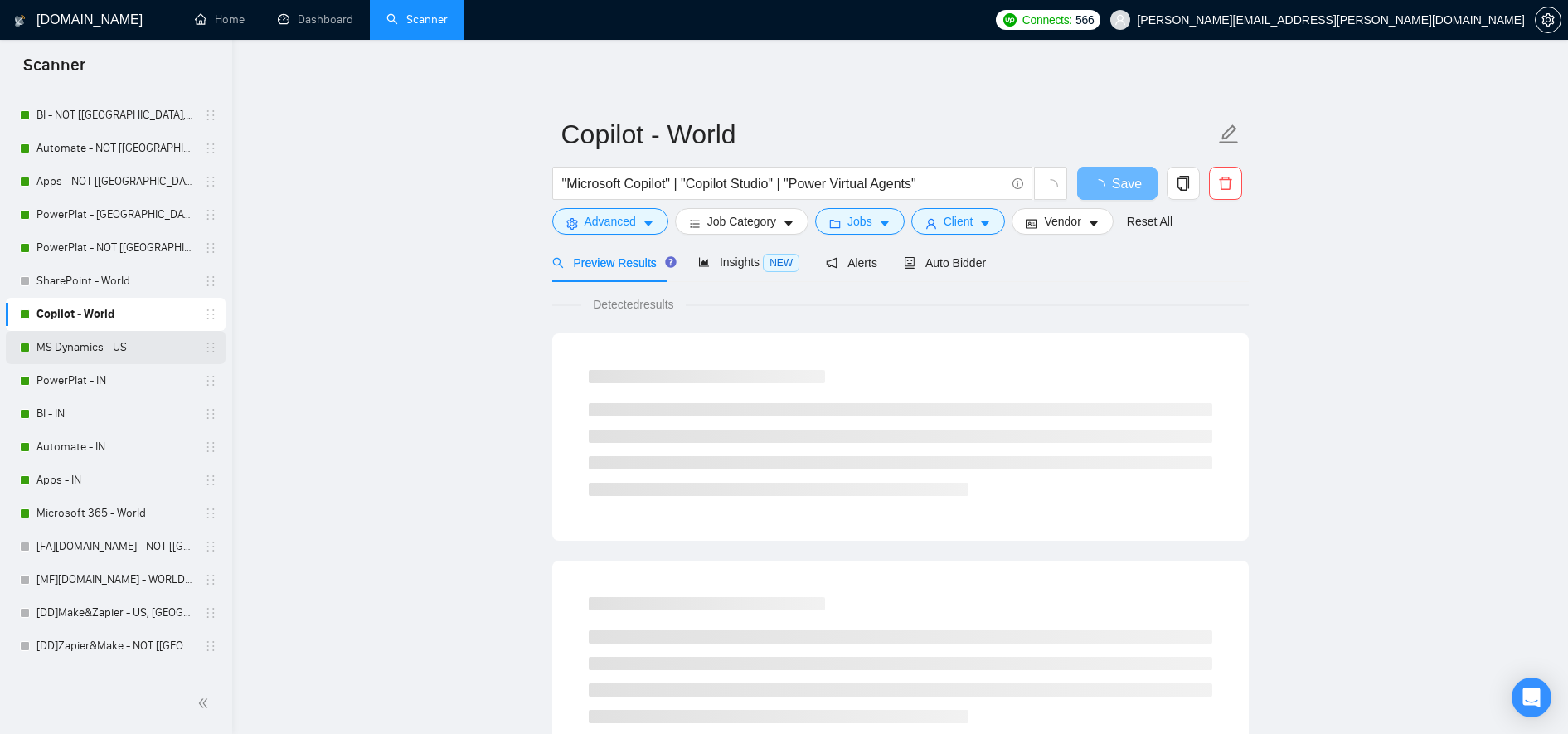
click at [121, 343] on link "MS Dynamics - US" at bounding box center [115, 347] width 157 height 33
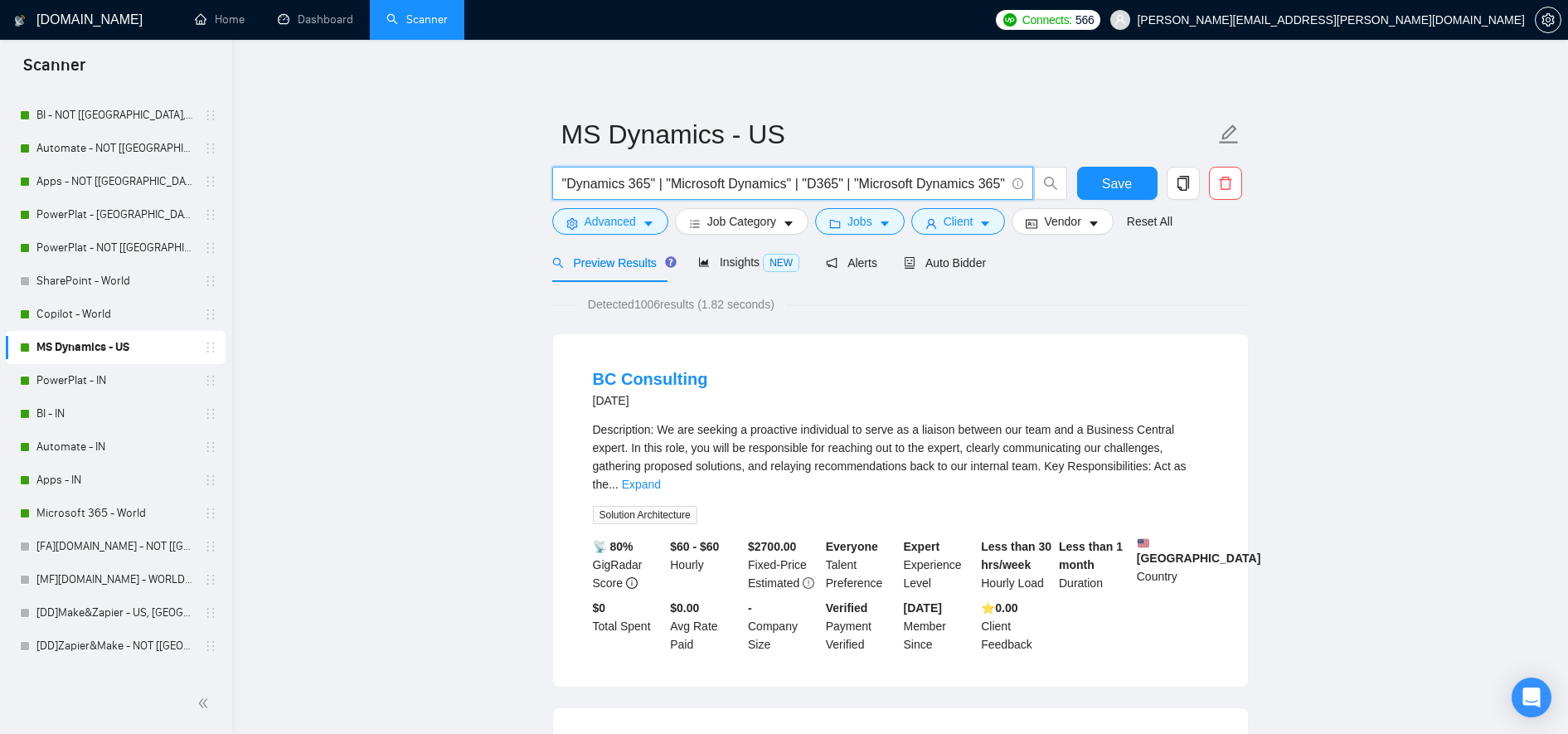
drag, startPoint x: 861, startPoint y: 175, endPoint x: 1257, endPoint y: 167, distance: 396.1
click at [902, 199] on span ""Dynamics 365" | "Microsoft Dynamics" | "D365" | "Microsoft Dynamics 365"" at bounding box center [793, 183] width 481 height 33
click at [925, 180] on input ""Dynamics 365" | "Microsoft Dynamics" | "D365" | "Microsoft Dynamics 365"" at bounding box center [784, 183] width 443 height 20
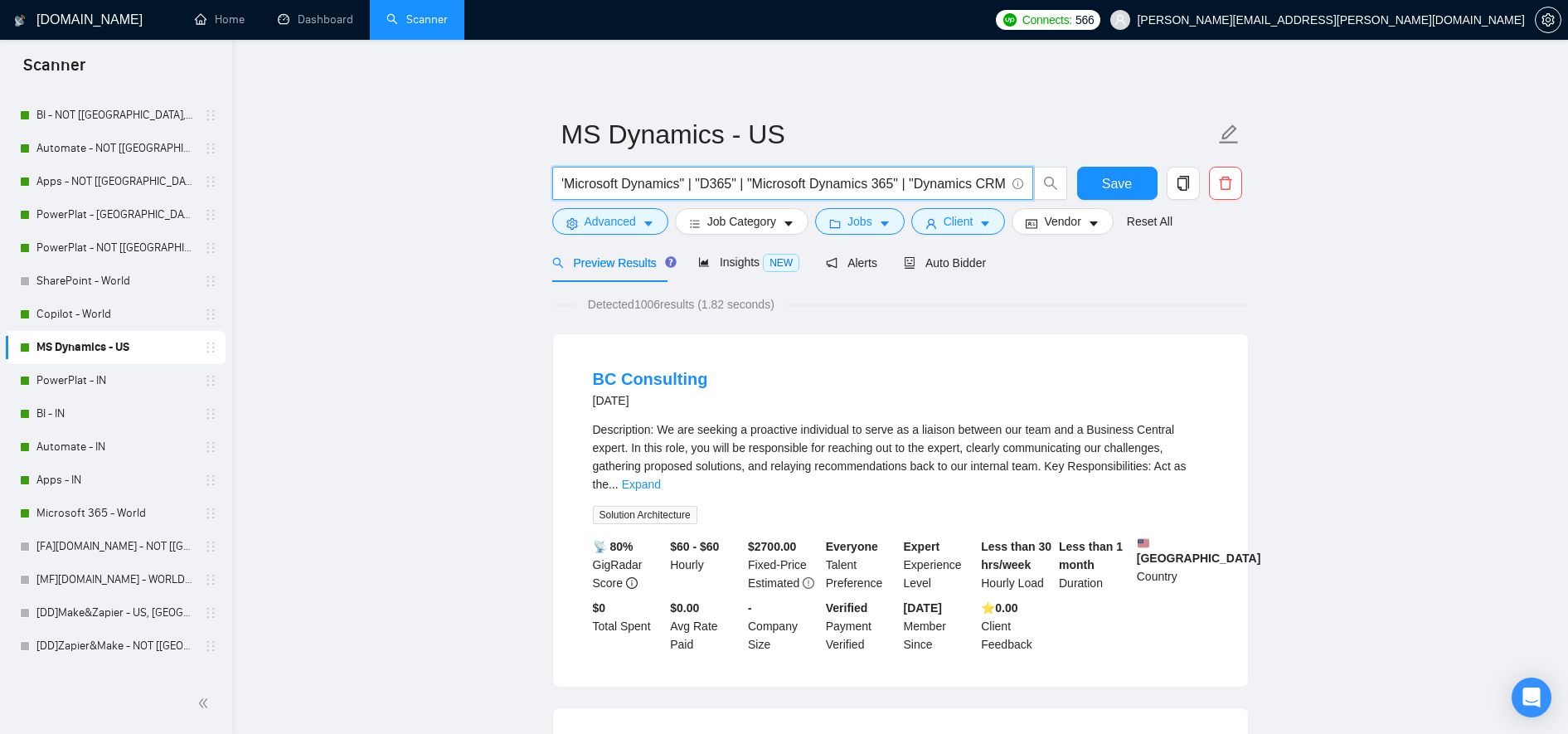
type input ""Dynamics 365" | "Microsoft Dynamics" | "D365" | "Microsoft Dynamics 365" | "Dy…"
click at [593, 231] on span "Advanced" at bounding box center [610, 221] width 51 height 18
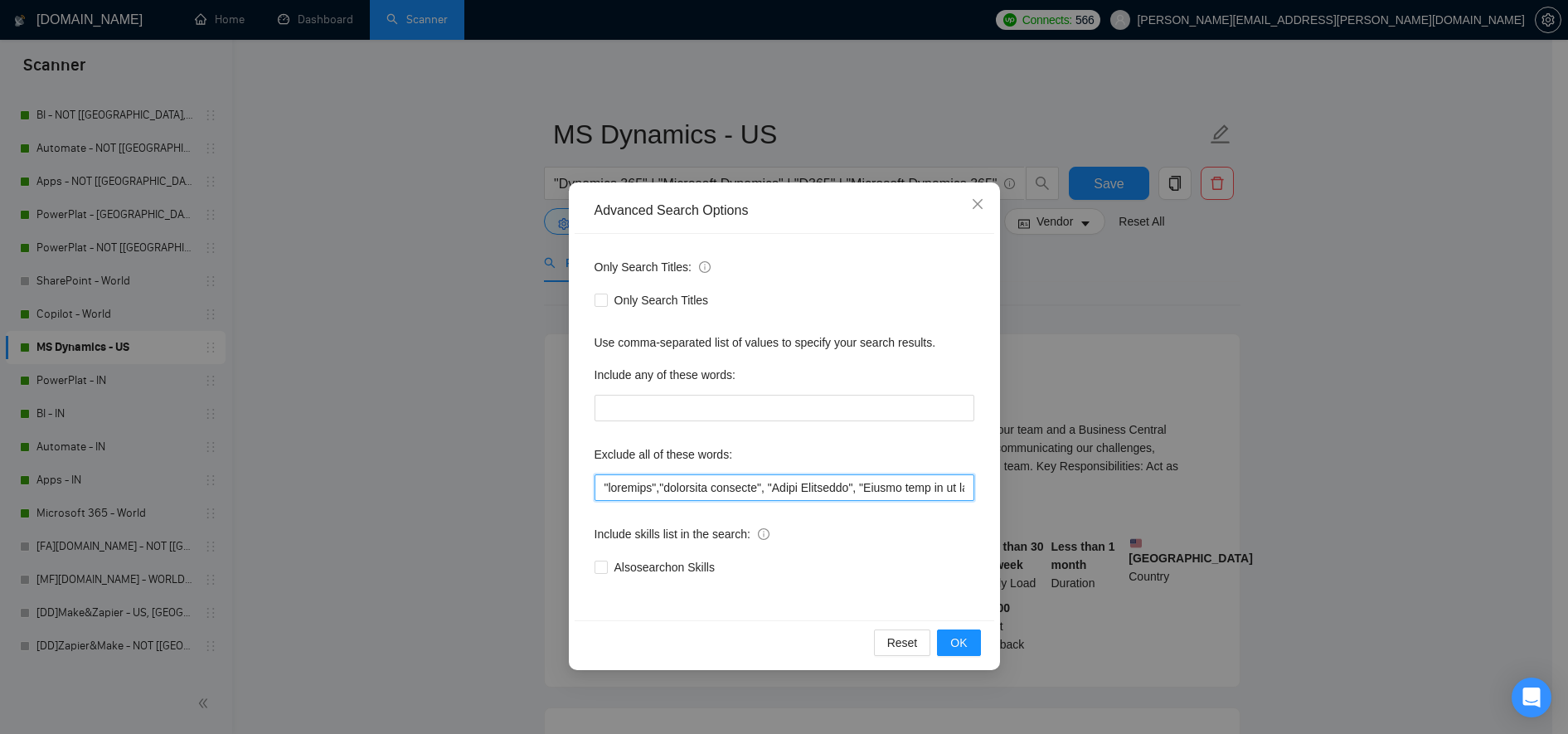
click at [632, 490] on input "text" at bounding box center [784, 487] width 380 height 26
paste input ""copywriter", "Student","
type input ""copywriter", "Student","urgently","residency required", "Sales Associate", "Pl…"
click at [974, 587] on button "OK" at bounding box center [958, 642] width 43 height 26
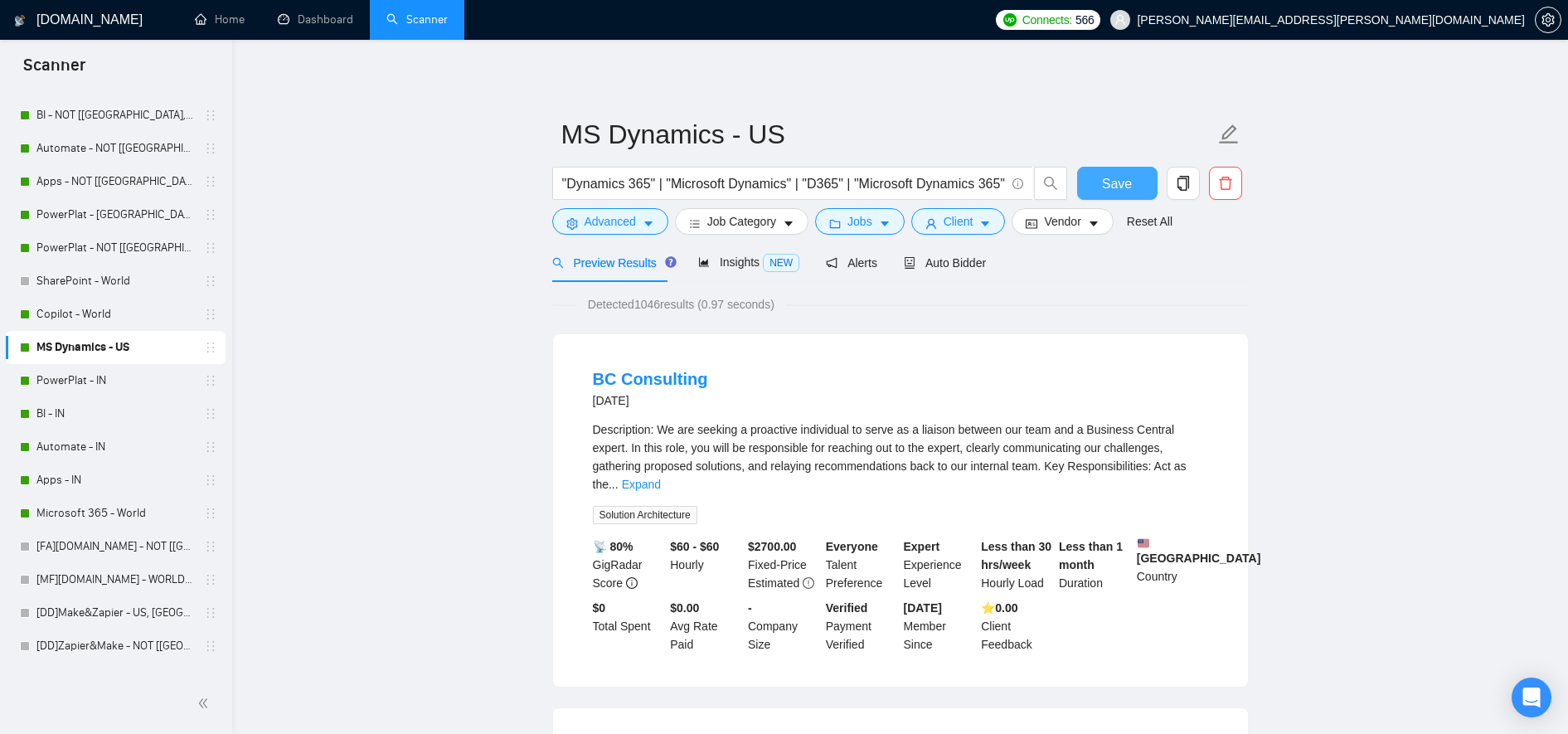
click at [1132, 186] on button "Save" at bounding box center [1117, 183] width 80 height 33
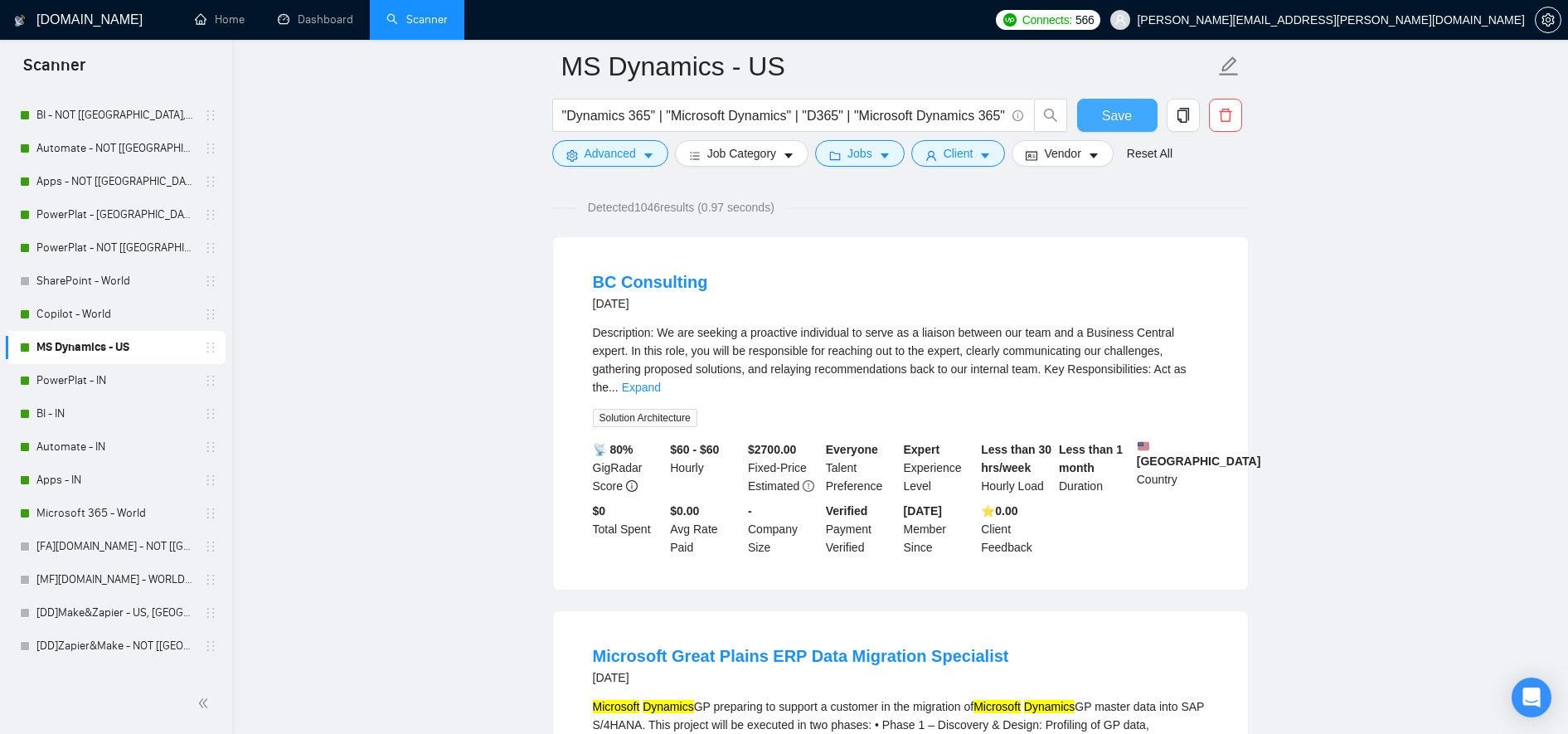
scroll to position [442, 0]
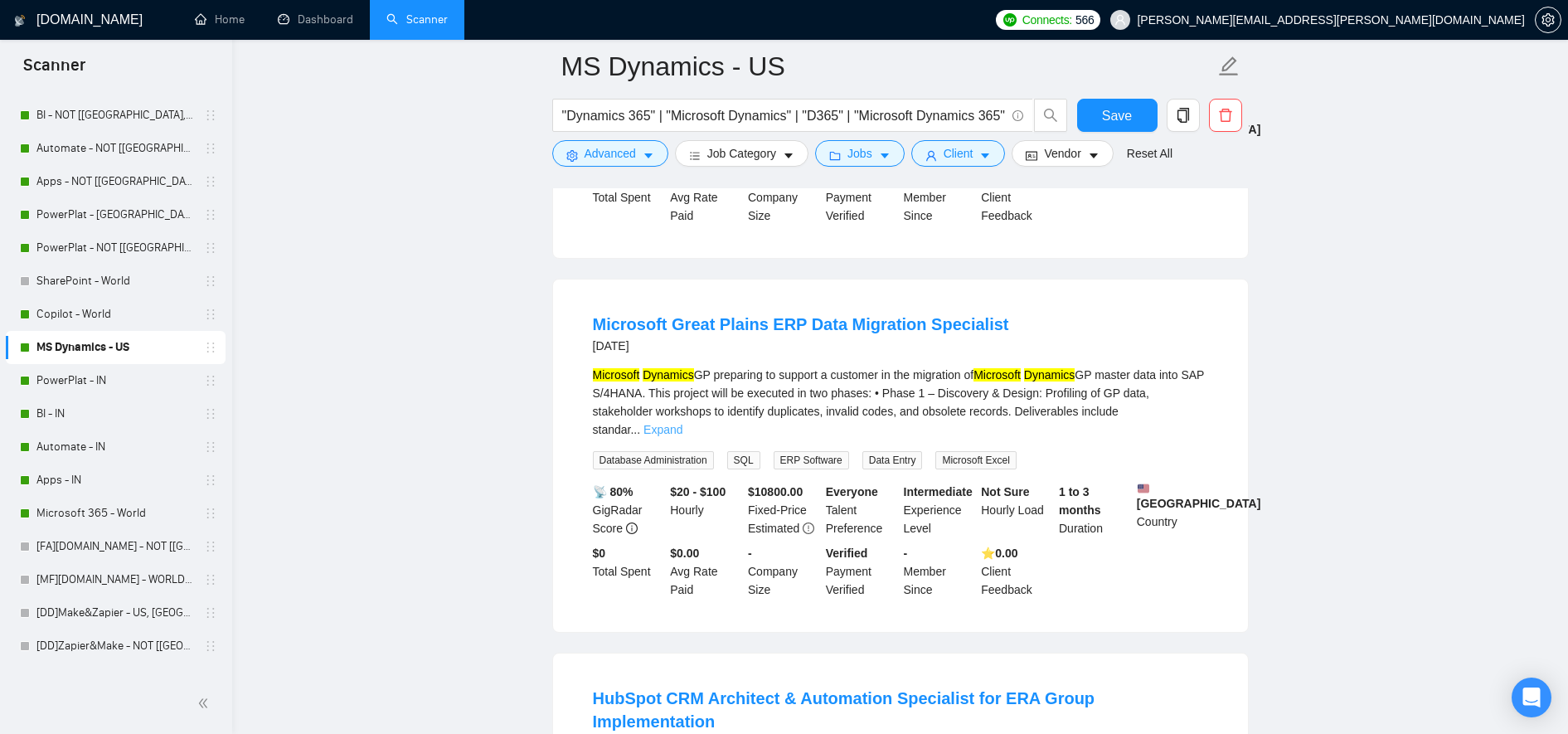
click at [683, 423] on link "Expand" at bounding box center [663, 430] width 39 height 14
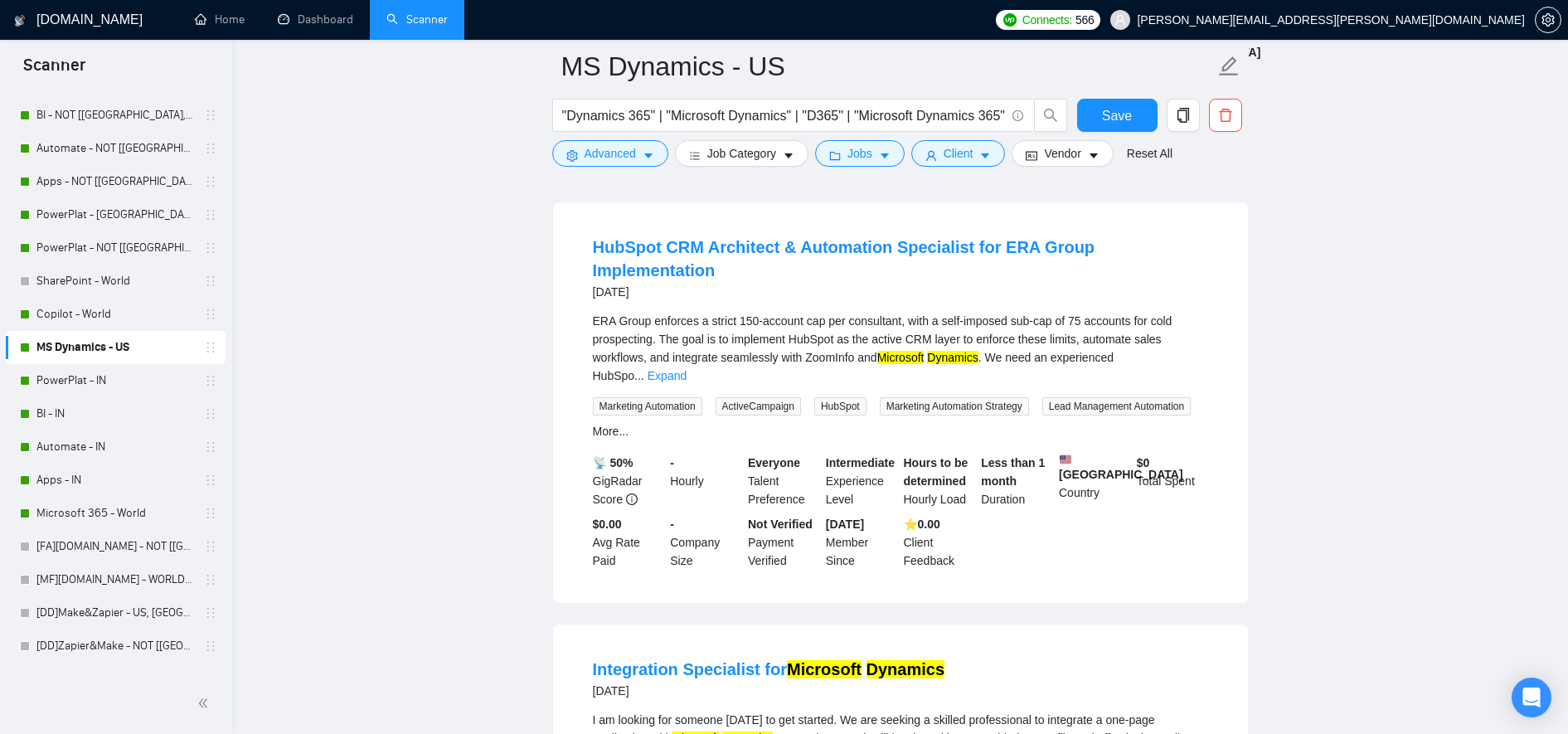
scroll to position [931, 0]
click at [1194, 331] on div "ERA Group enforces a strict 150-account cap per consultant, with a self-imposed…" at bounding box center [900, 346] width 616 height 73
click at [687, 367] on link "Expand" at bounding box center [667, 374] width 39 height 14
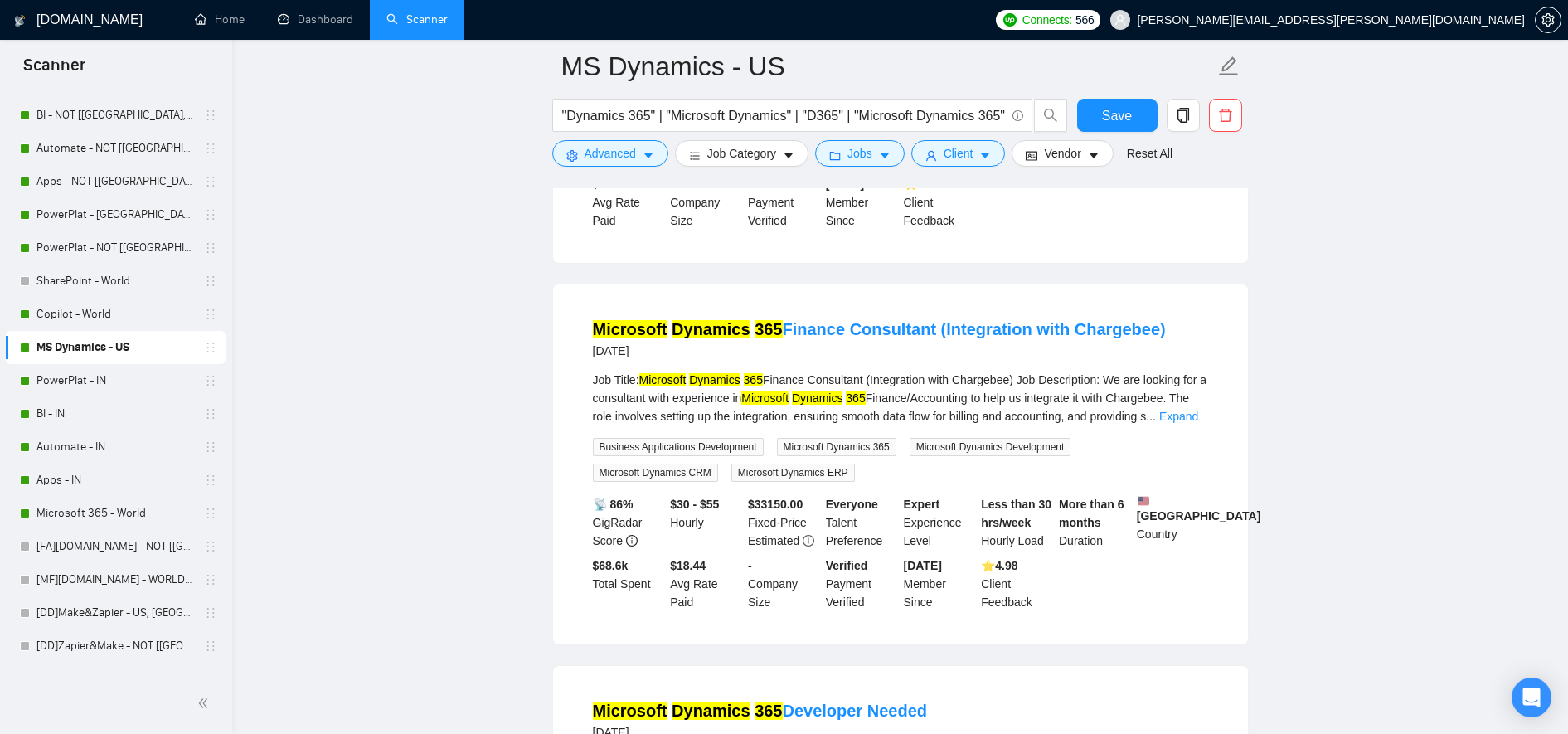
scroll to position [1681, 0]
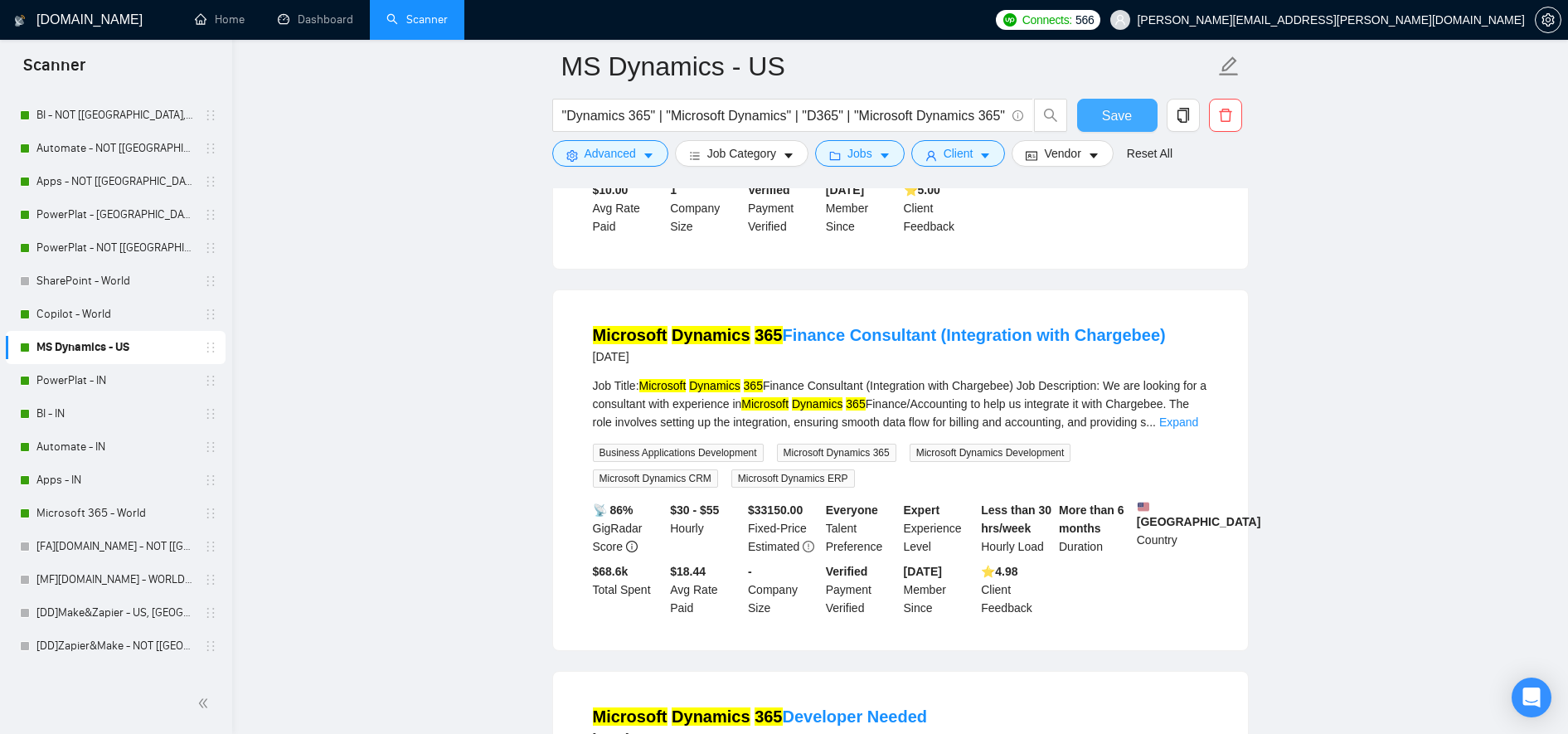
click at [1118, 123] on span "Save" at bounding box center [1117, 115] width 30 height 20
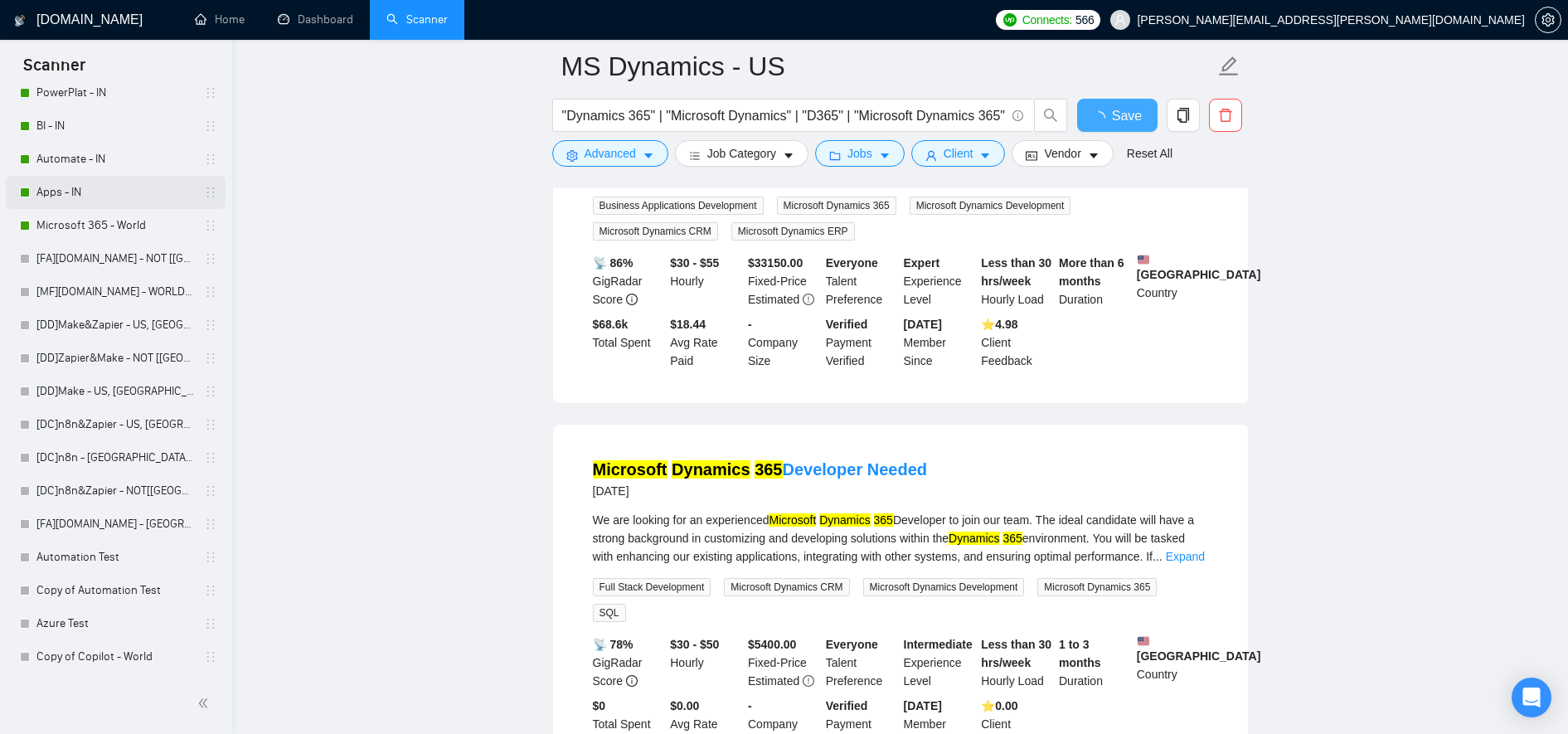
scroll to position [0, 0]
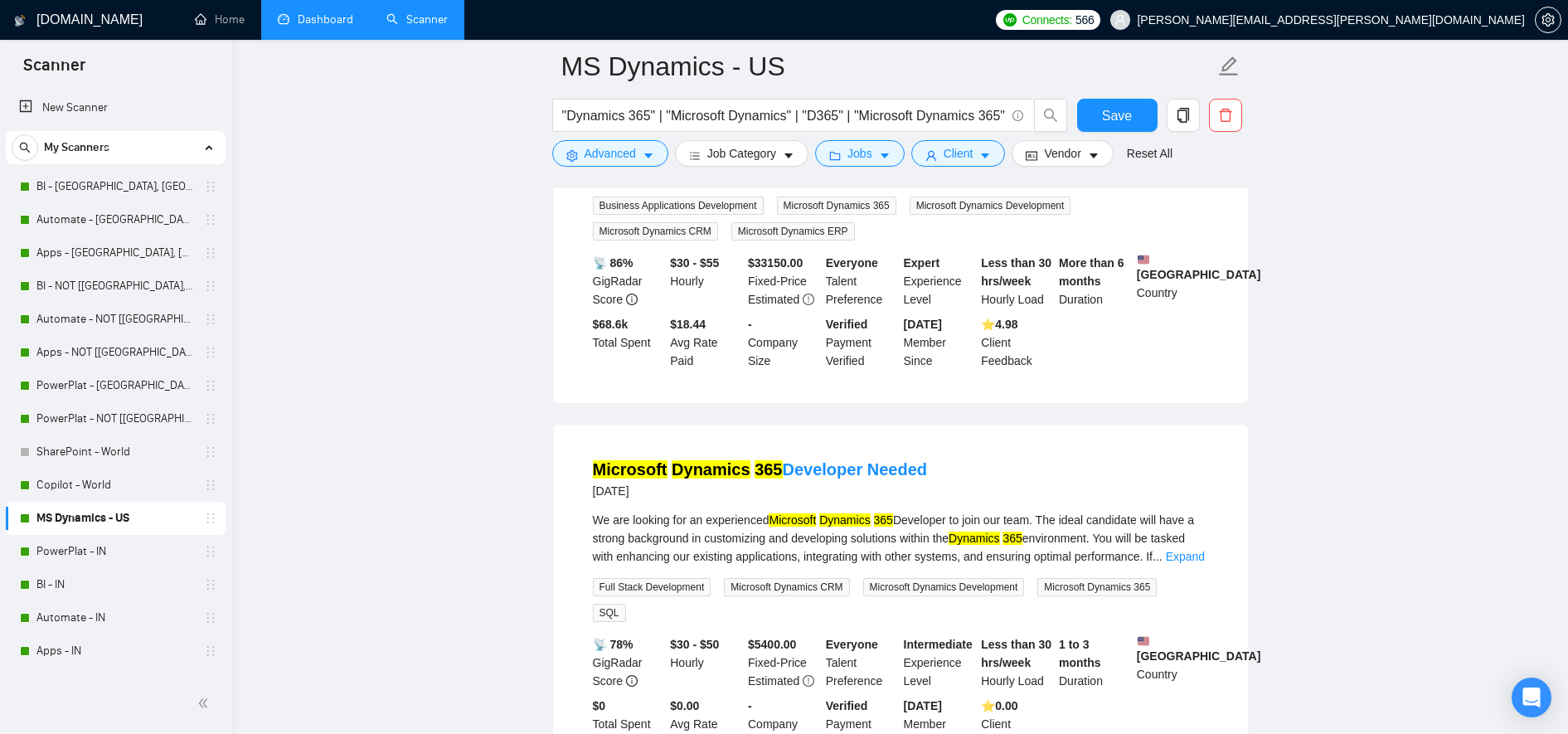
click at [333, 21] on link "Dashboard" at bounding box center [315, 19] width 76 height 15
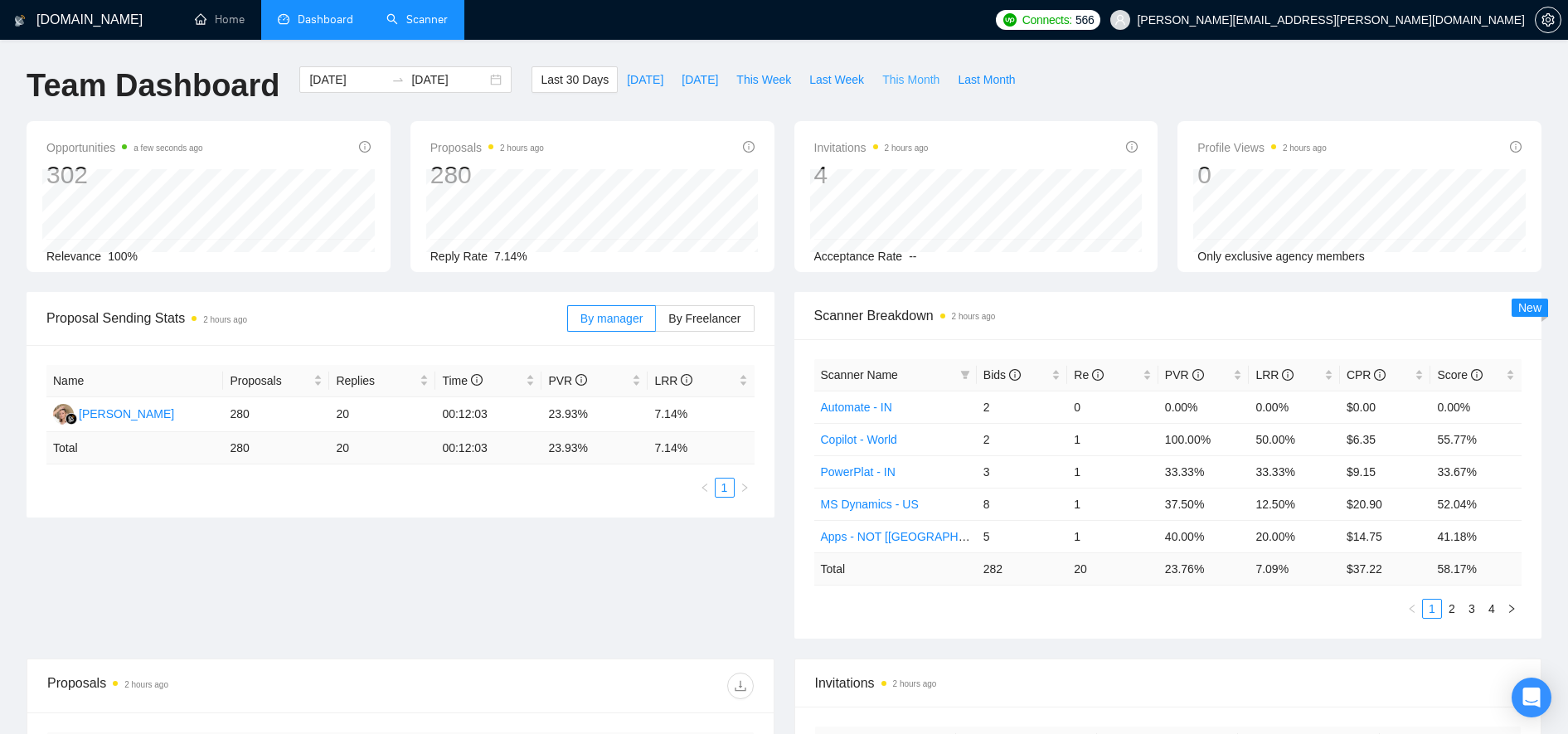
click at [896, 85] on span "This Month" at bounding box center [911, 80] width 57 height 18
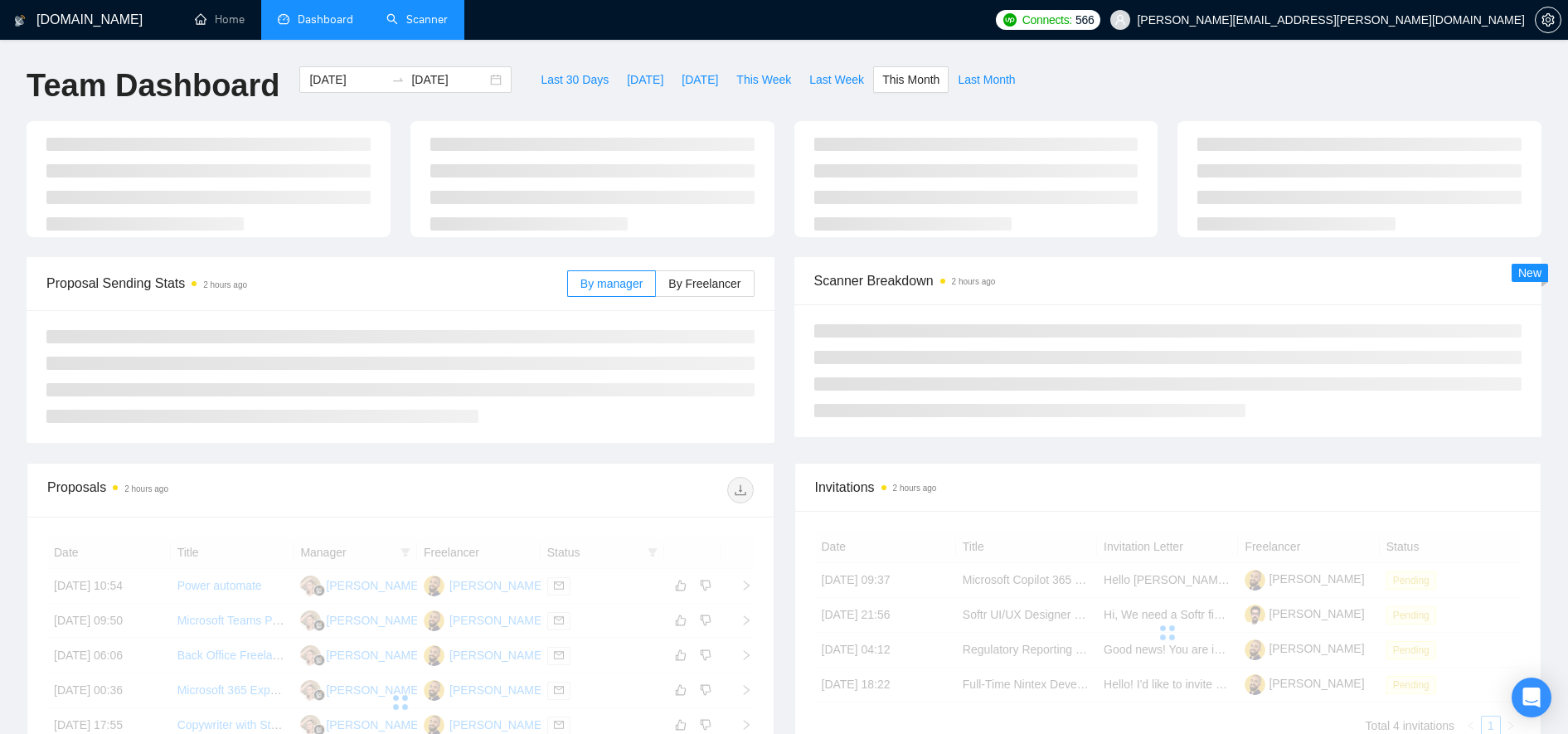
type input "2025-09-01"
type input "2025-09-30"
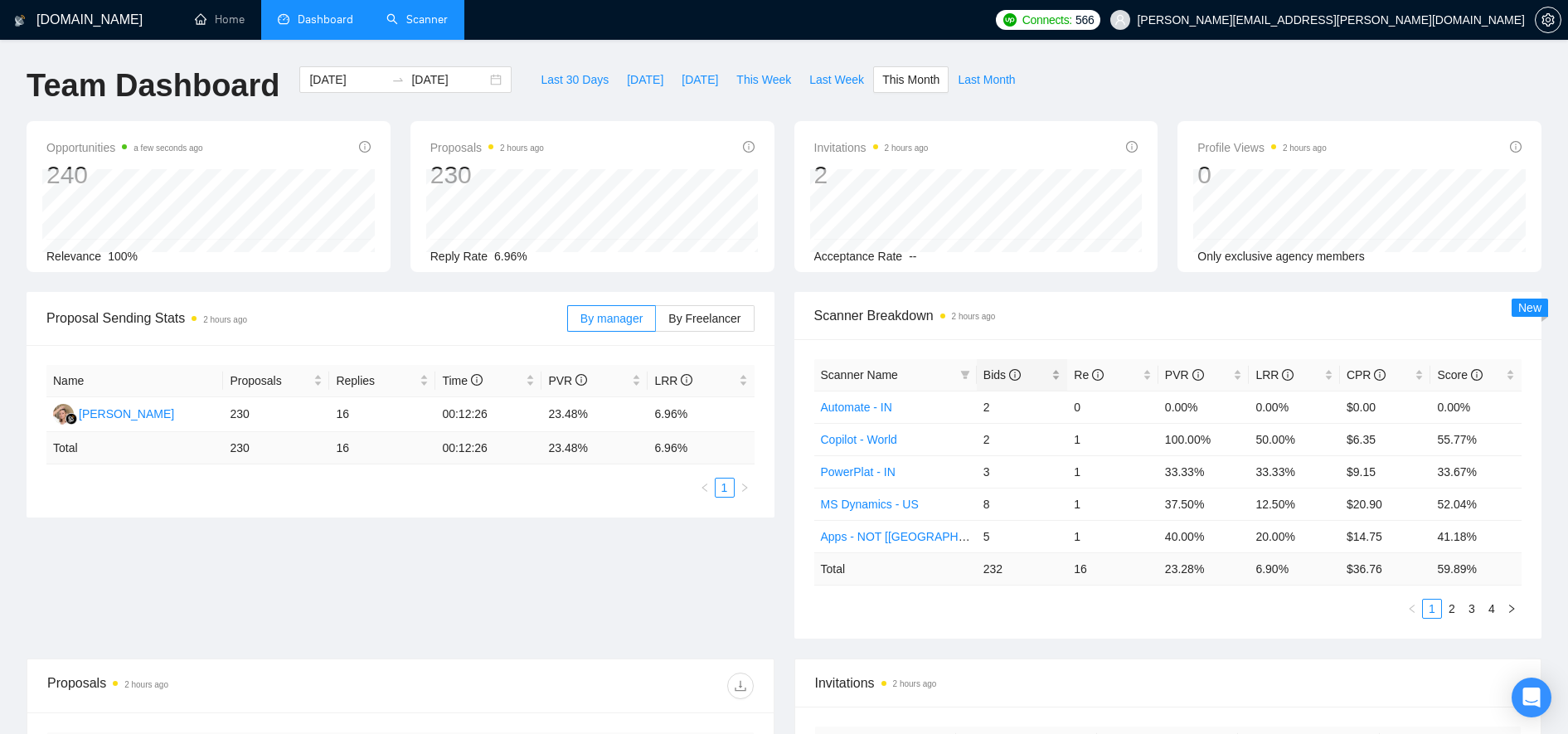
click at [1037, 376] on span "Bids" at bounding box center [1016, 374] width 66 height 18
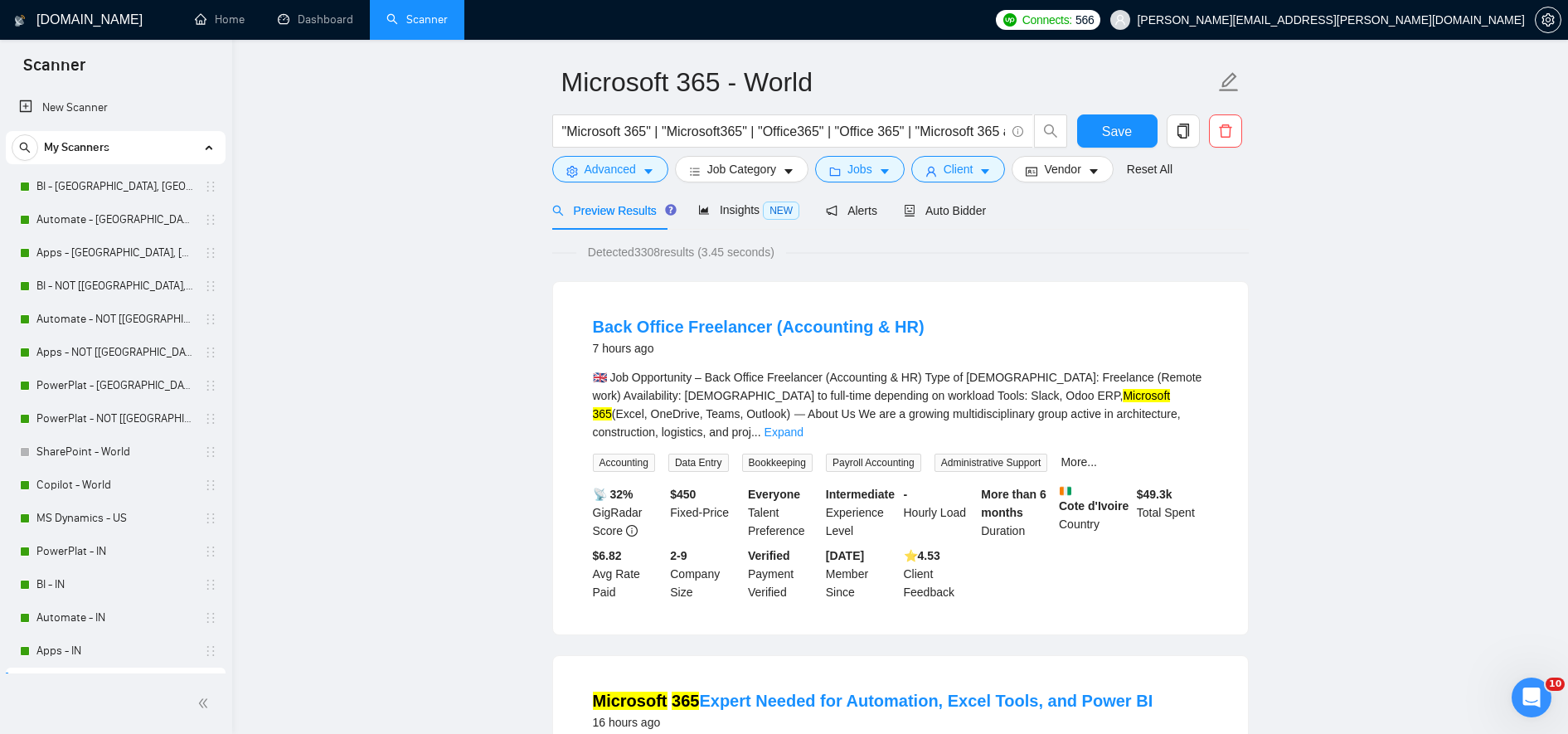
scroll to position [53, 0]
click at [804, 425] on link "Expand" at bounding box center [784, 431] width 39 height 14
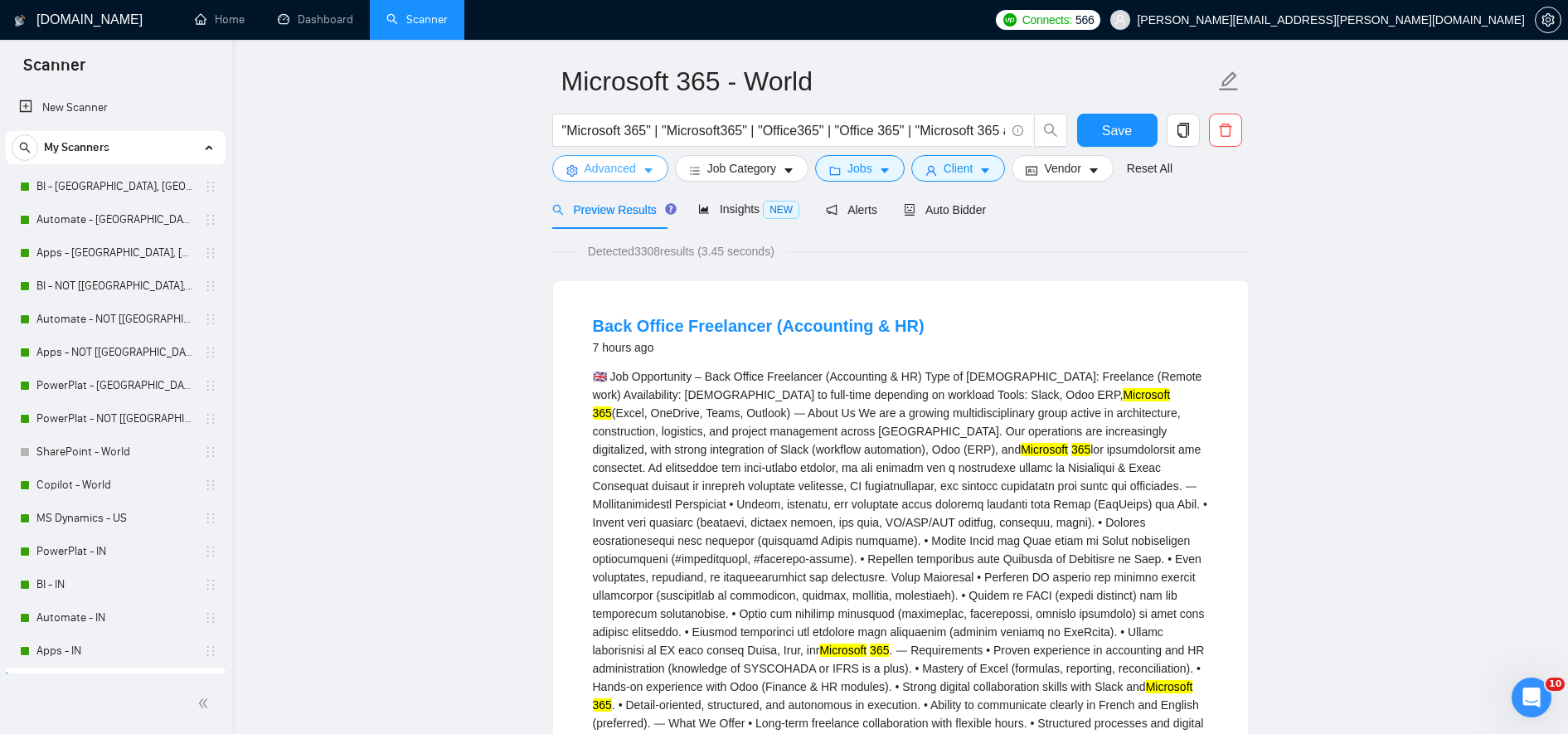
click at [607, 169] on span "Advanced" at bounding box center [610, 168] width 51 height 18
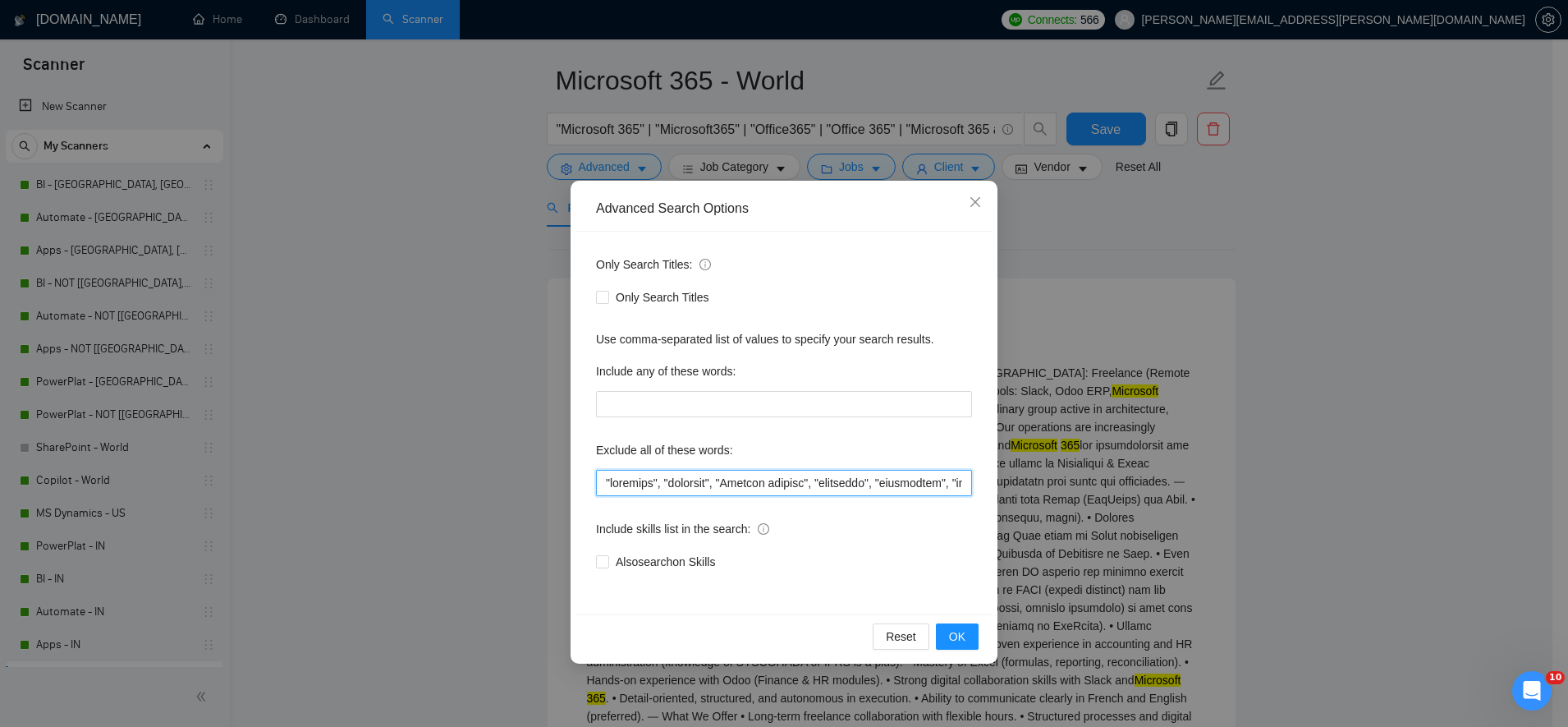
click at [600, 470] on input "text" at bounding box center [784, 482] width 376 height 26
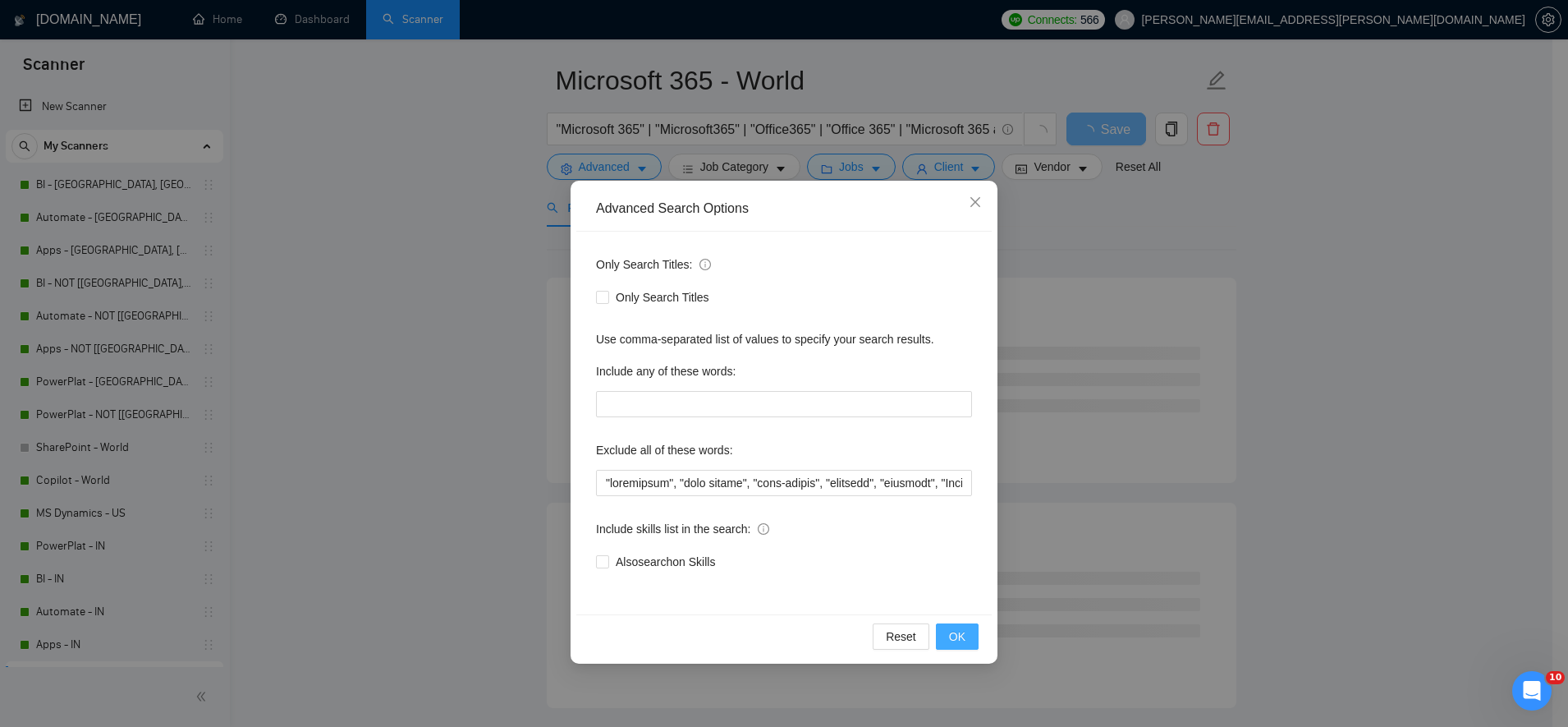
click at [951, 642] on span "OK" at bounding box center [957, 636] width 16 height 18
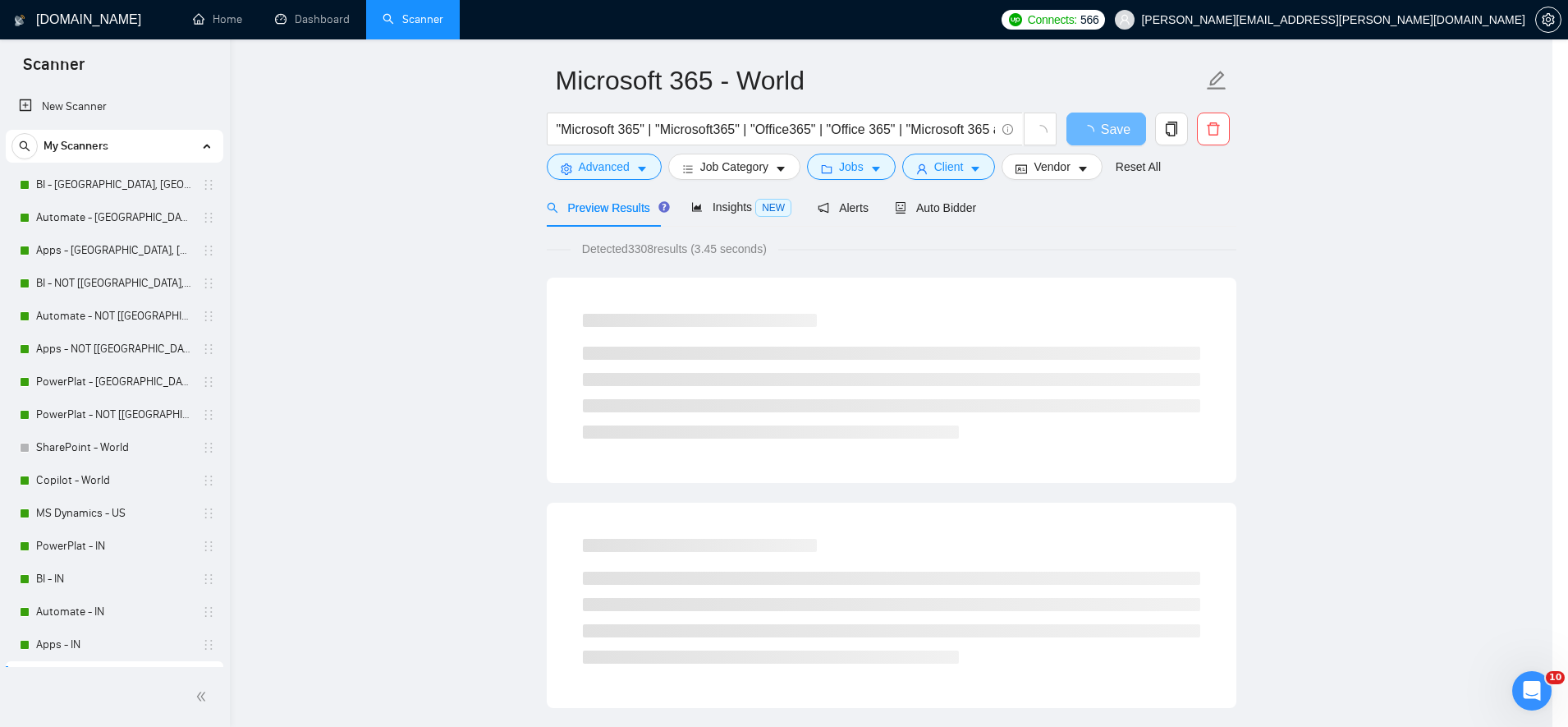
click at [951, 642] on div "Advanced Search Options Only Search Titles: Only Search Titles Use comma-separa…" at bounding box center [784, 363] width 1568 height 727
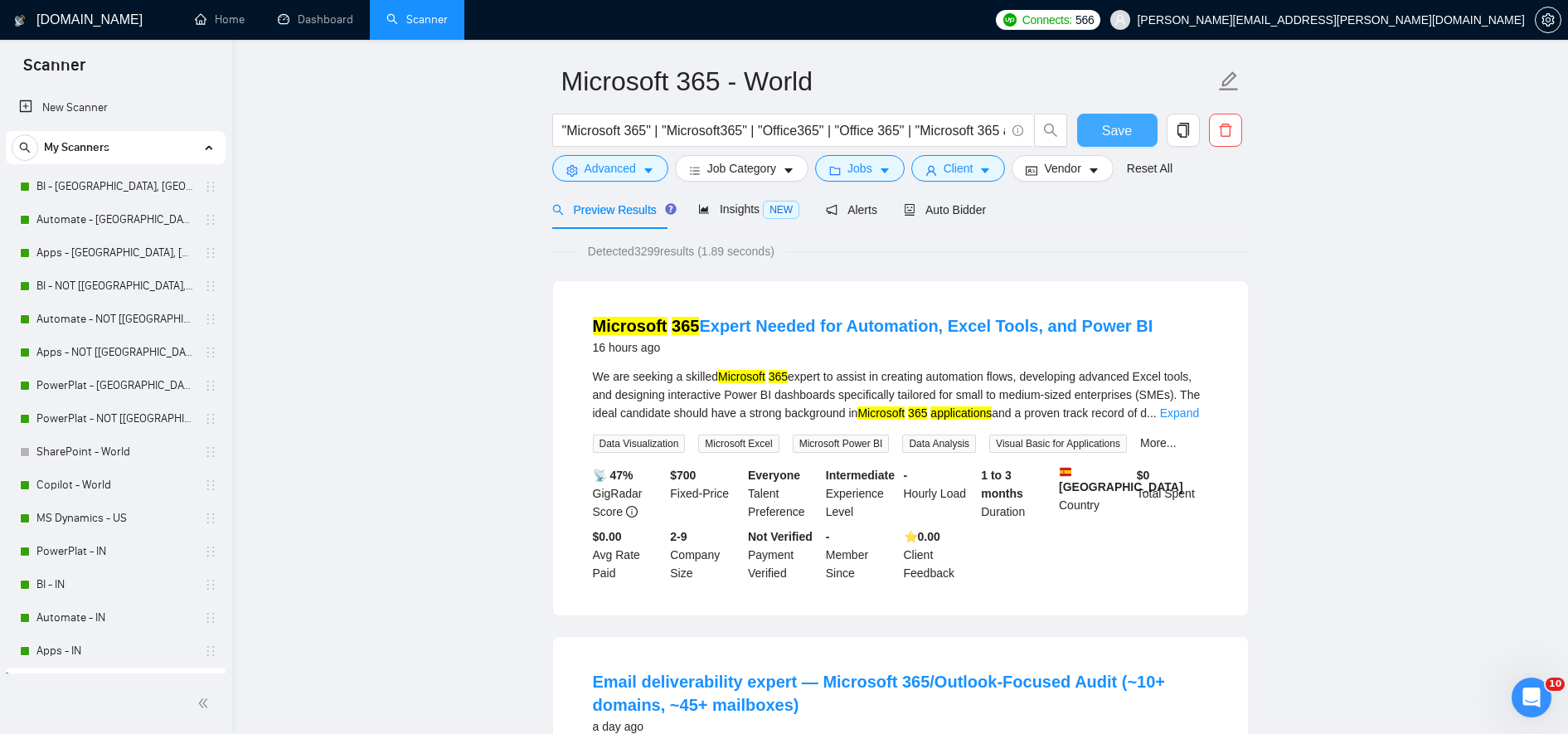
click at [1125, 138] on span "Save" at bounding box center [1117, 130] width 30 height 20
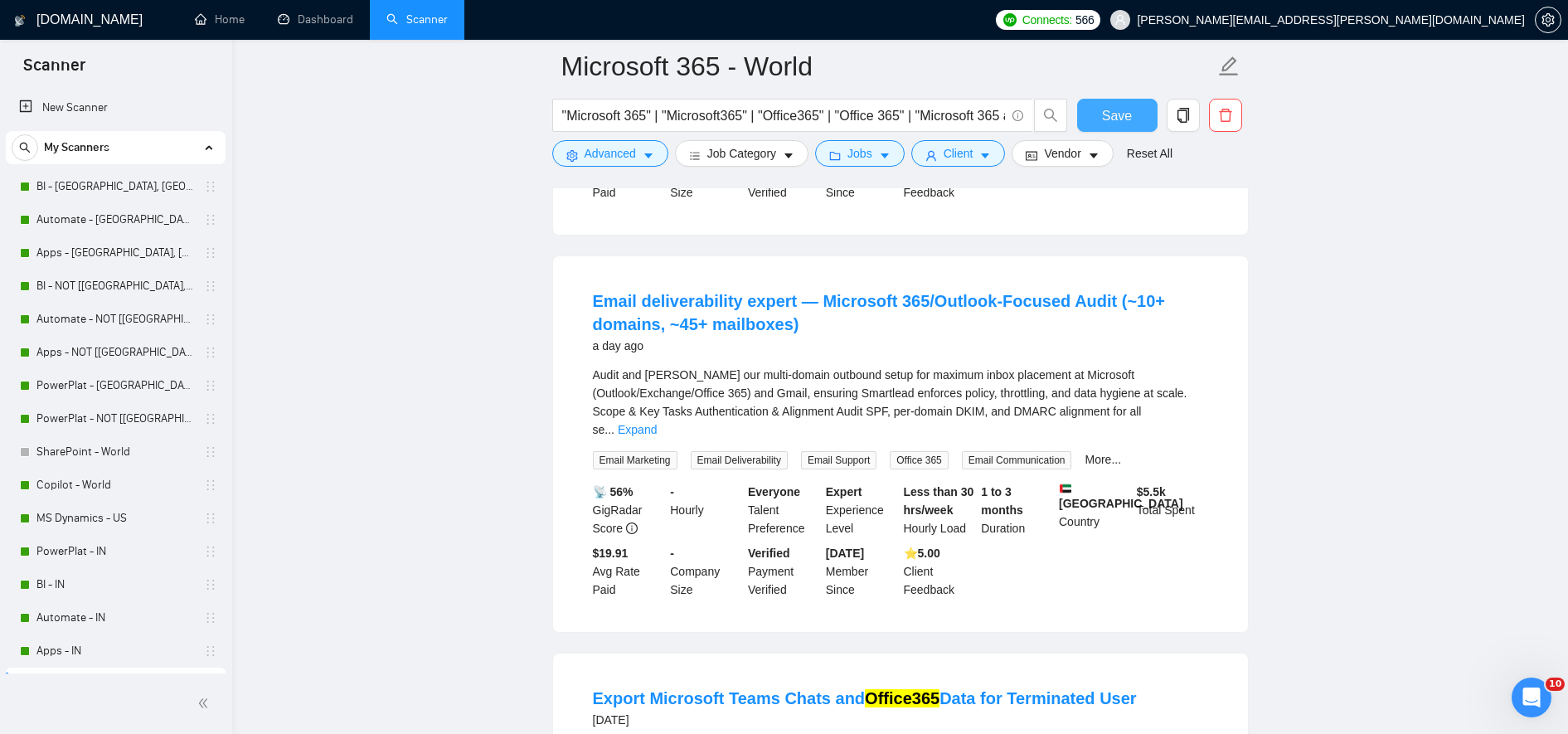
scroll to position [724, 0]
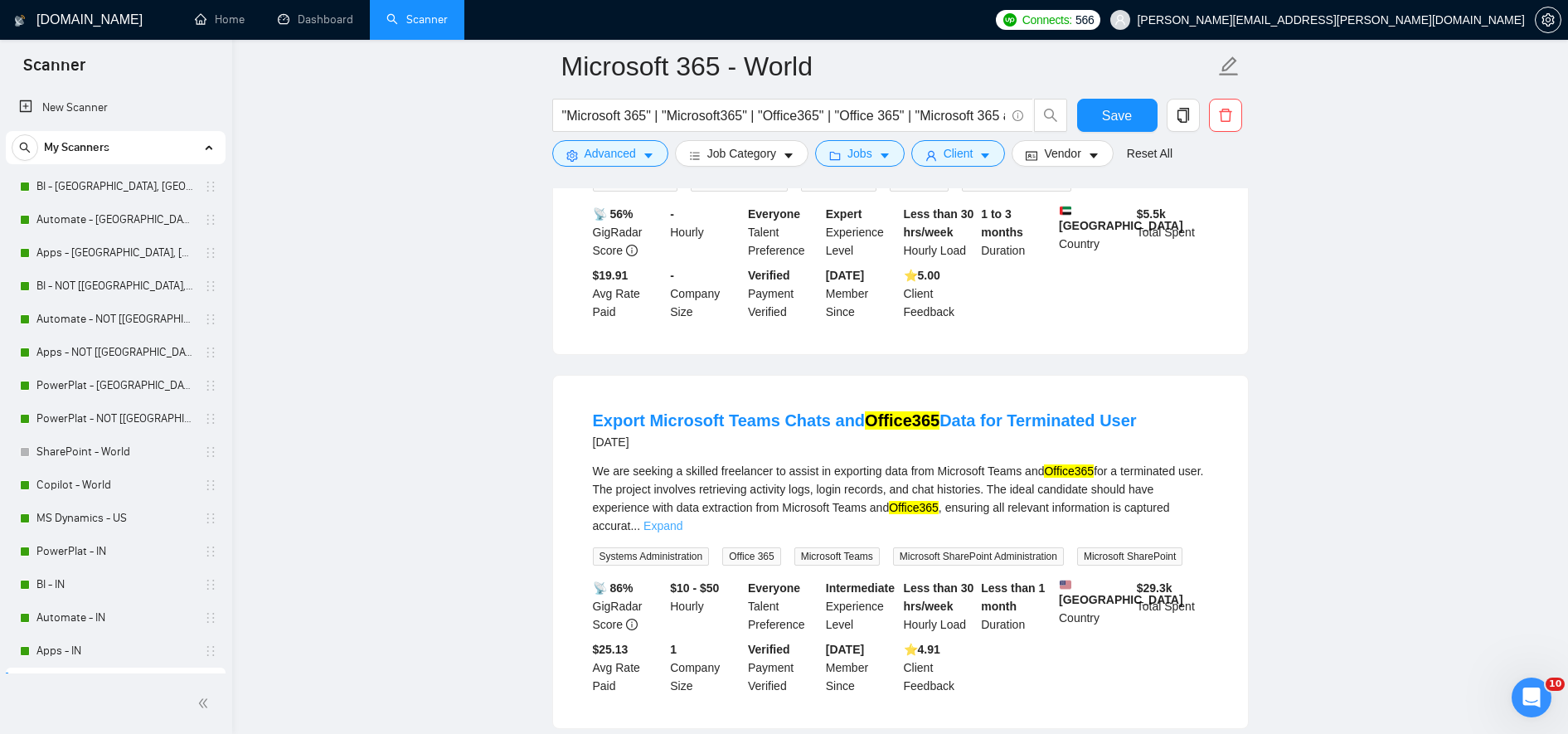
click at [683, 519] on link "Expand" at bounding box center [663, 526] width 39 height 14
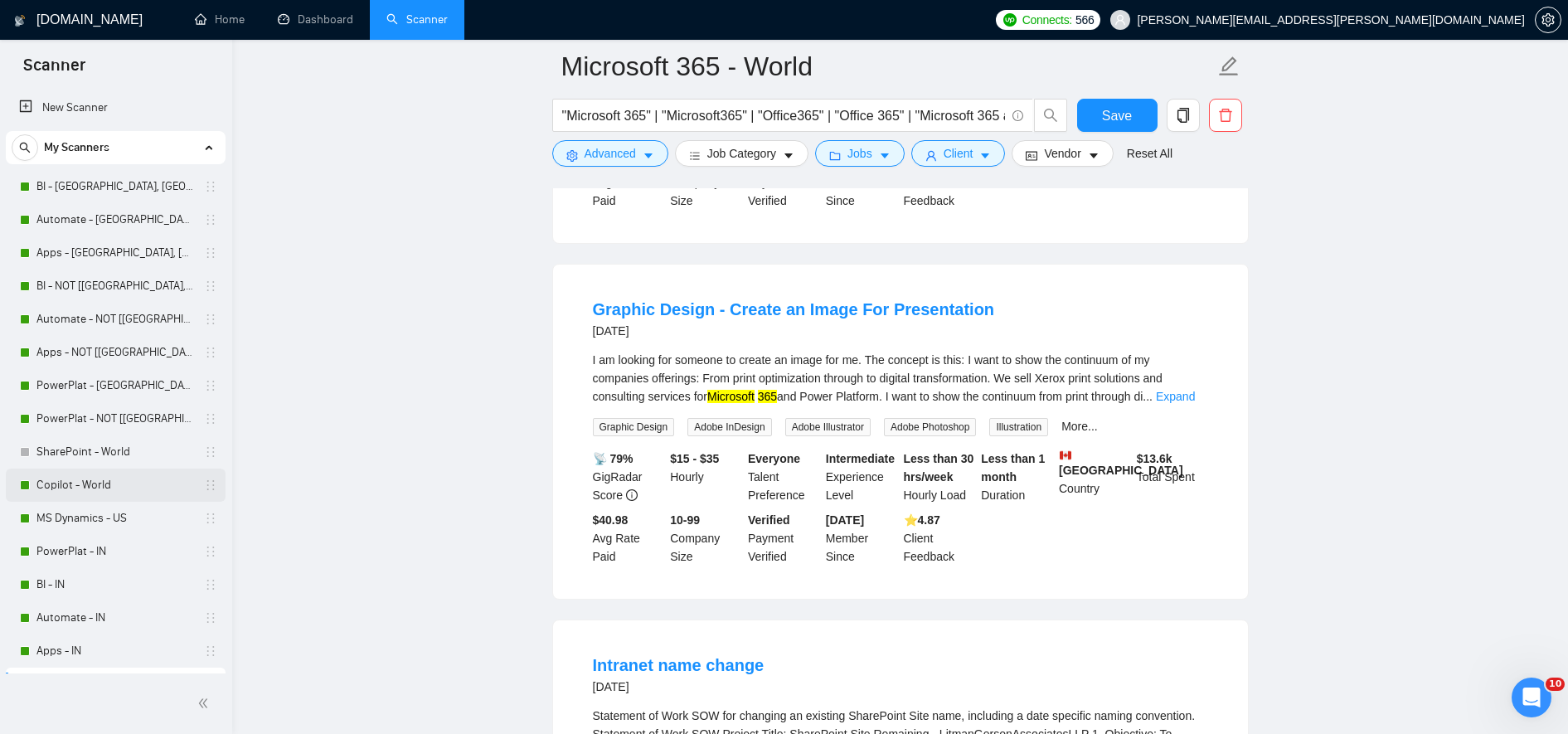
scroll to position [262, 0]
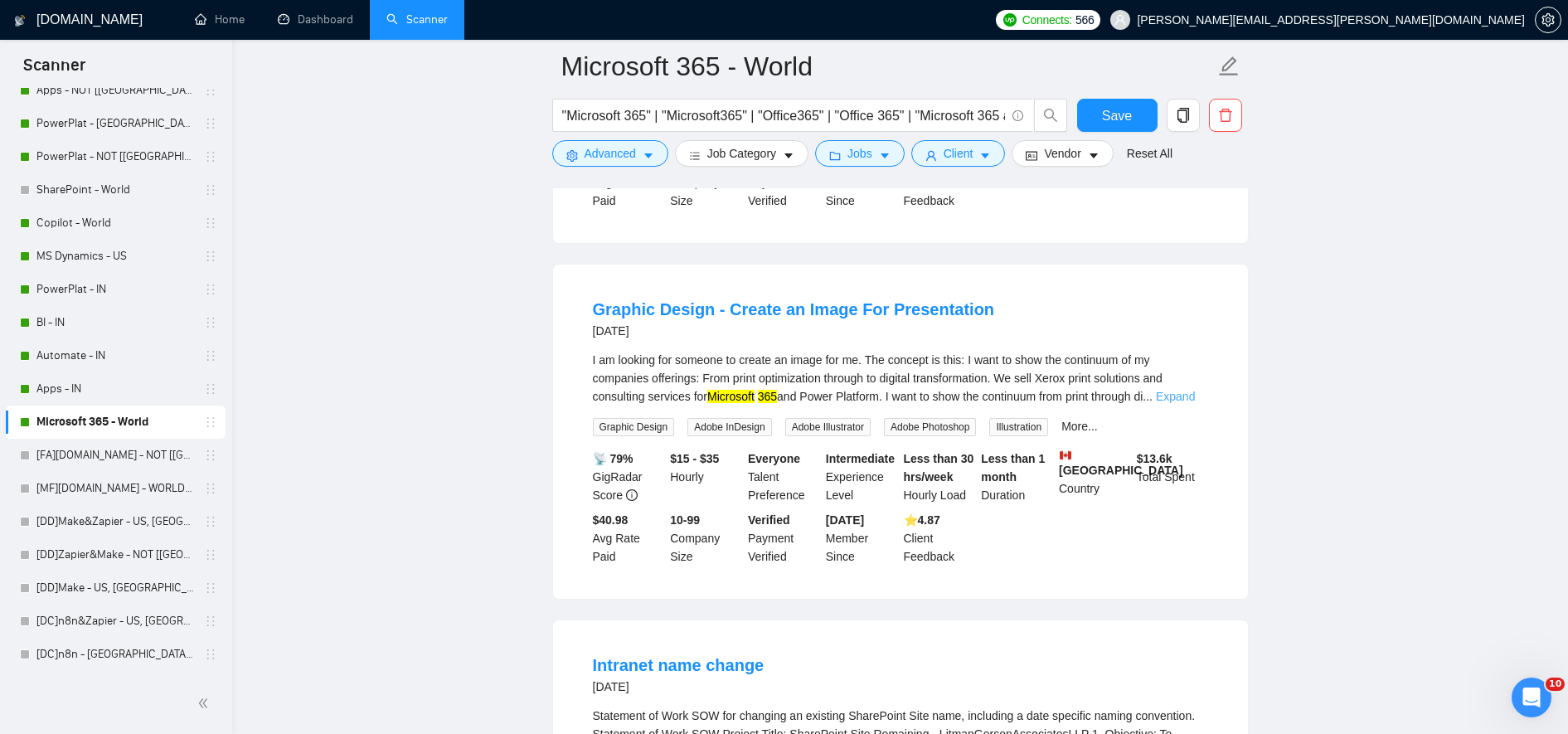
click at [1187, 396] on link "Expand" at bounding box center [1175, 397] width 39 height 14
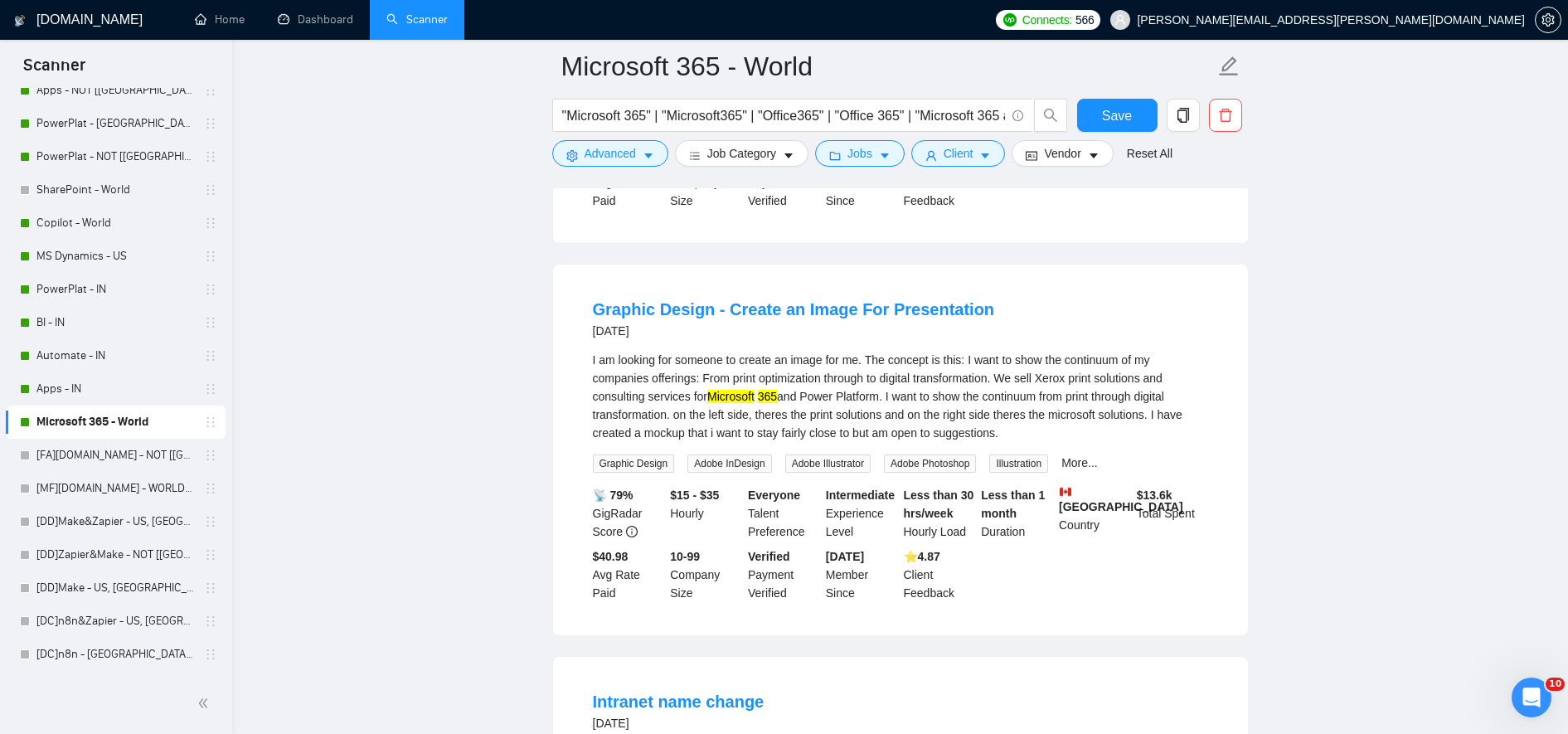
click at [922, 387] on div "I am looking for someone to create an image for me. The concept is this: I want…" at bounding box center [900, 397] width 616 height 91
click at [618, 166] on button "Advanced" at bounding box center [611, 153] width 116 height 26
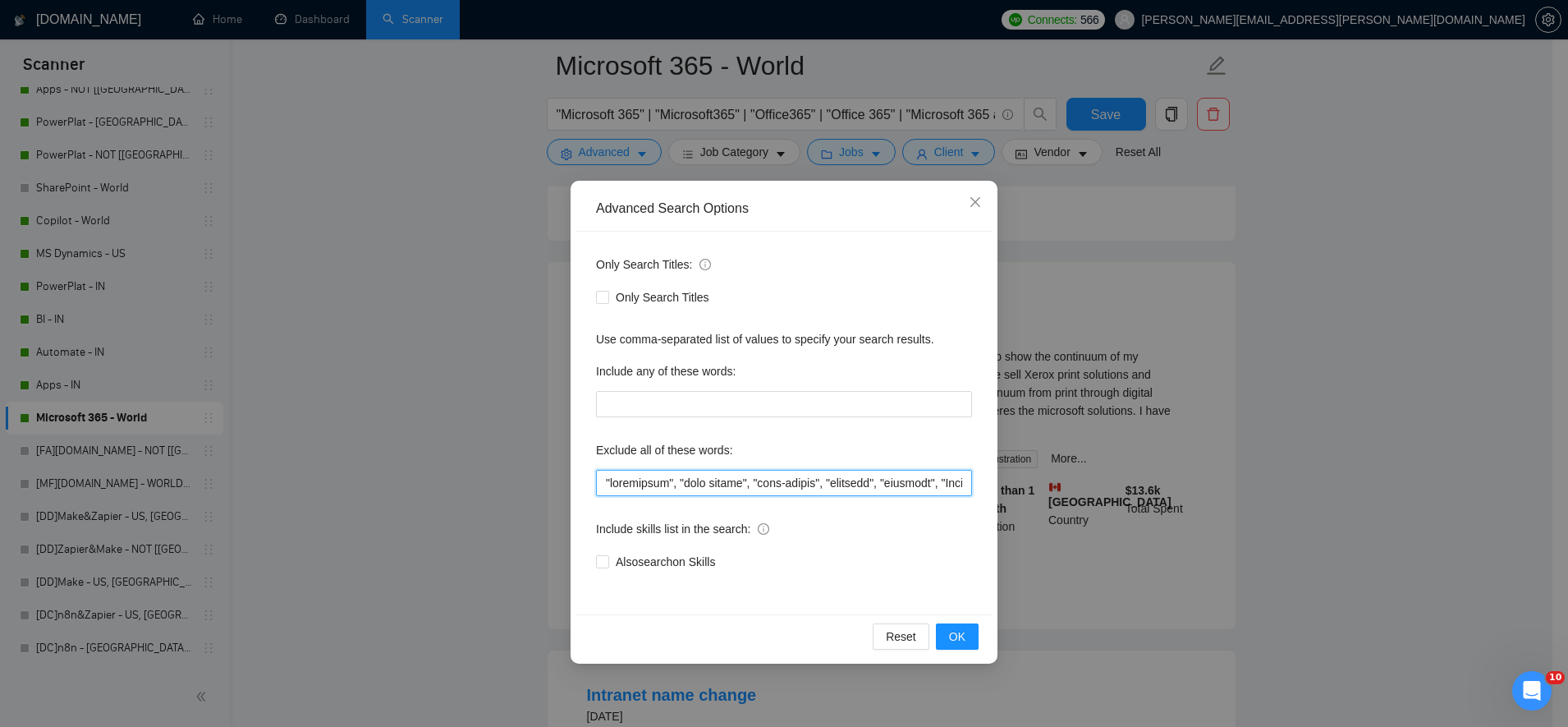
click at [604, 473] on input "text" at bounding box center [784, 482] width 376 height 26
type input ""design", "designer", "backoffice", "back office", "back-office", "security", "…"
click at [944, 632] on button "OK" at bounding box center [957, 636] width 42 height 26
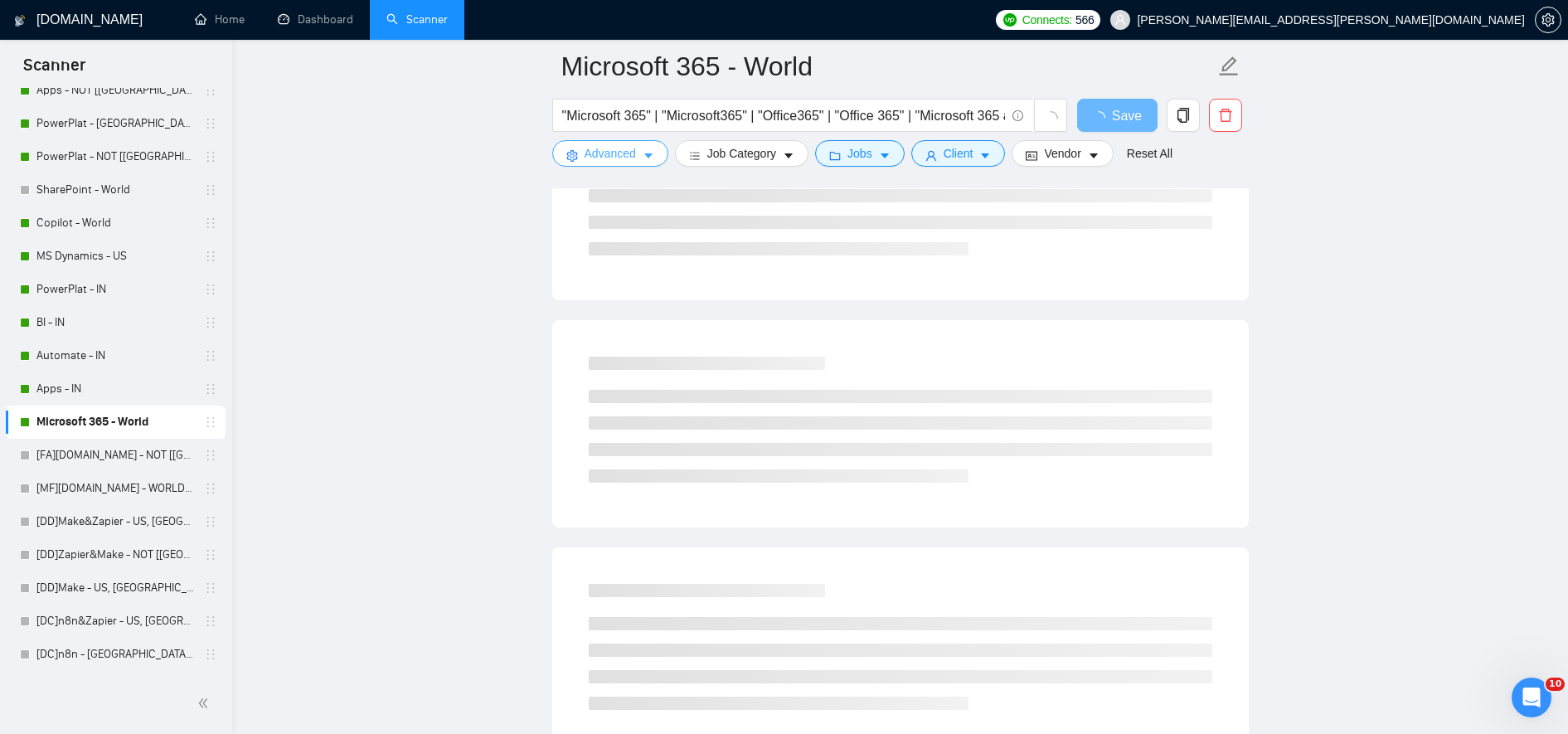
scroll to position [0, 0]
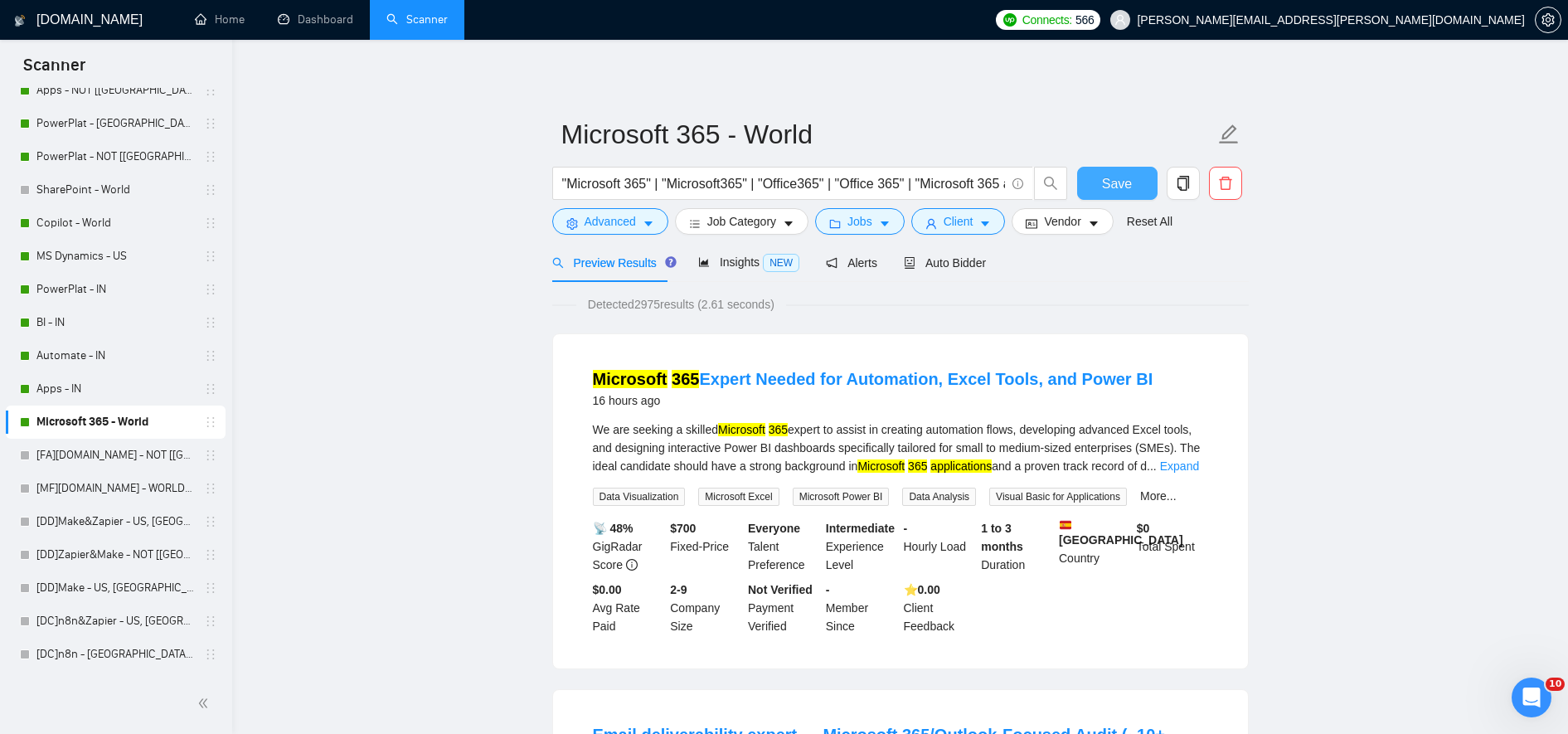
click at [1119, 188] on span "Save" at bounding box center [1117, 183] width 30 height 20
